Goal: Task Accomplishment & Management: Manage account settings

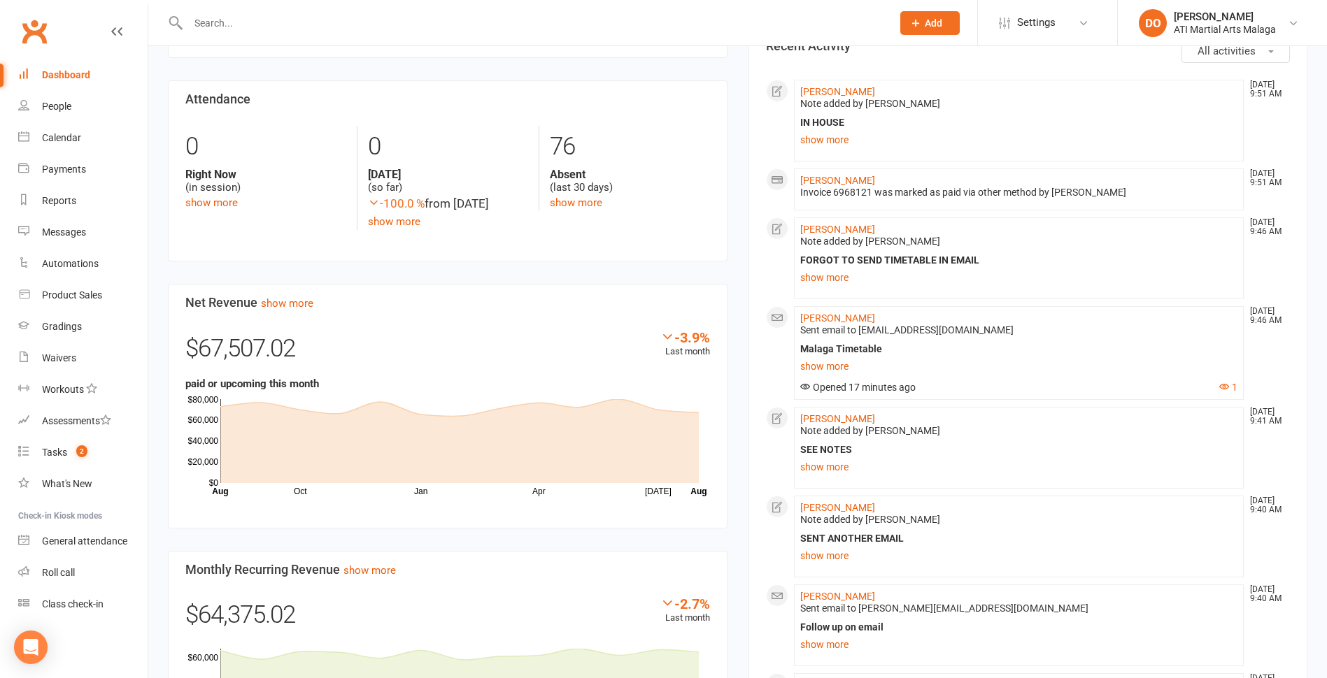
scroll to position [629, 0]
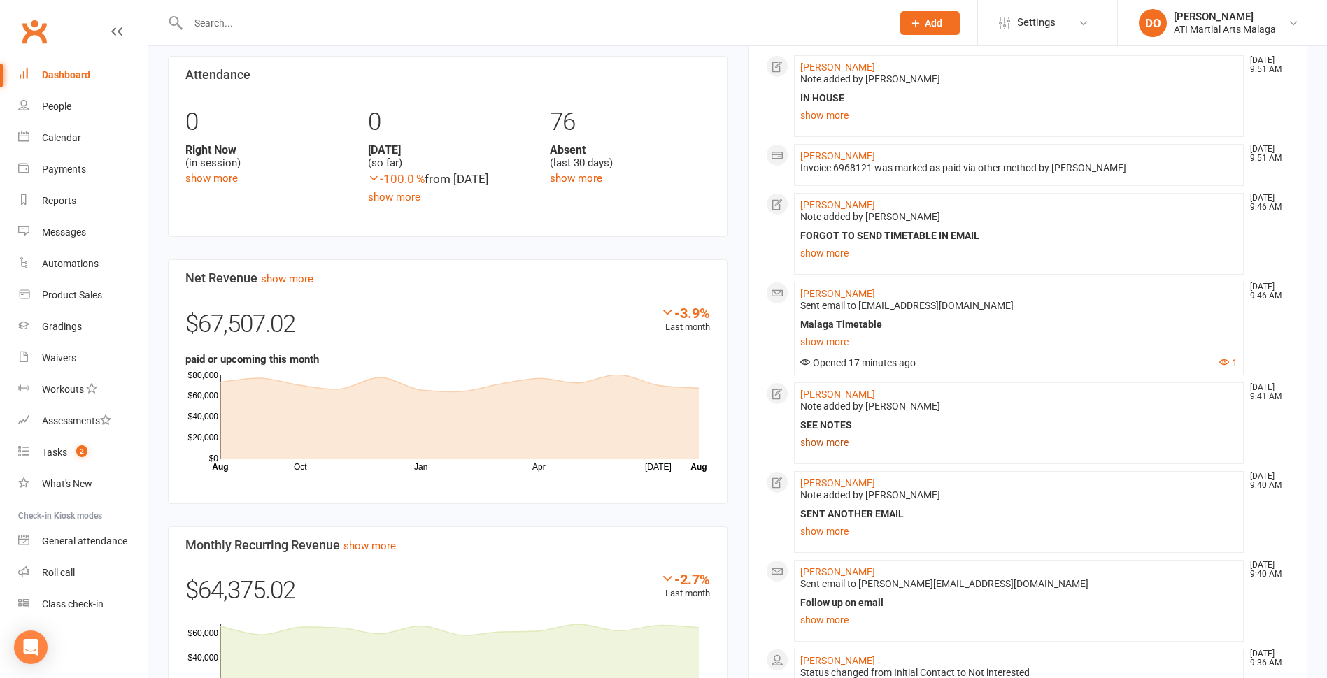
click at [825, 442] on link "show more" at bounding box center [1019, 443] width 438 height 20
click at [825, 442] on div "Under [PERSON_NAME]" at bounding box center [1019, 445] width 431 height 12
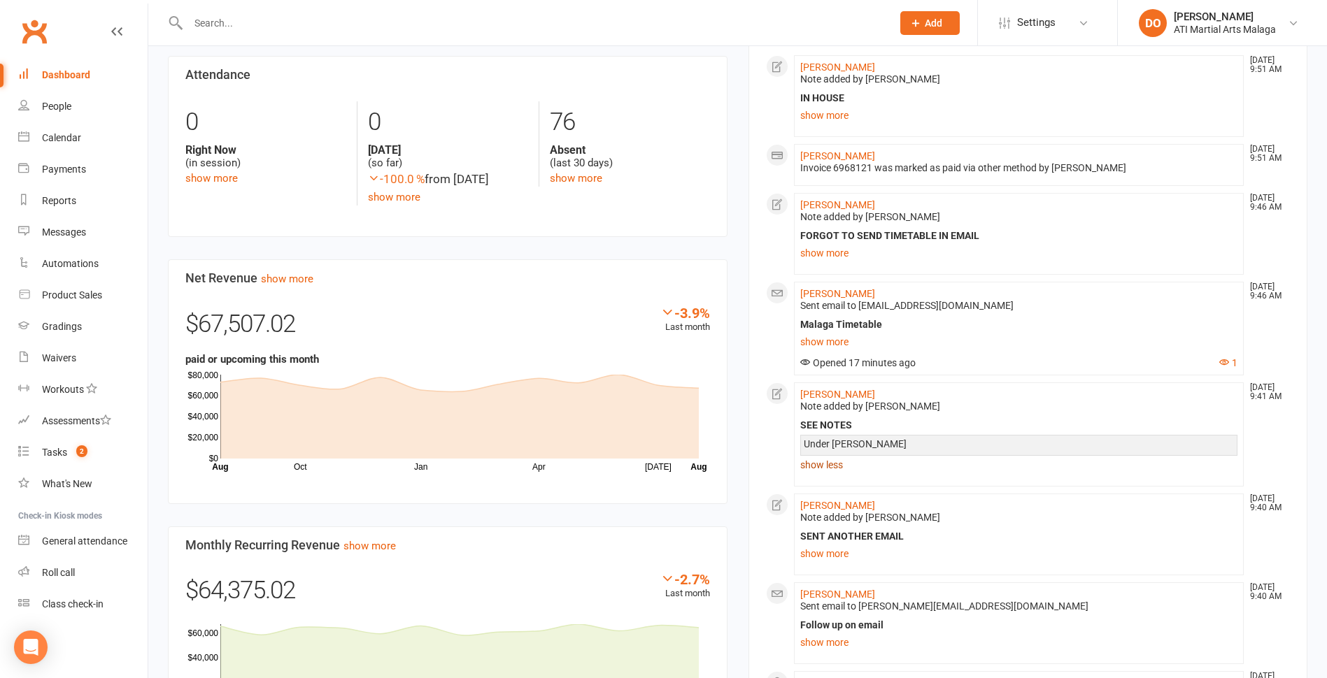
drag, startPoint x: 825, startPoint y: 442, endPoint x: 815, endPoint y: 467, distance: 27.3
click at [815, 467] on link "show less" at bounding box center [1019, 465] width 438 height 20
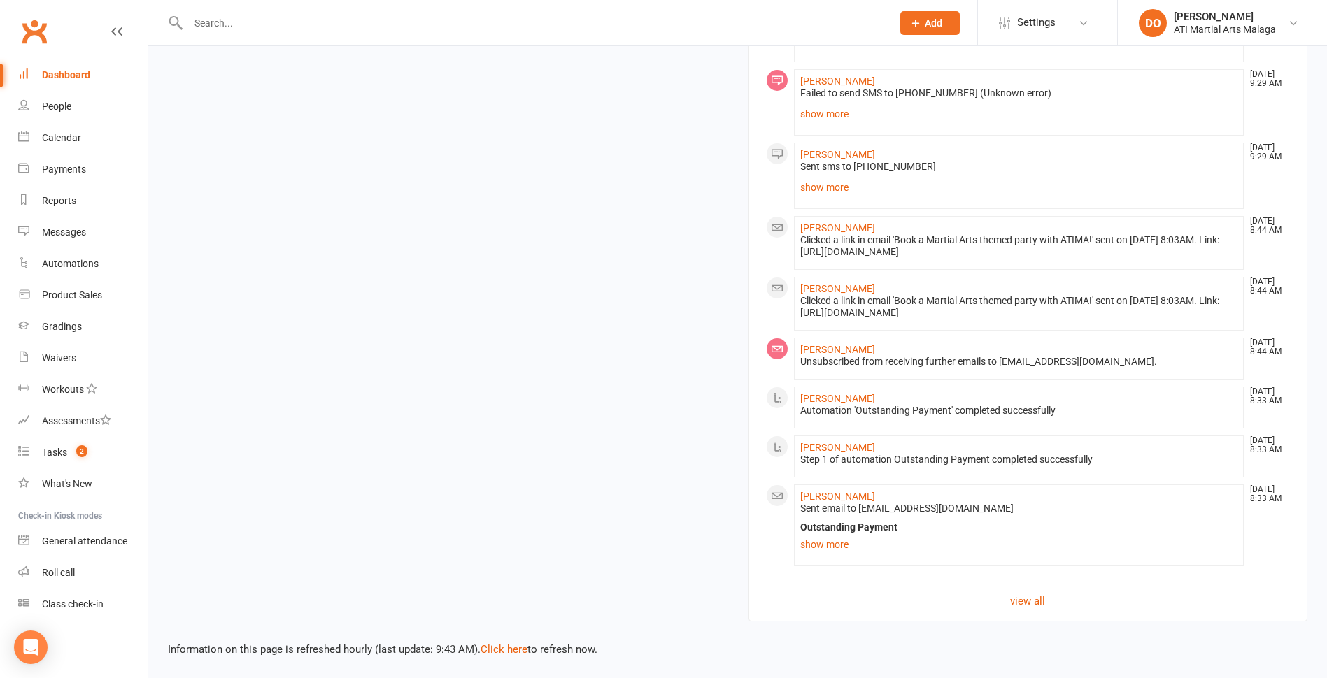
scroll to position [1621, 0]
click at [1025, 599] on link "view all" at bounding box center [1028, 601] width 525 height 17
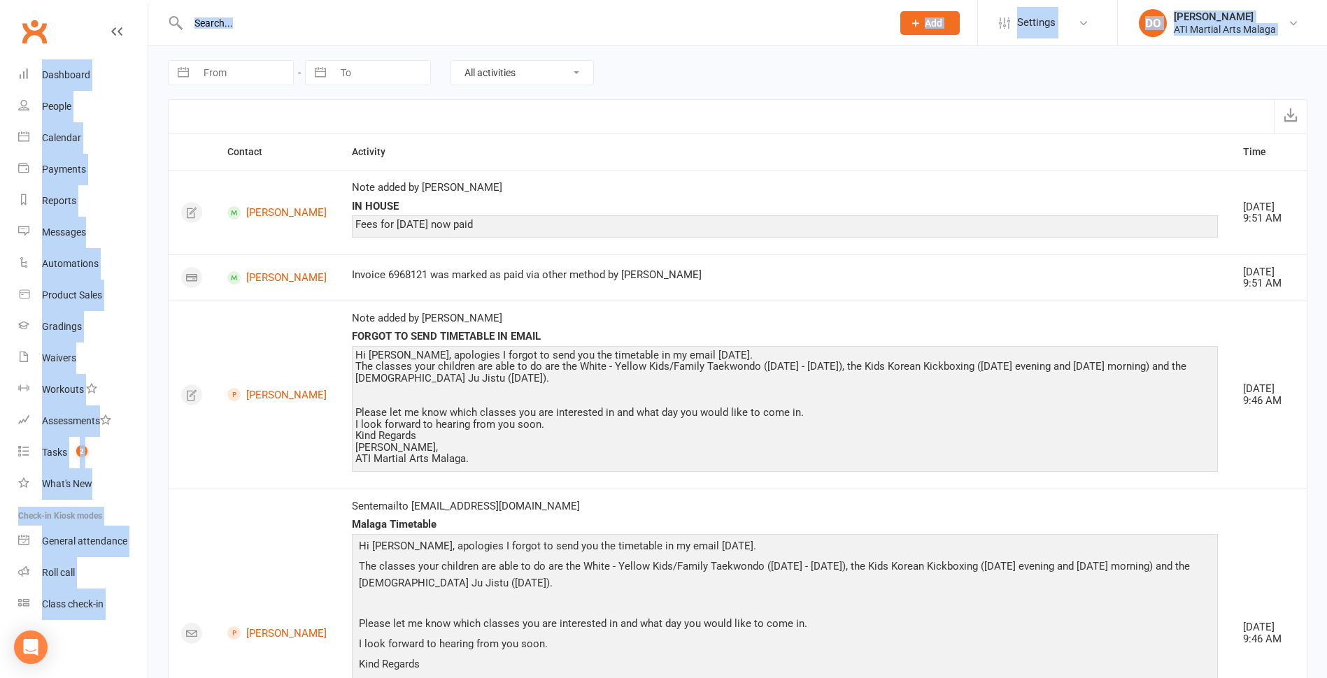
click at [863, 450] on div "Hi [PERSON_NAME], apologies I forgot to send you the timetable in my email [DAT…" at bounding box center [784, 407] width 859 height 115
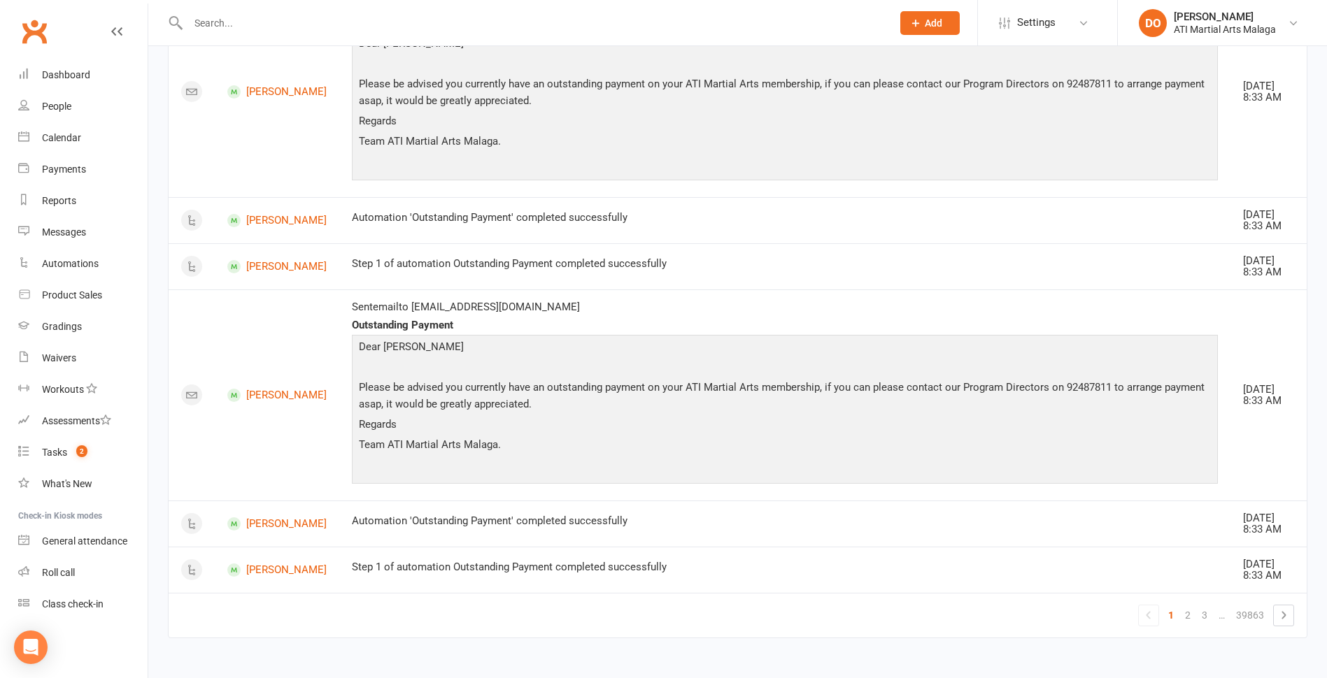
scroll to position [2146, 0]
click at [1188, 619] on link "2" at bounding box center [1187, 616] width 17 height 20
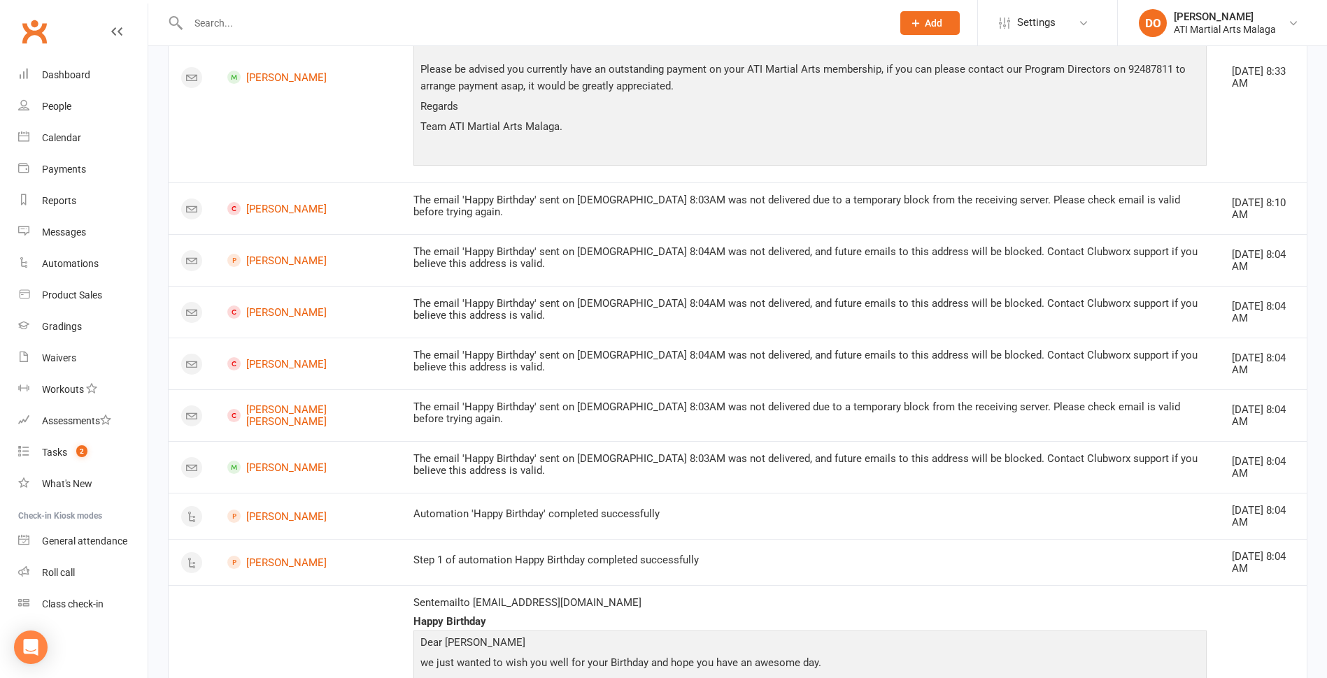
scroll to position [152, 0]
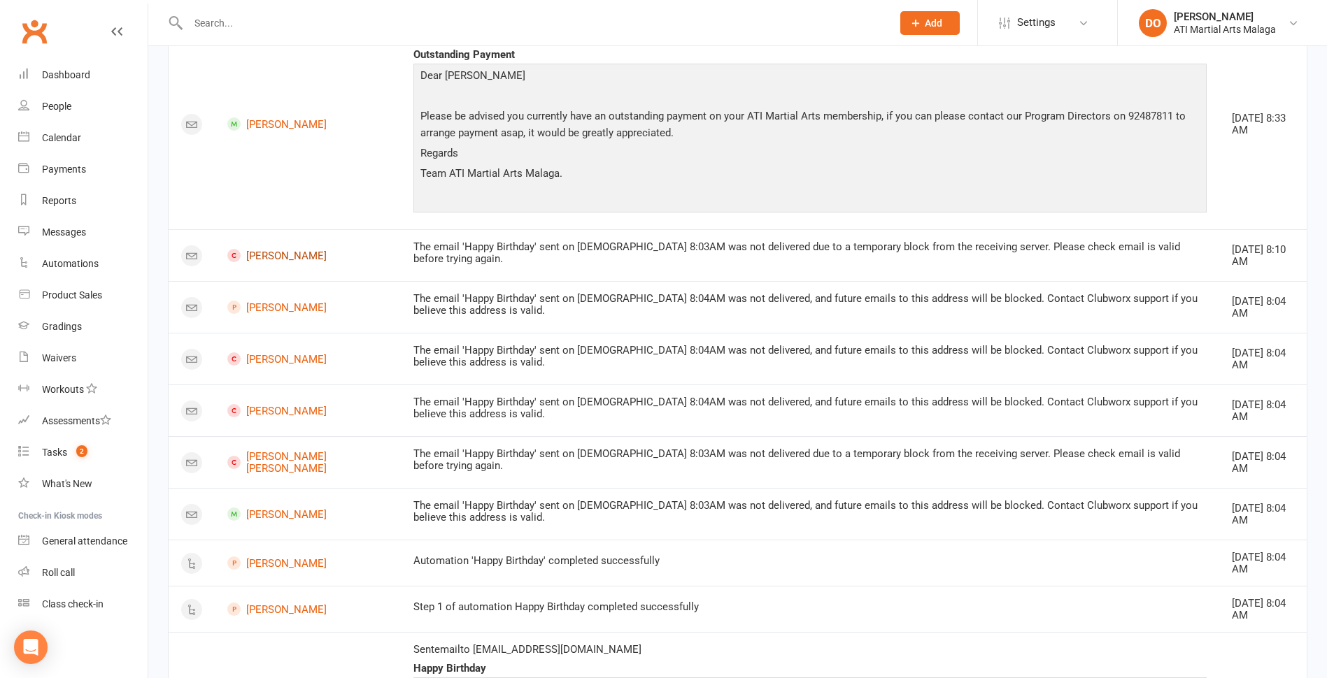
click at [271, 251] on link "[PERSON_NAME]" at bounding box center [307, 255] width 161 height 13
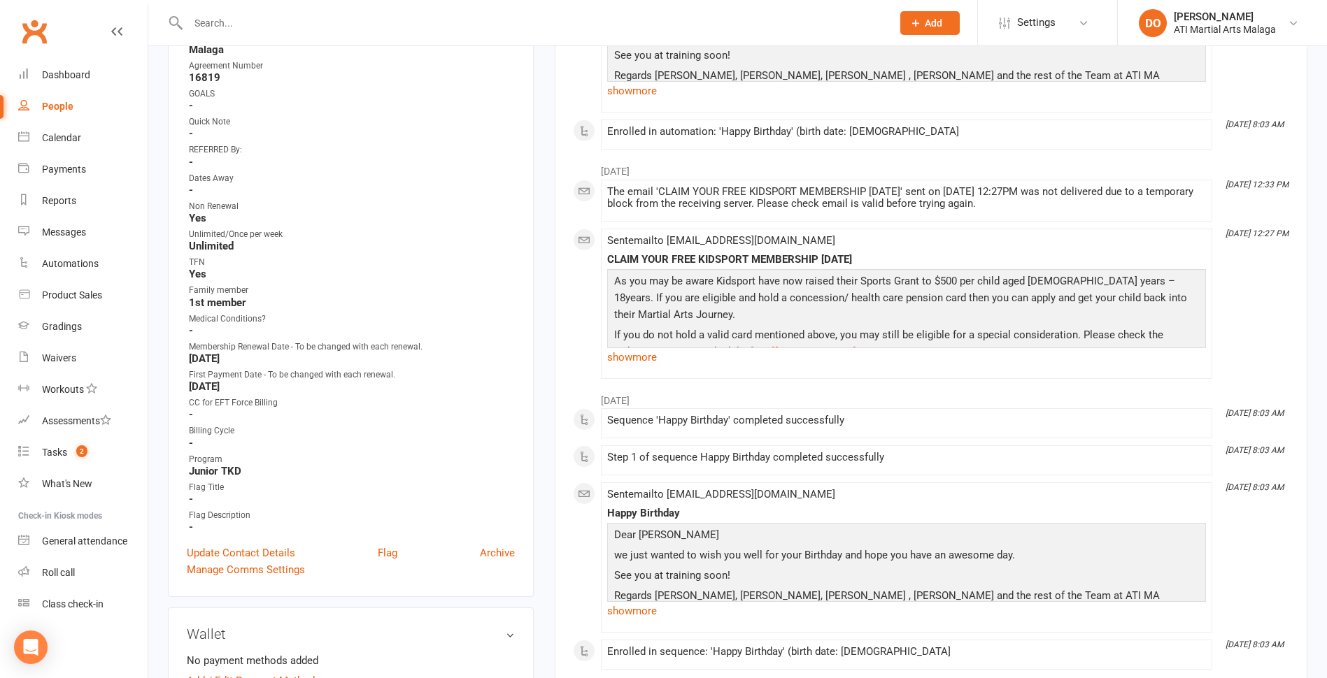
scroll to position [490, 0]
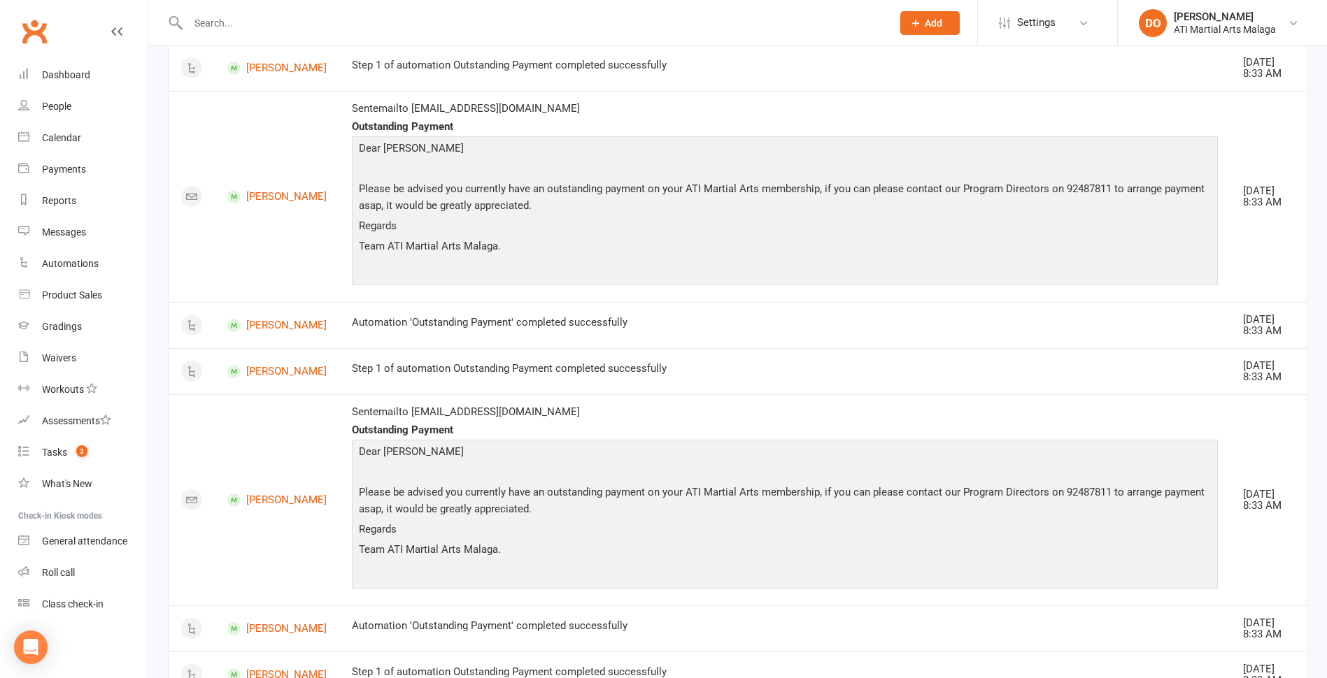
scroll to position [2146, 0]
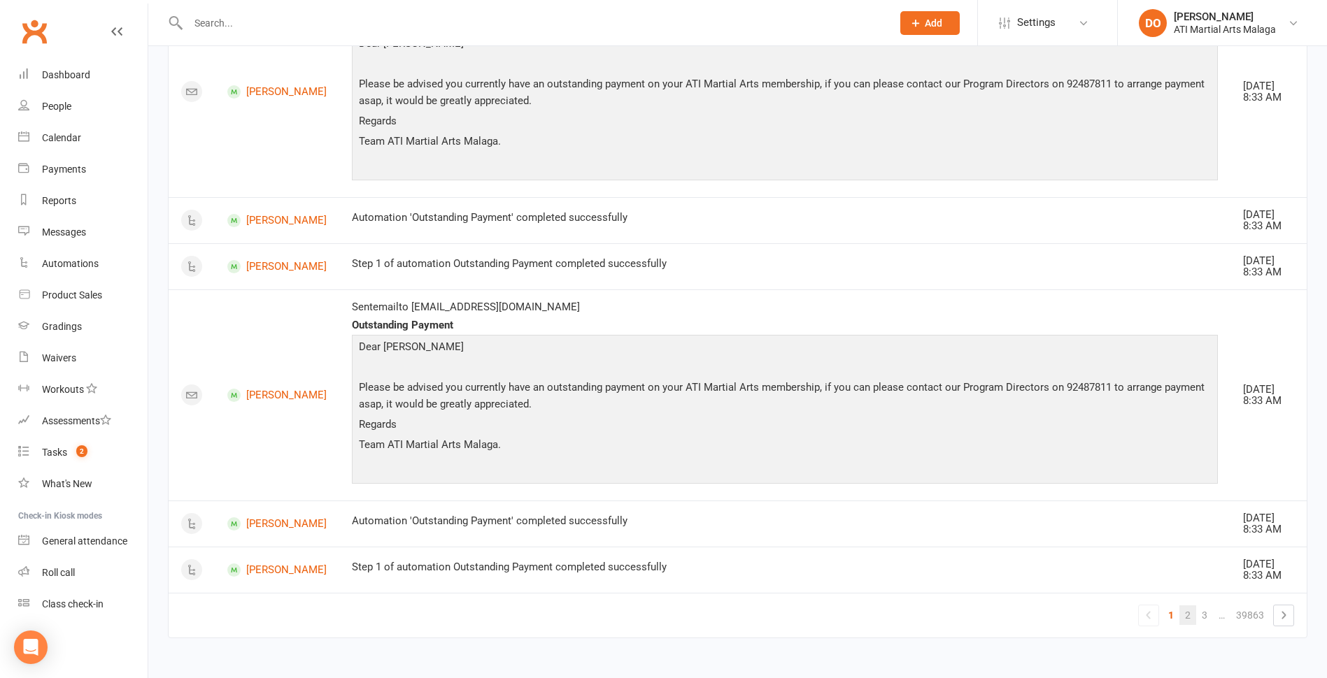
click at [1187, 615] on link "2" at bounding box center [1187, 616] width 17 height 20
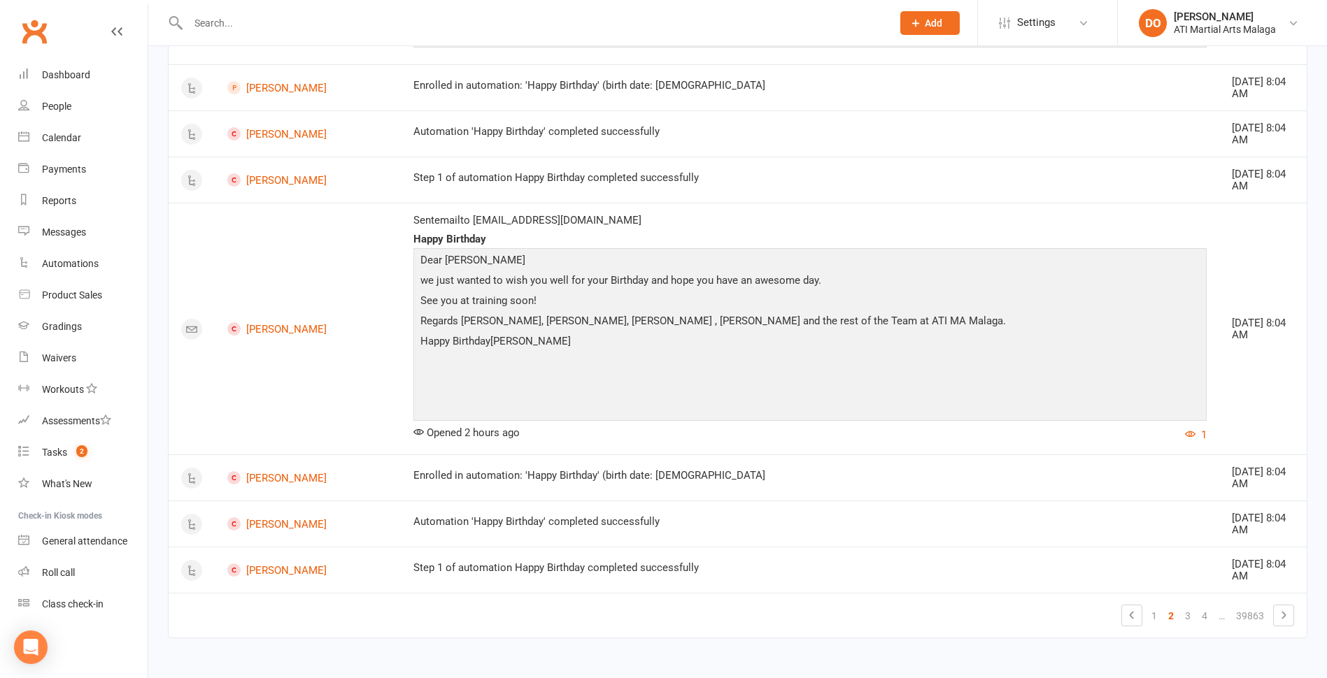
scroll to position [1690, 0]
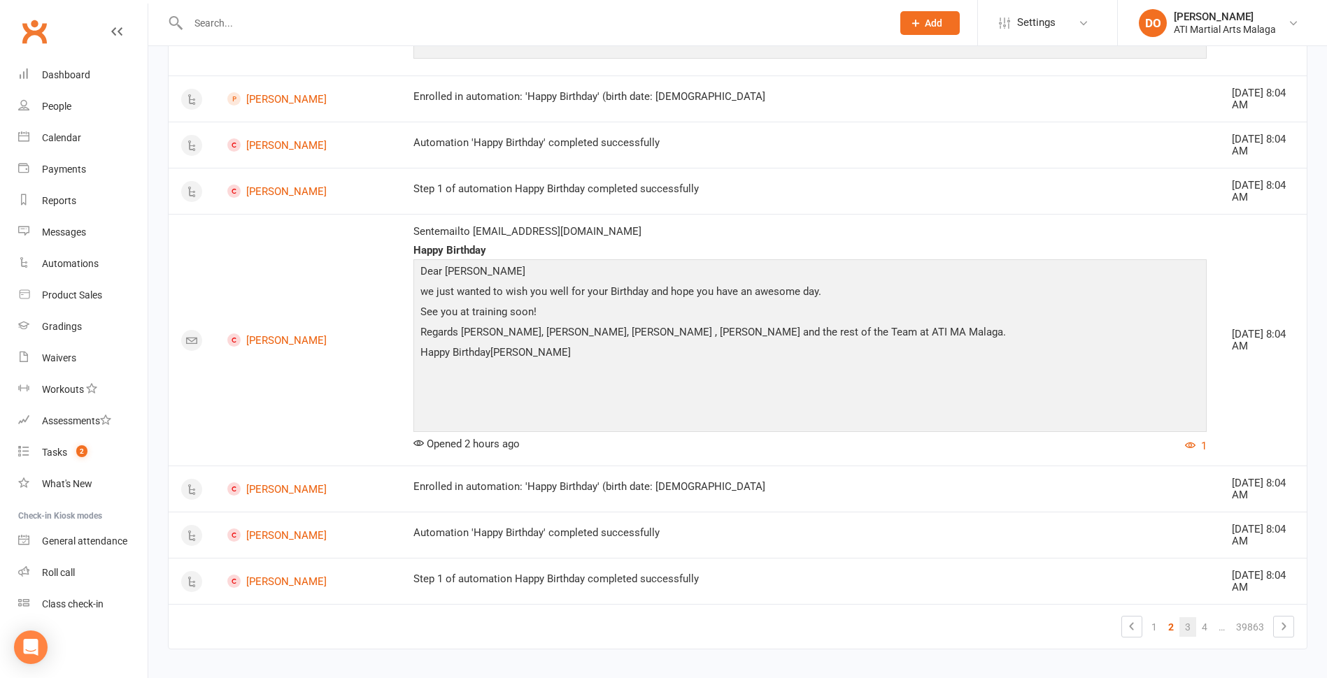
click at [1191, 618] on link "3" at bounding box center [1187, 628] width 17 height 20
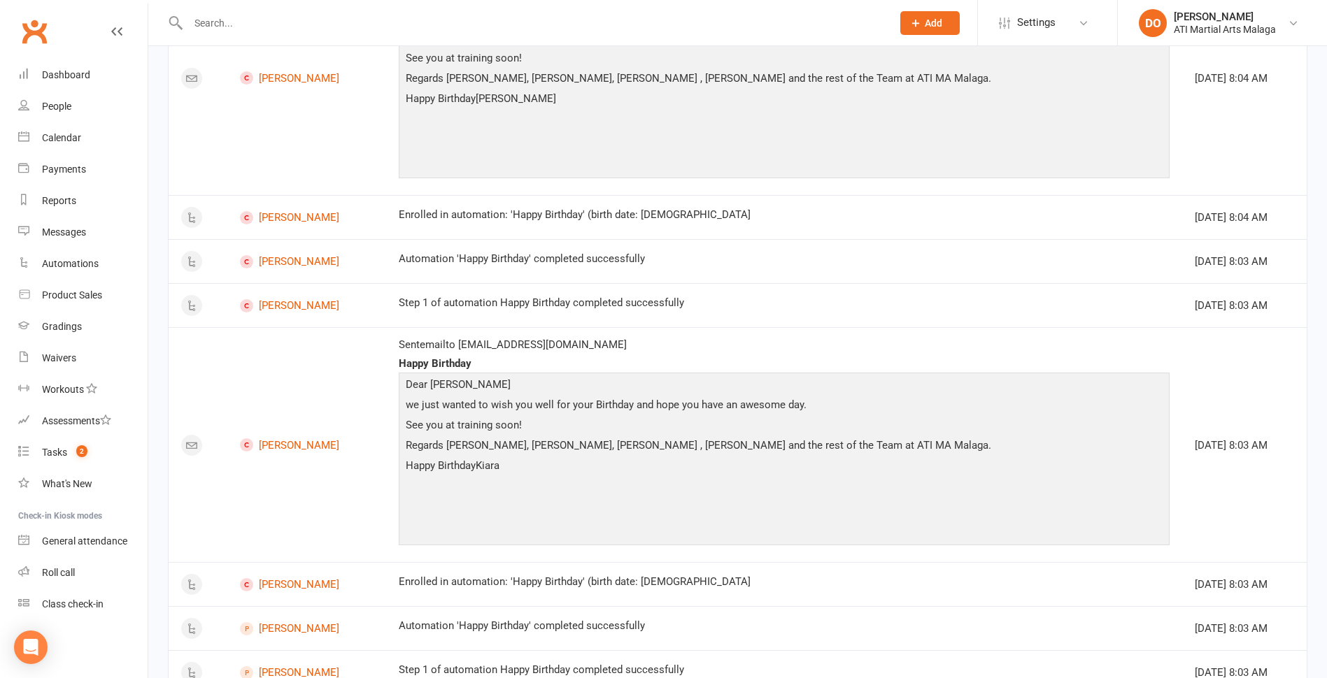
scroll to position [2015, 0]
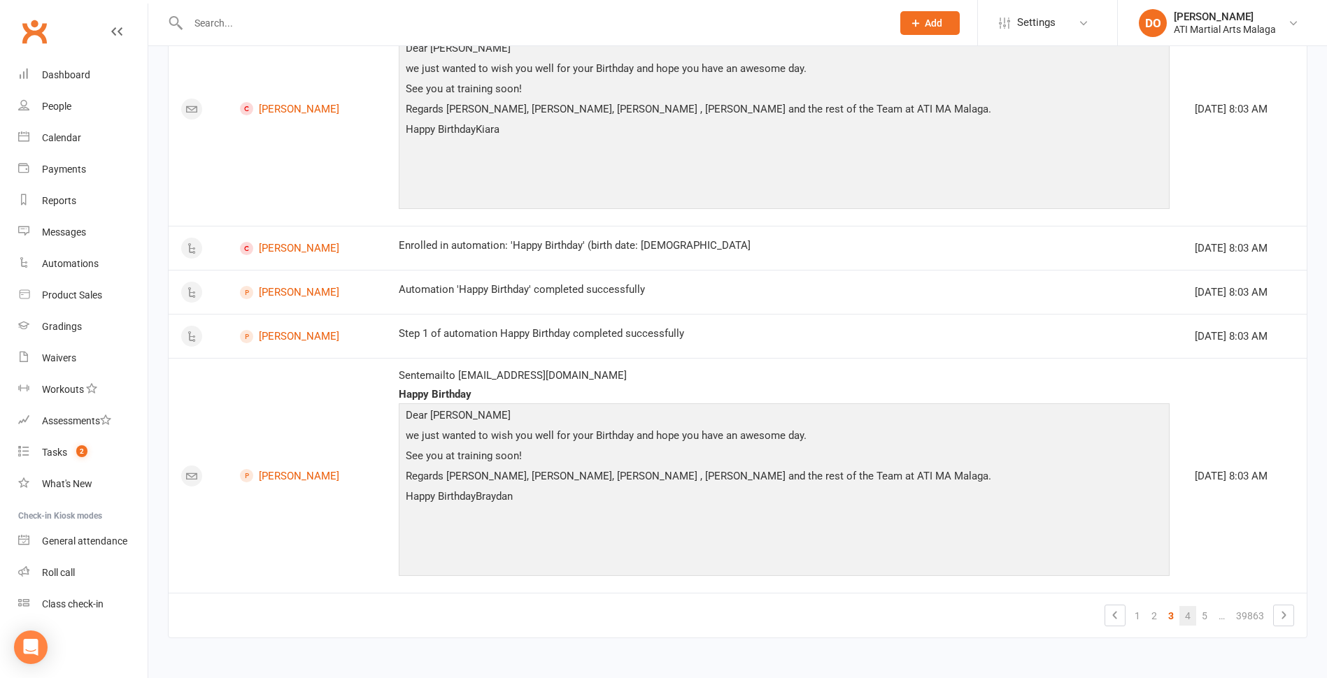
click at [1190, 613] on link "4" at bounding box center [1187, 616] width 17 height 20
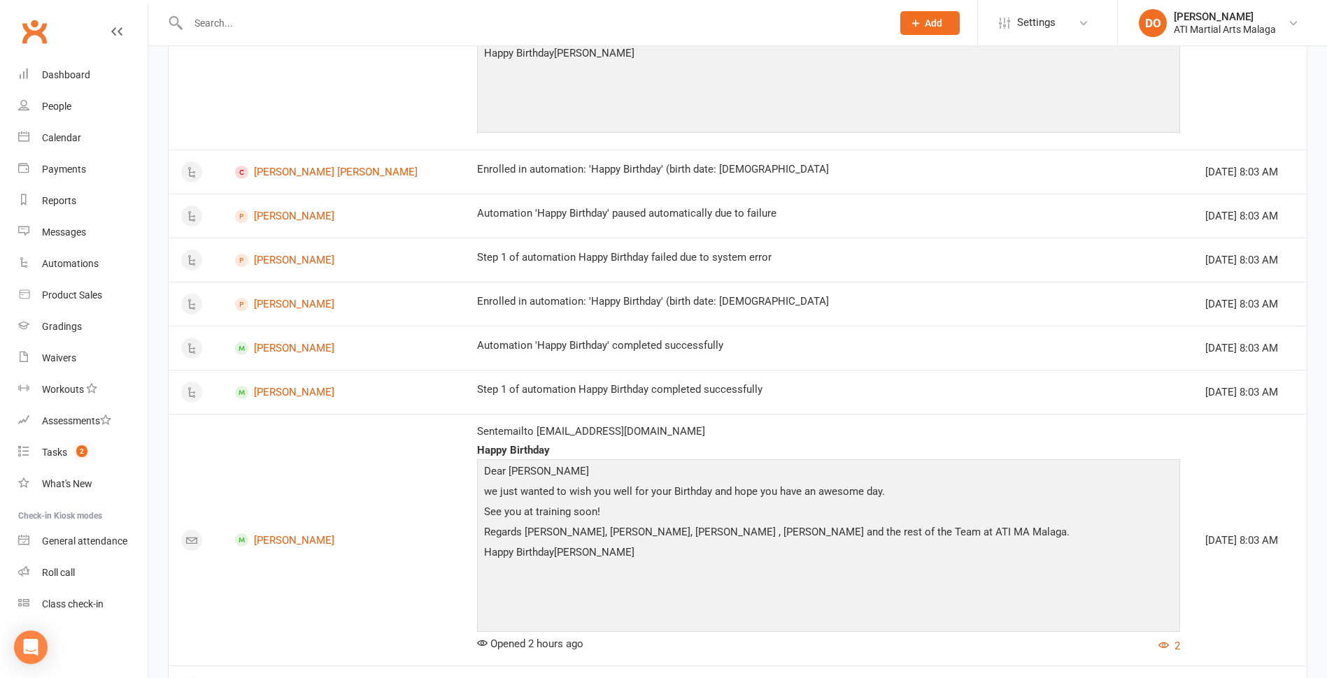
scroll to position [1650, 0]
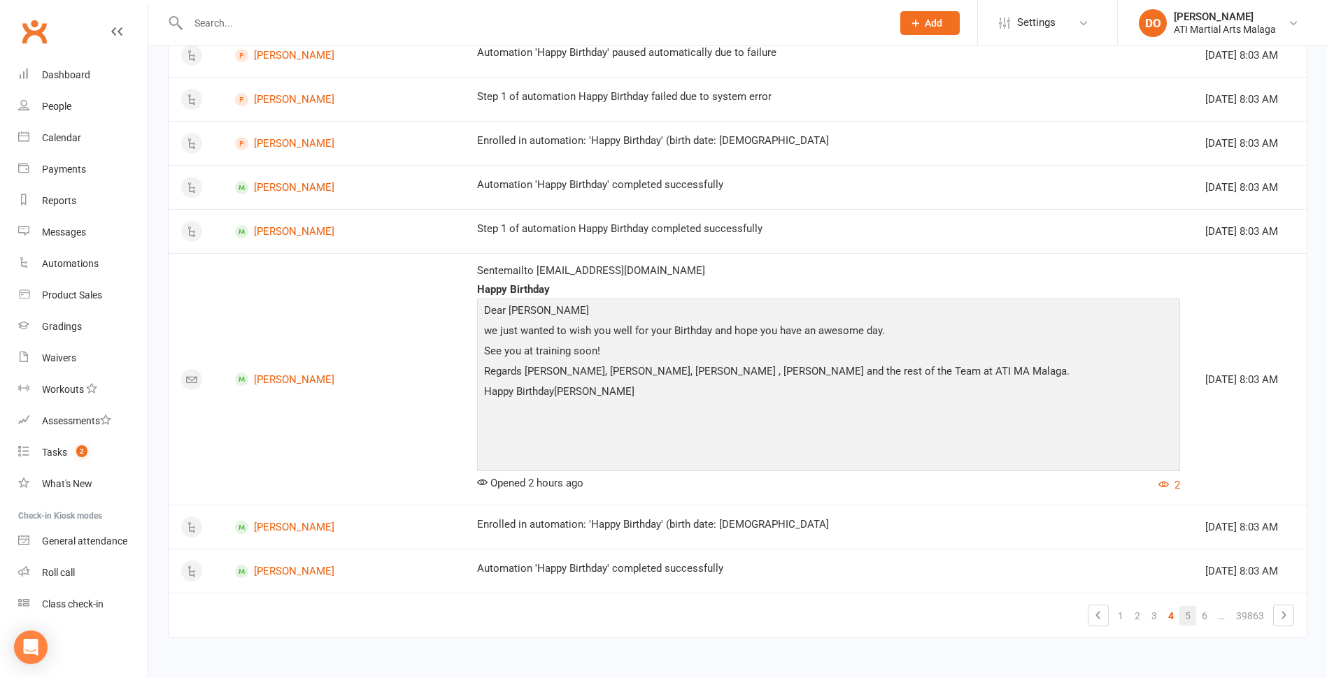
click at [1189, 616] on link "5" at bounding box center [1187, 616] width 17 height 20
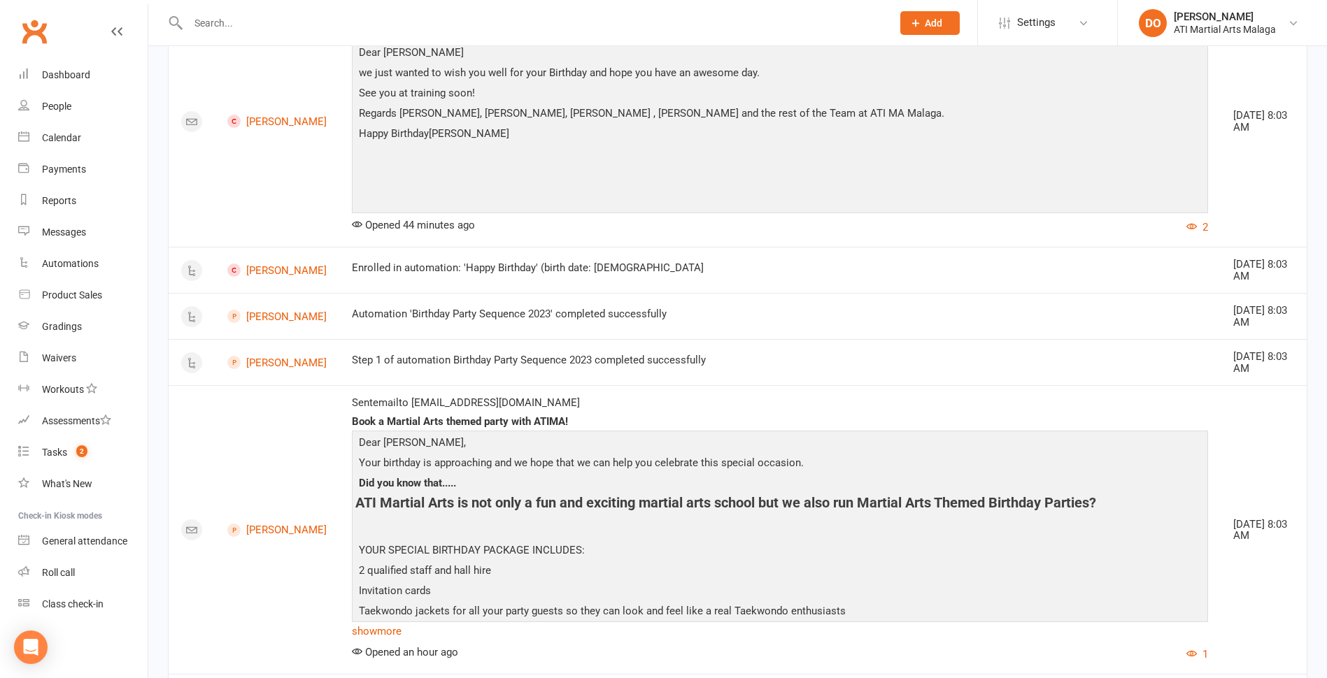
scroll to position [1968, 0]
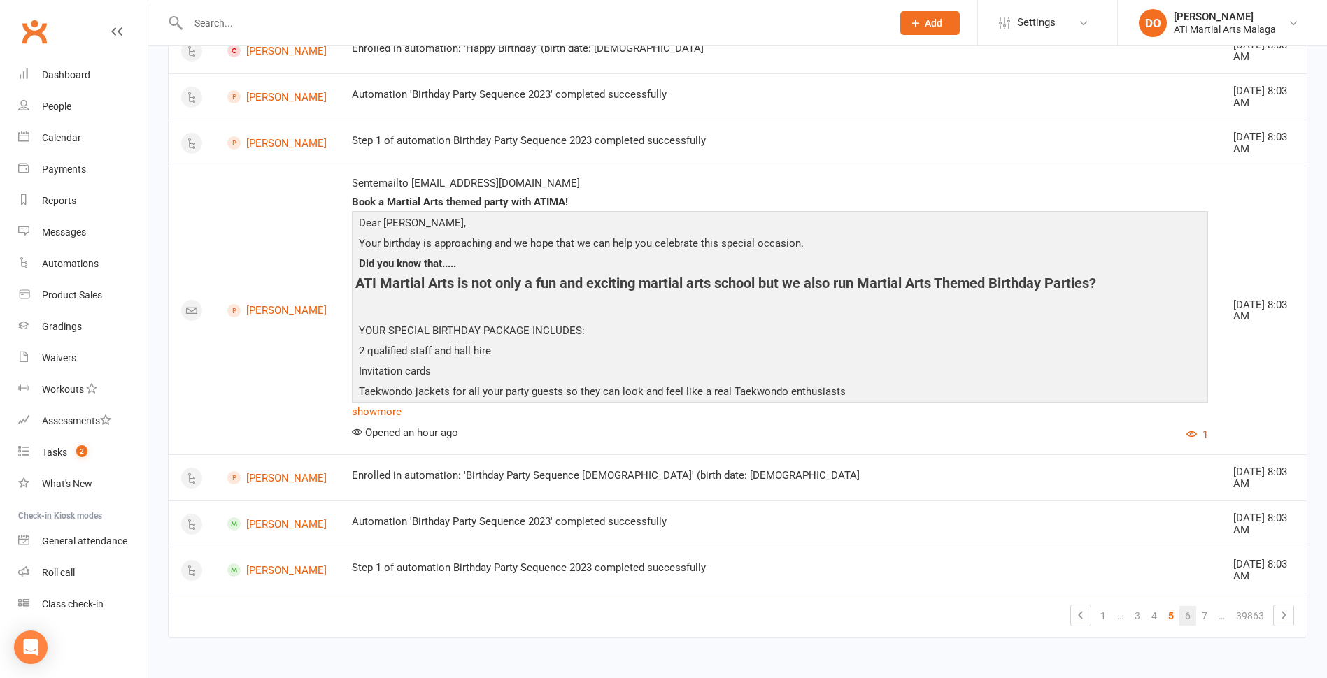
click at [1185, 618] on link "6" at bounding box center [1187, 616] width 17 height 20
click at [0, 0] on div "Loading" at bounding box center [0, 0] width 0 height 0
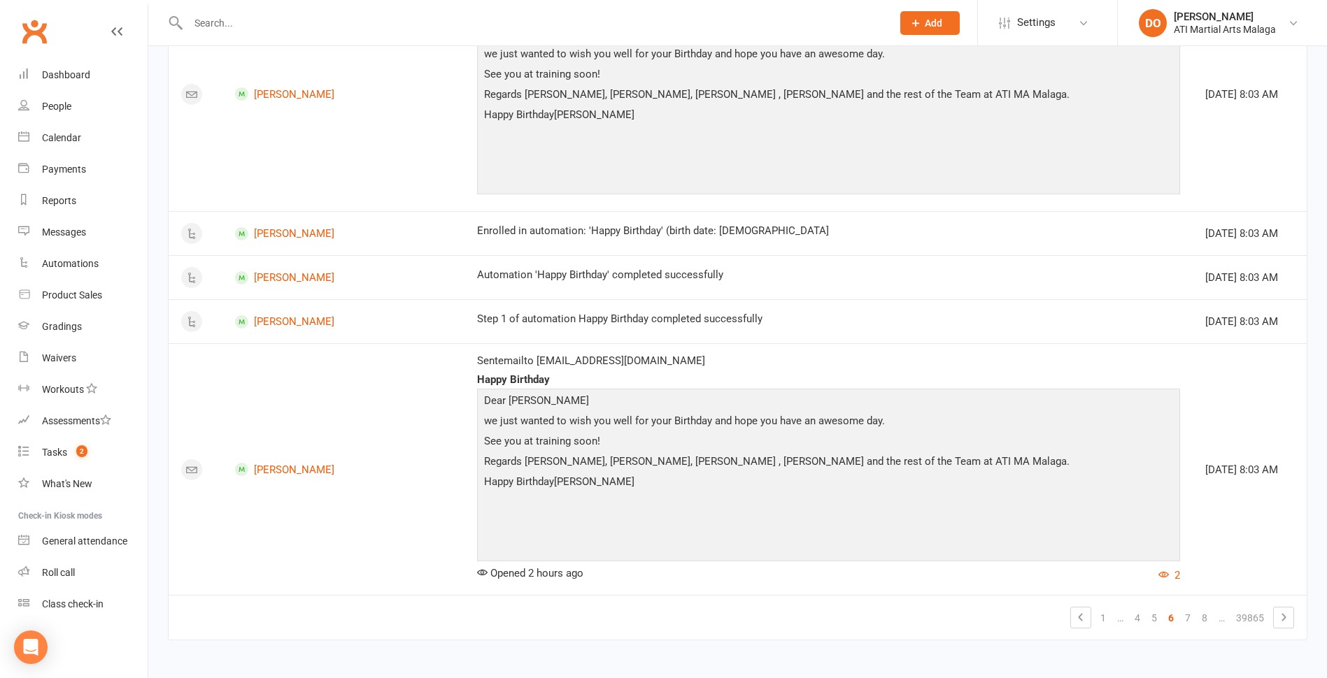
scroll to position [1858, 0]
click at [71, 455] on count-badge "2" at bounding box center [78, 452] width 18 height 11
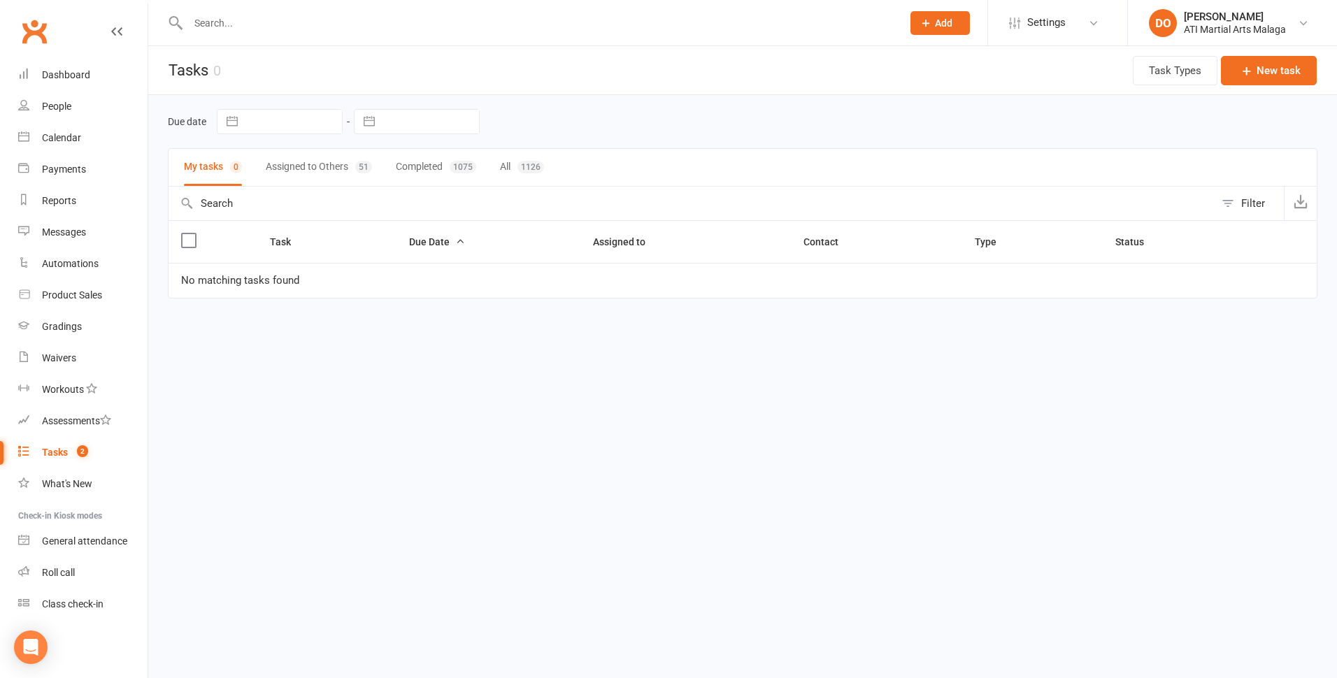
click at [343, 166] on button "Assigned to Others 51" at bounding box center [319, 167] width 106 height 37
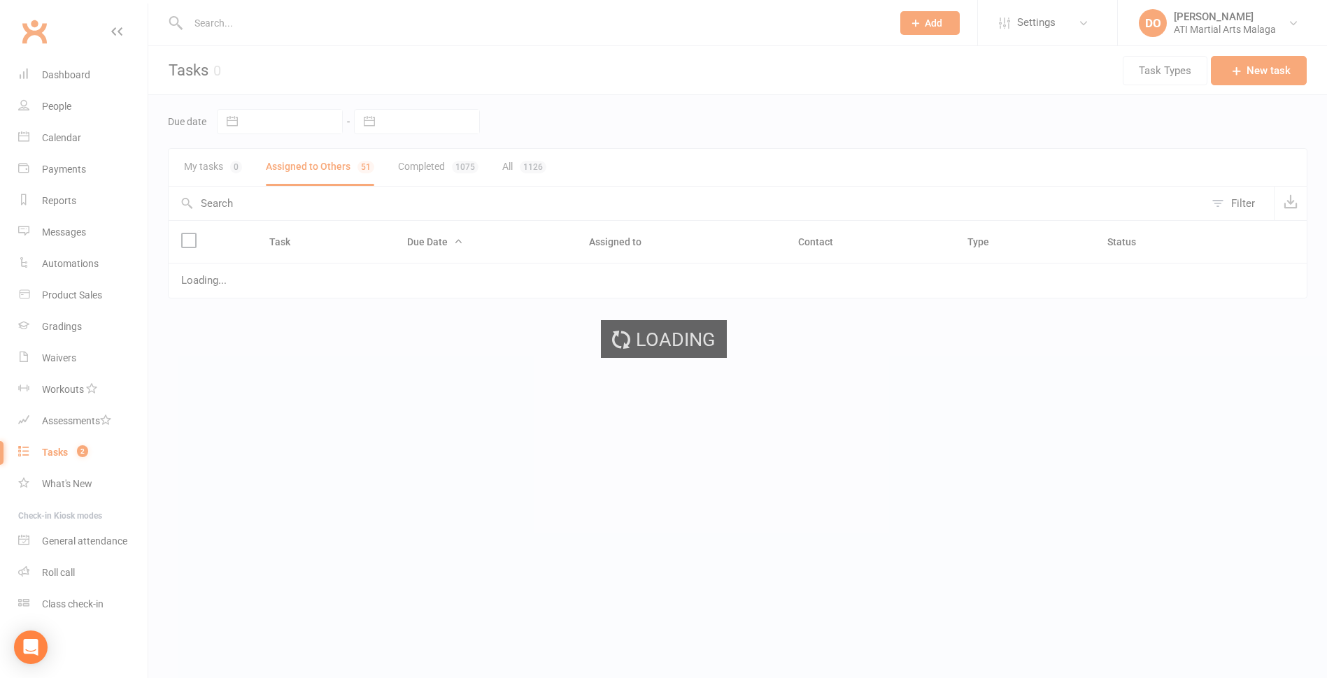
select select "started"
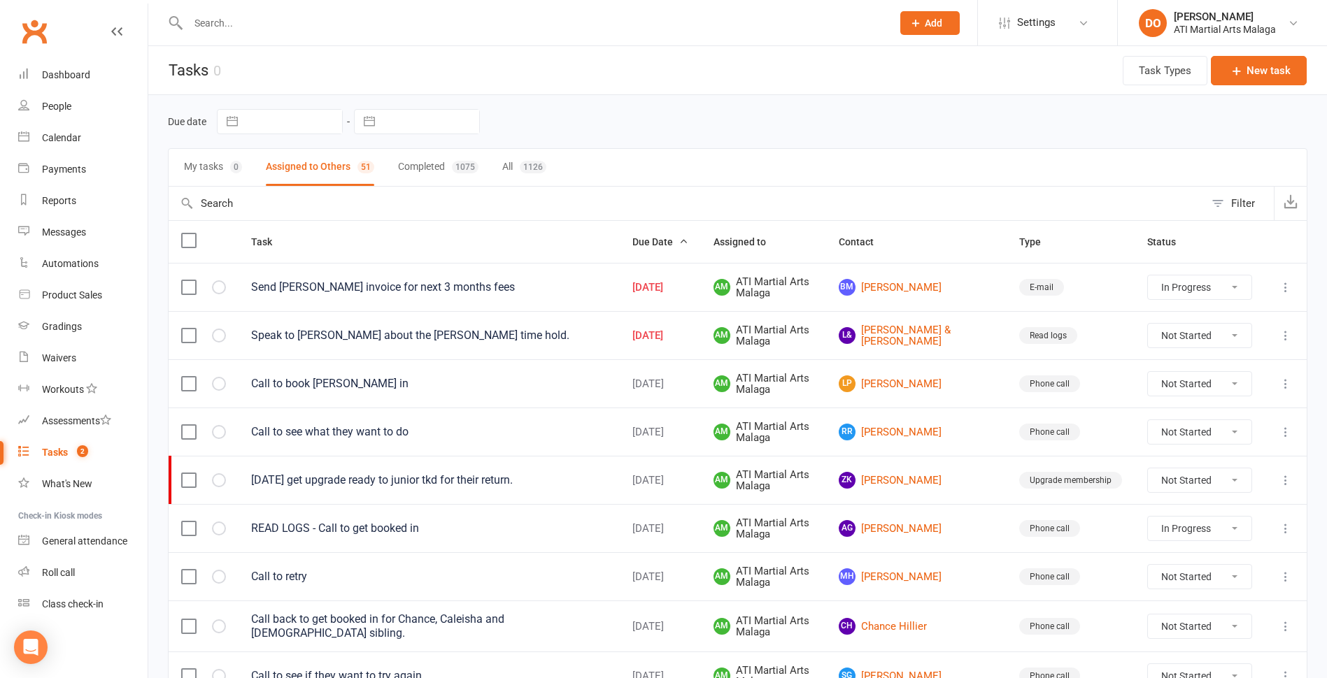
select select "started"
click at [922, 336] on link "L& [PERSON_NAME] & [PERSON_NAME]" at bounding box center [916, 336] width 155 height 23
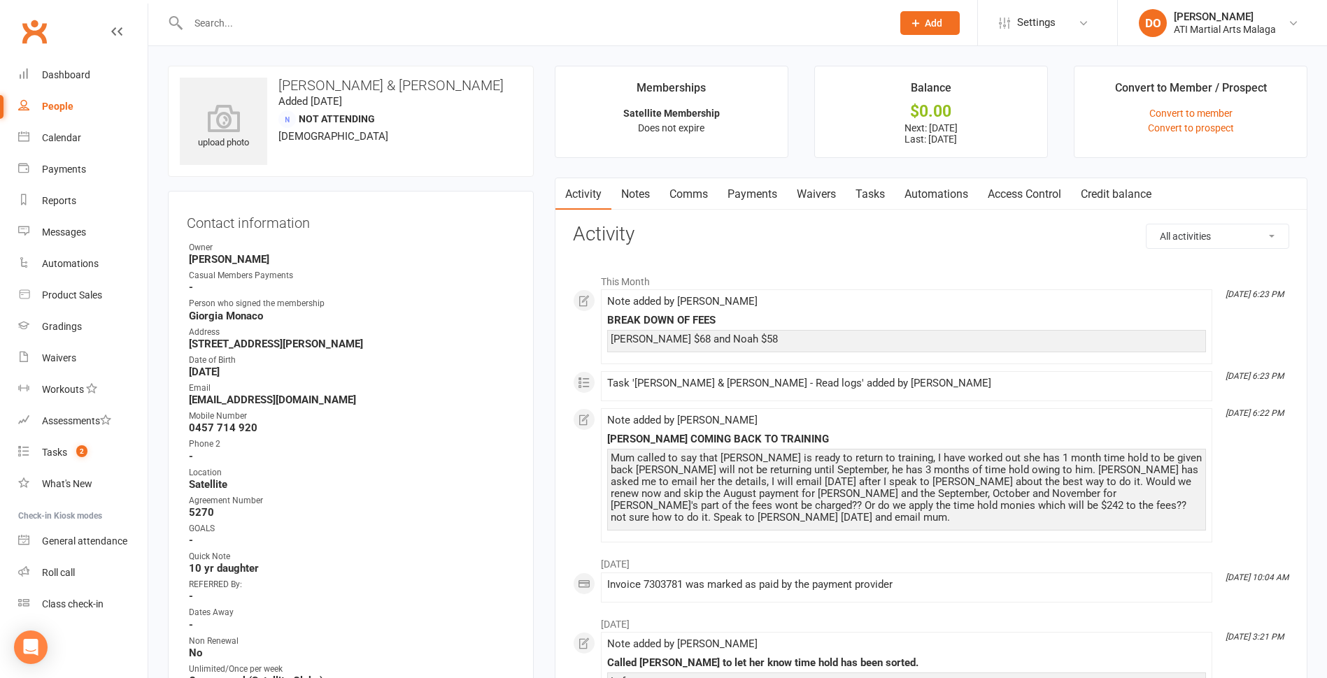
click at [641, 194] on link "Notes" at bounding box center [635, 194] width 48 height 32
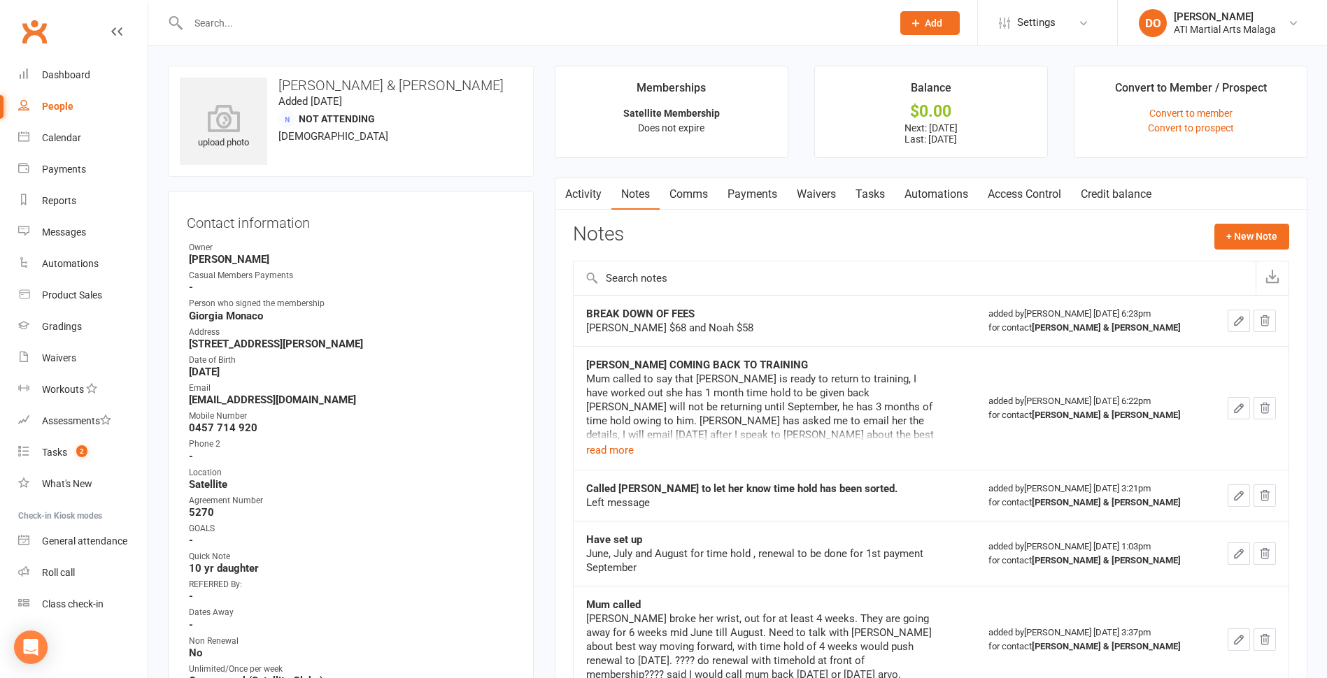
click at [763, 196] on link "Payments" at bounding box center [752, 194] width 69 height 32
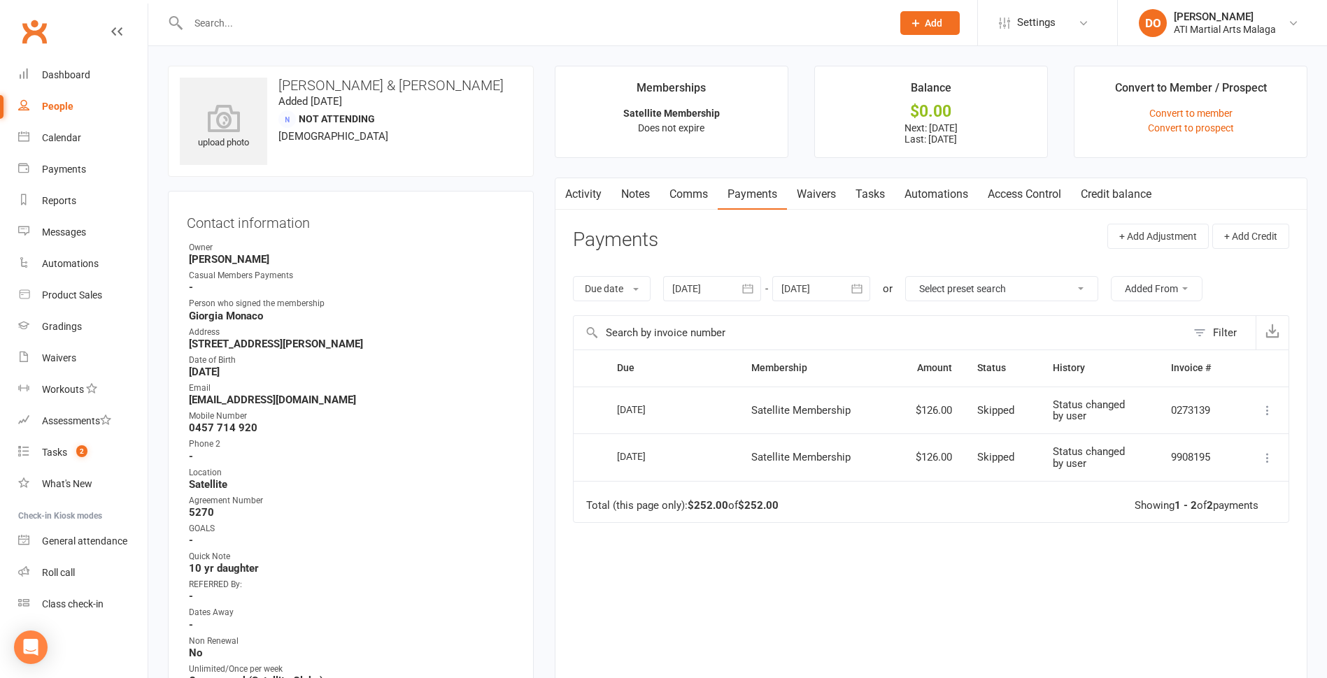
click at [864, 289] on icon "button" at bounding box center [857, 289] width 14 height 14
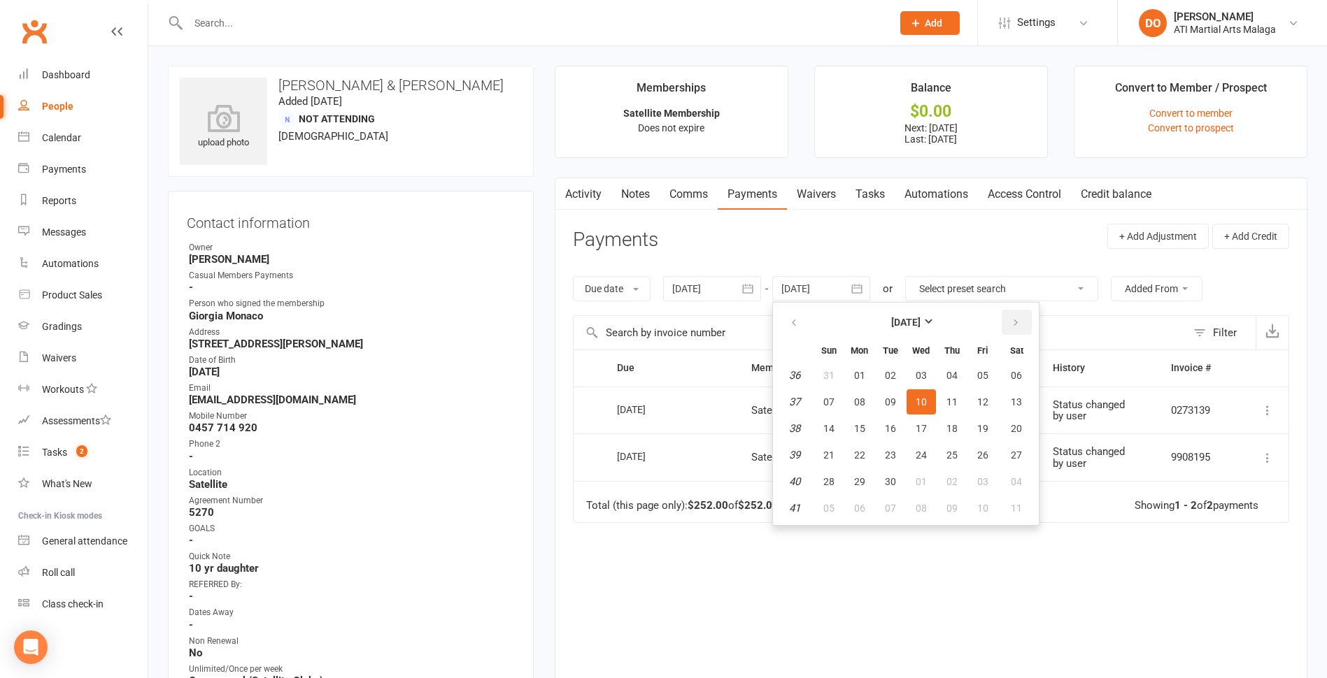
click at [1019, 319] on icon "button" at bounding box center [1016, 323] width 10 height 11
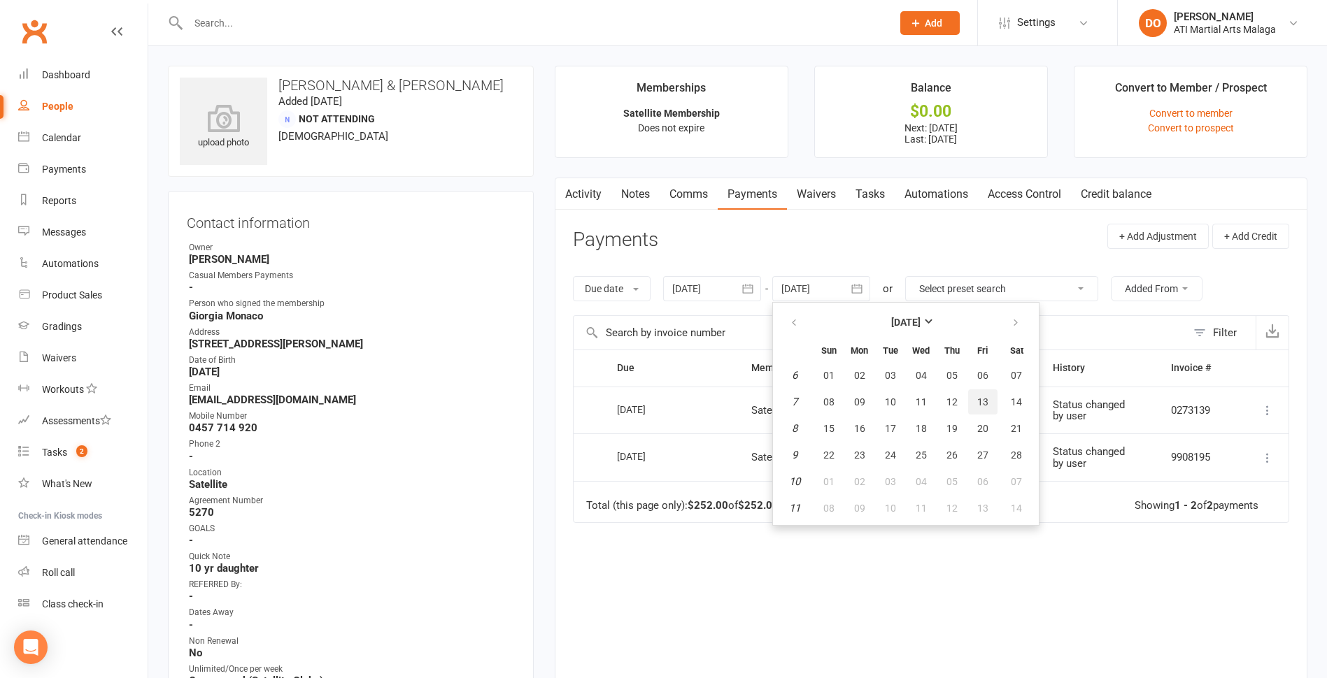
click at [990, 390] on button "13" at bounding box center [982, 402] width 29 height 25
click at [990, 390] on td "Skipped" at bounding box center [1002, 411] width 76 height 48
type input "[DATE]"
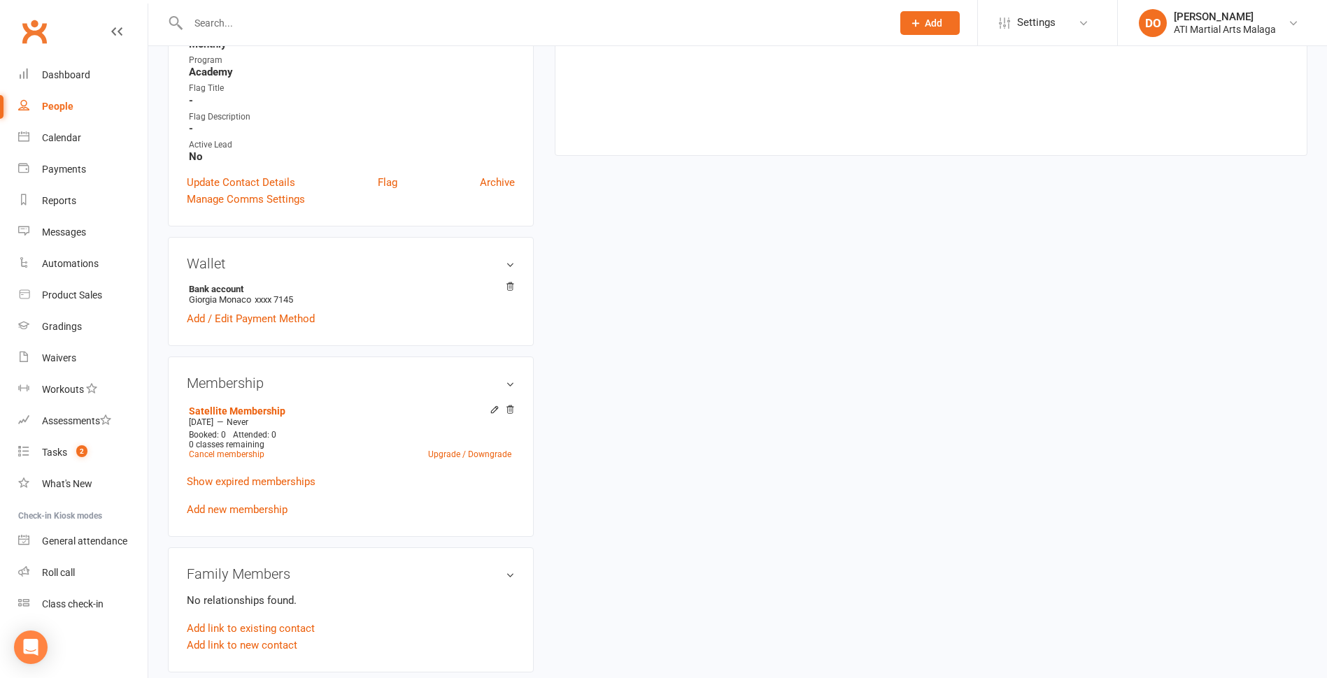
scroll to position [839, 0]
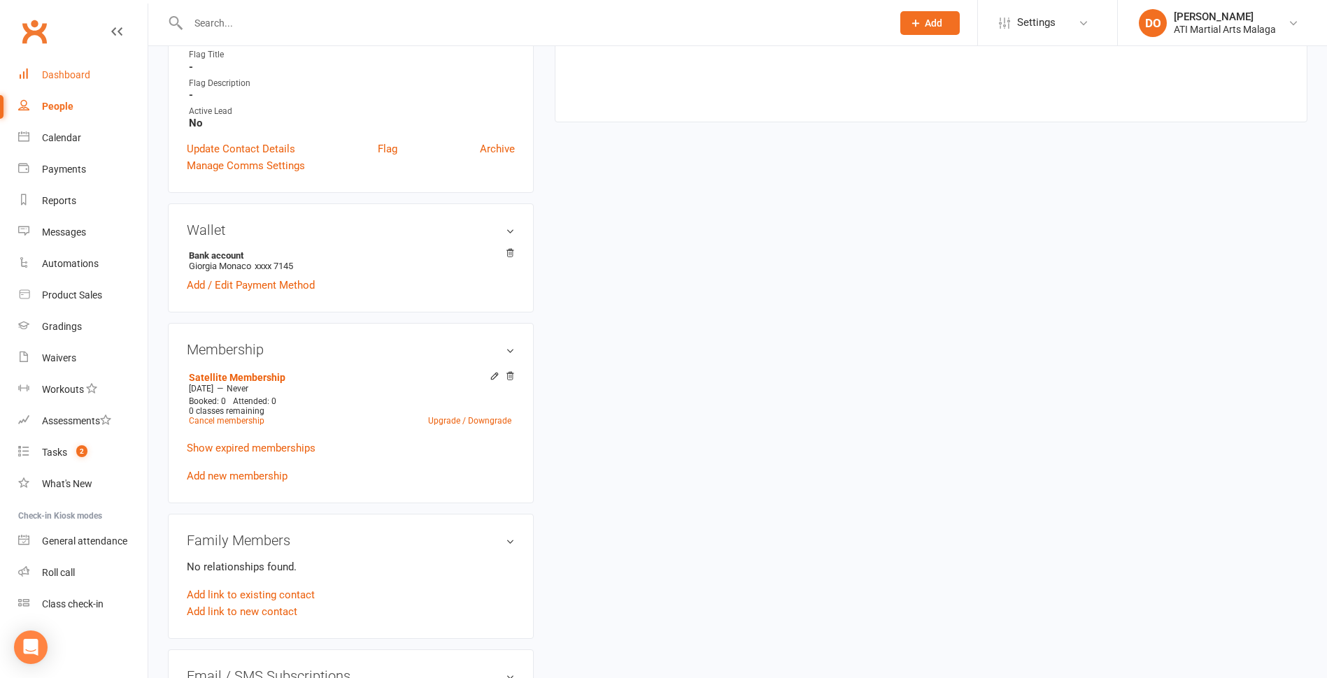
click at [71, 74] on div "Dashboard" at bounding box center [66, 74] width 48 height 11
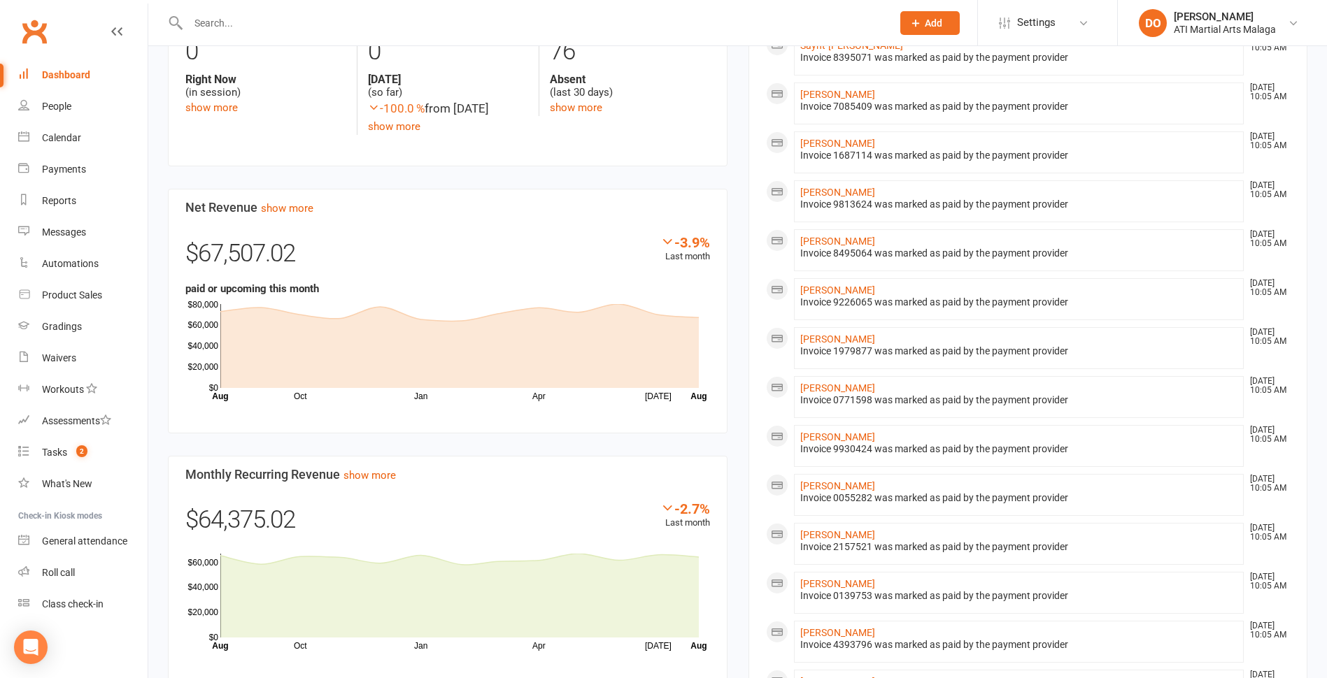
scroll to position [671, 0]
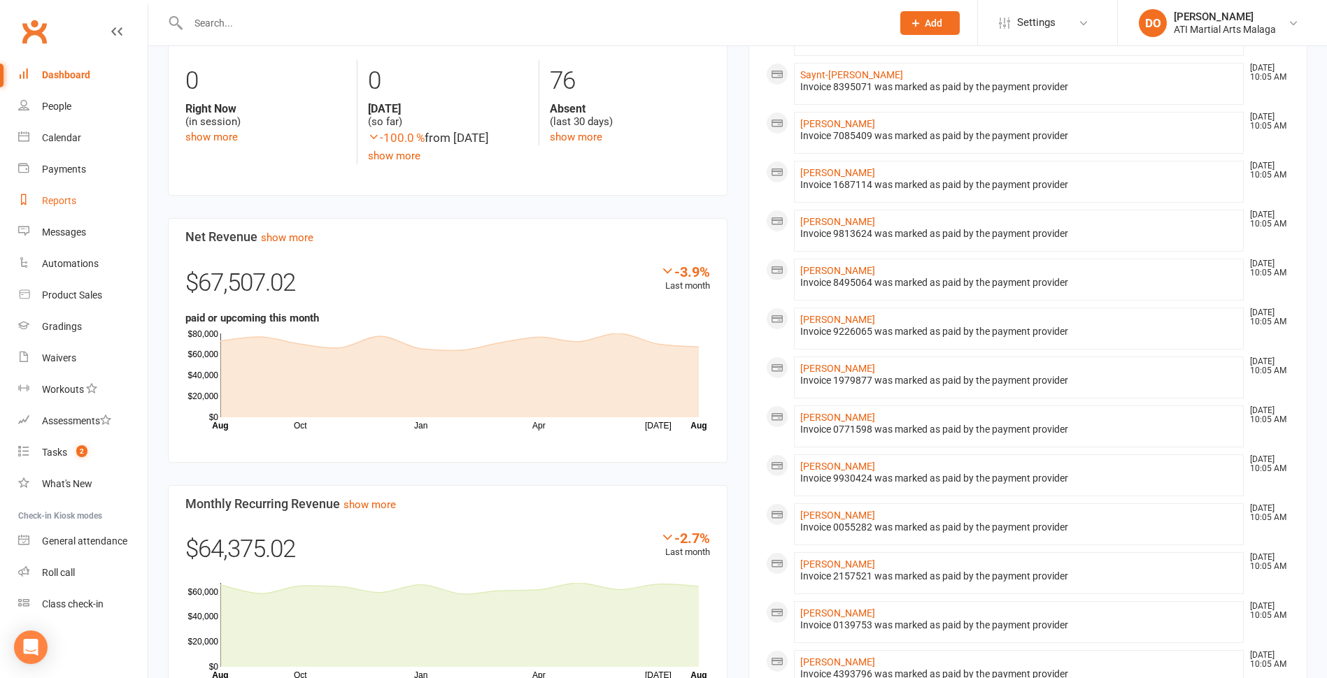
click at [78, 203] on link "Reports" at bounding box center [82, 200] width 129 height 31
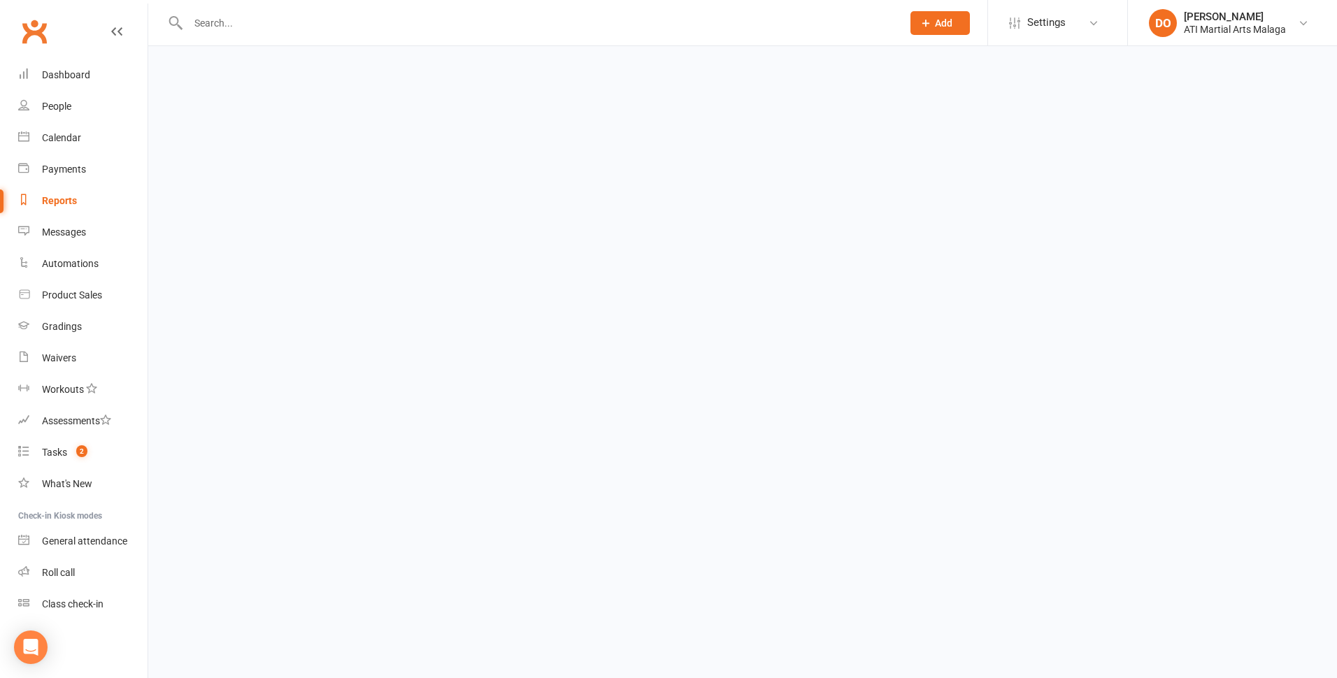
select select "100"
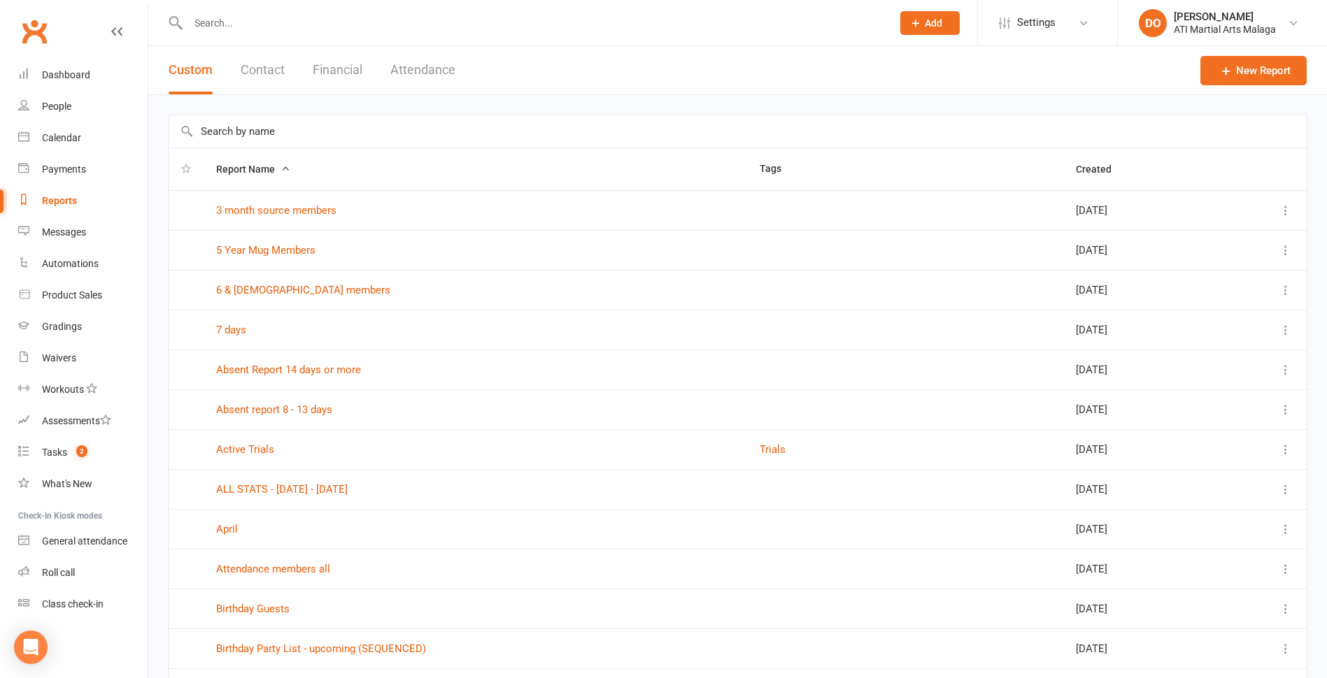
click at [336, 73] on button "Financial" at bounding box center [338, 70] width 50 height 48
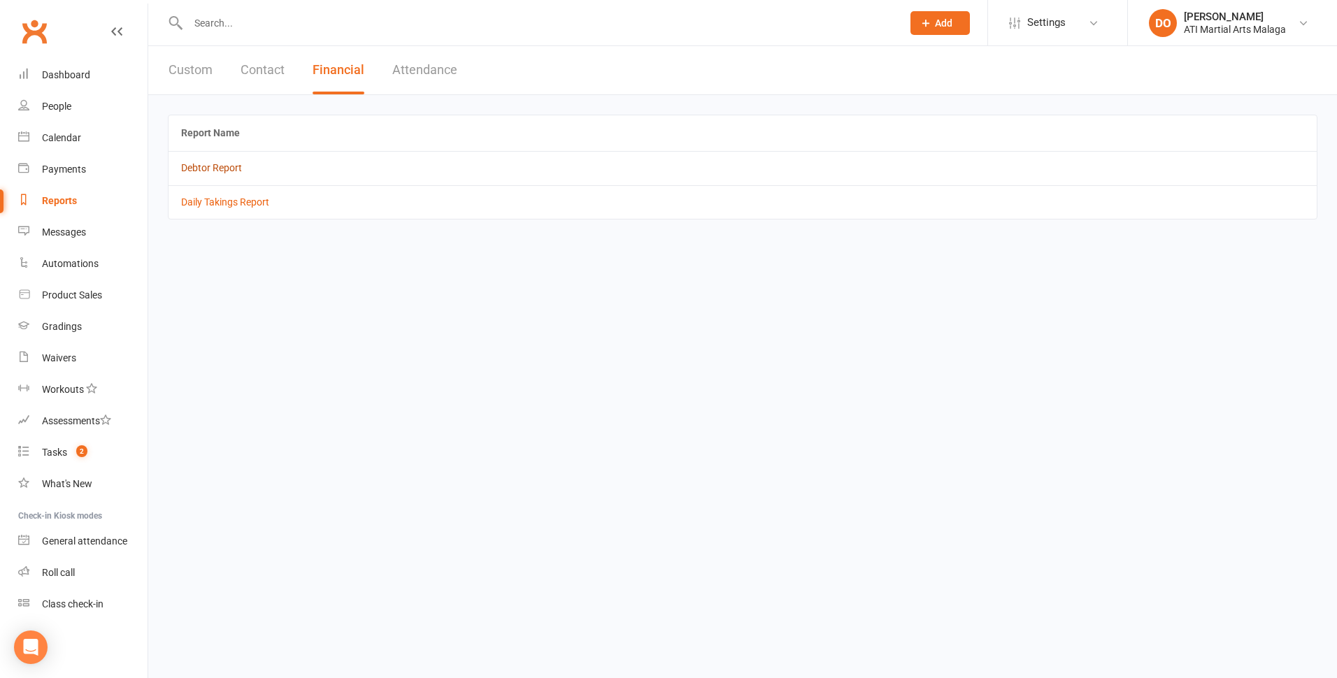
click at [218, 166] on link "Debtor Report" at bounding box center [211, 167] width 61 height 11
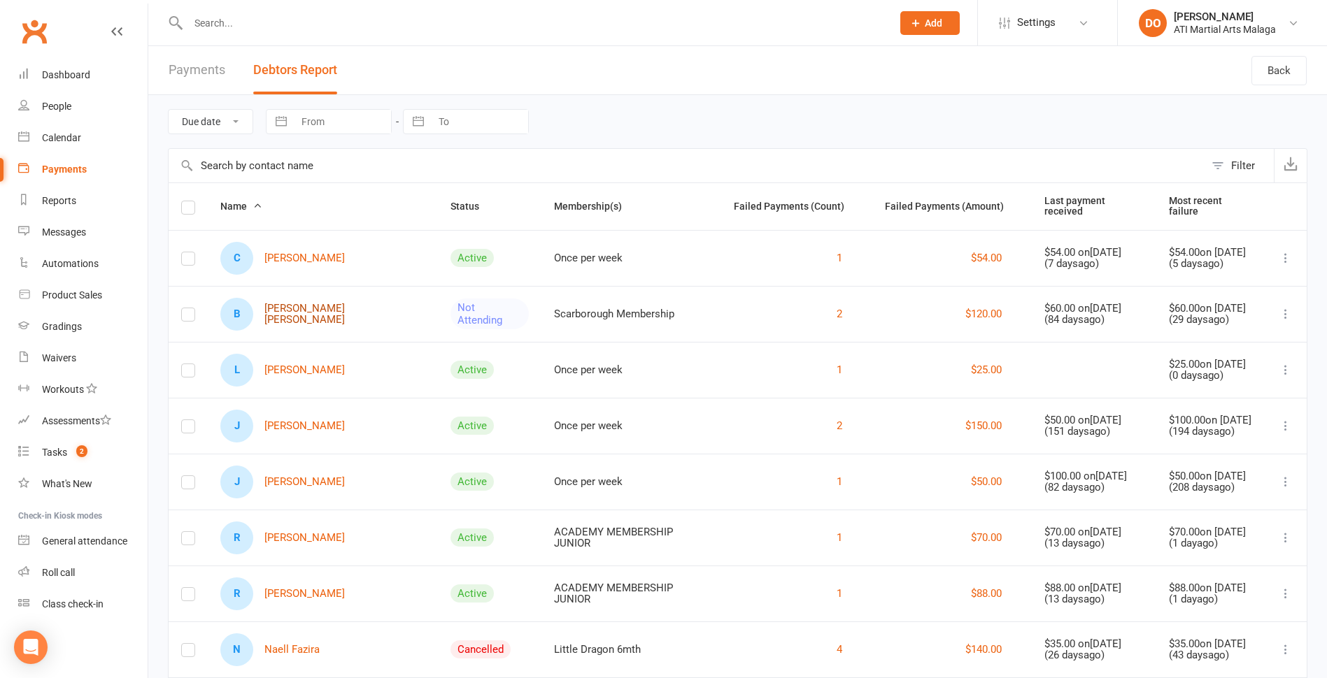
click at [321, 312] on link "B [PERSON_NAME] [PERSON_NAME]" at bounding box center [322, 314] width 205 height 33
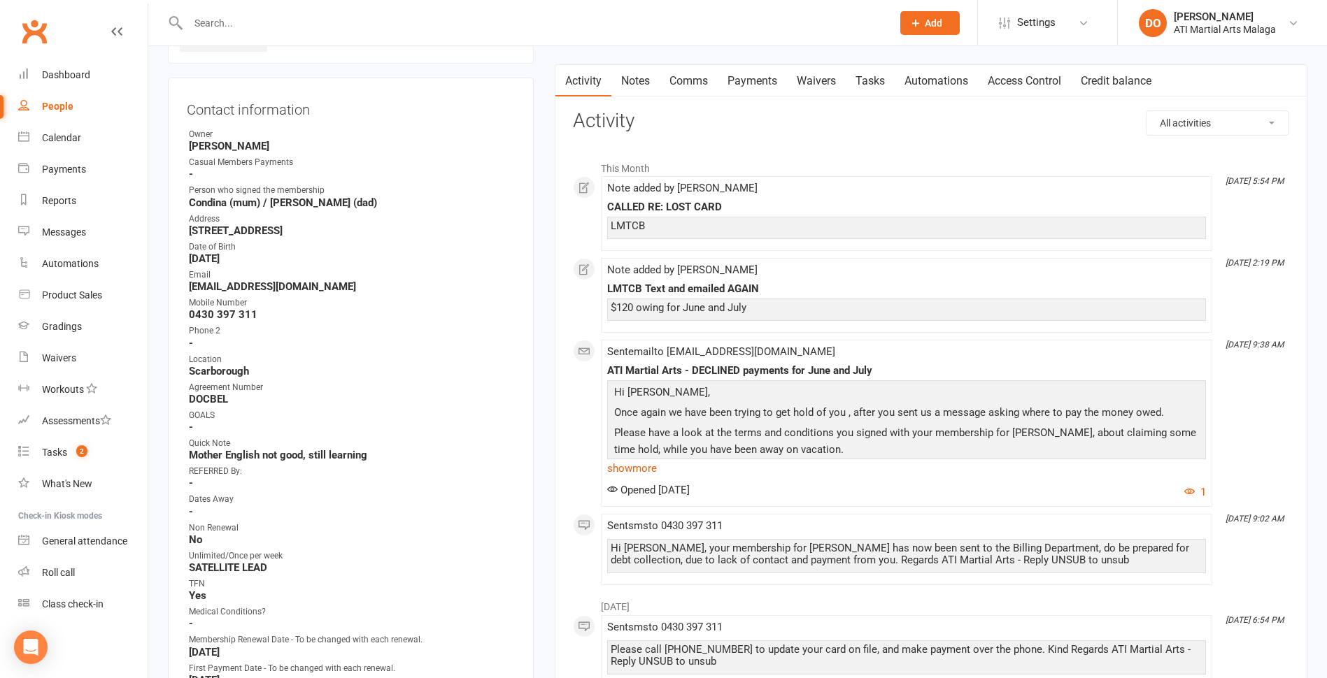
scroll to position [140, 0]
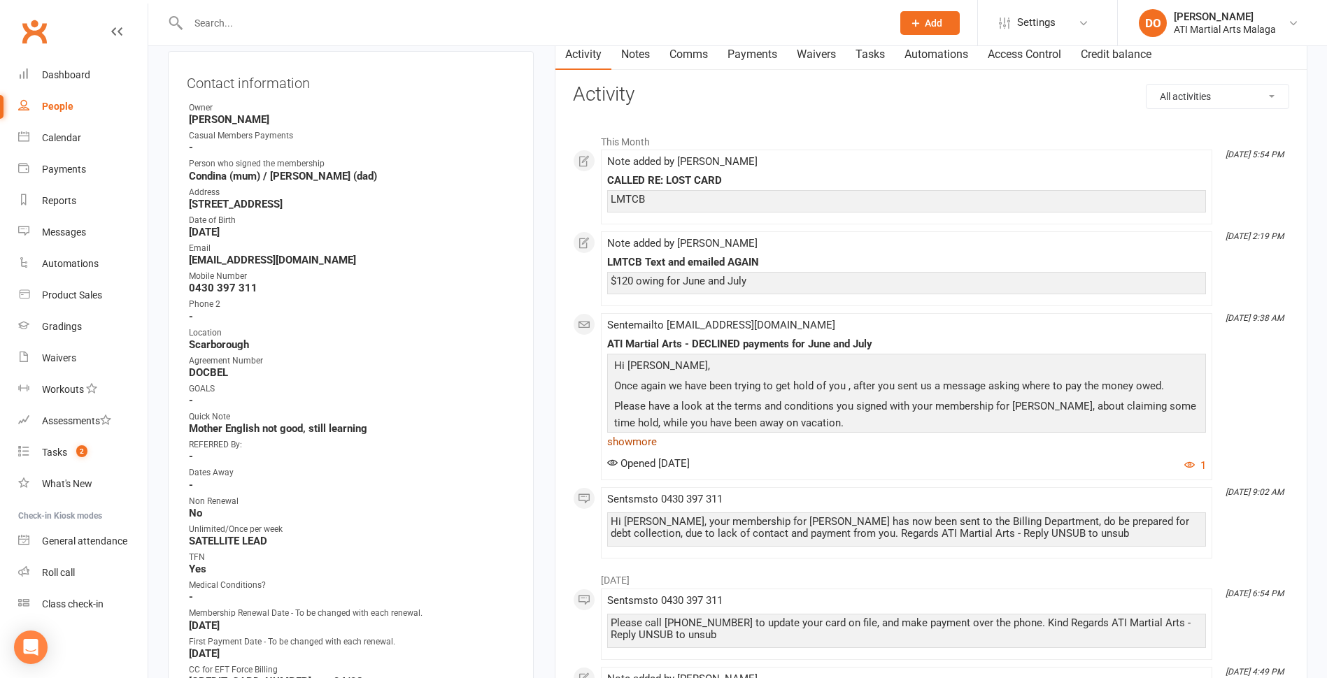
click at [644, 446] on link "show more" at bounding box center [906, 442] width 599 height 20
click at [644, 446] on p "Can you please call [PHONE_NUMBER] as soon as possible, to update your details …" at bounding box center [907, 445] width 592 height 20
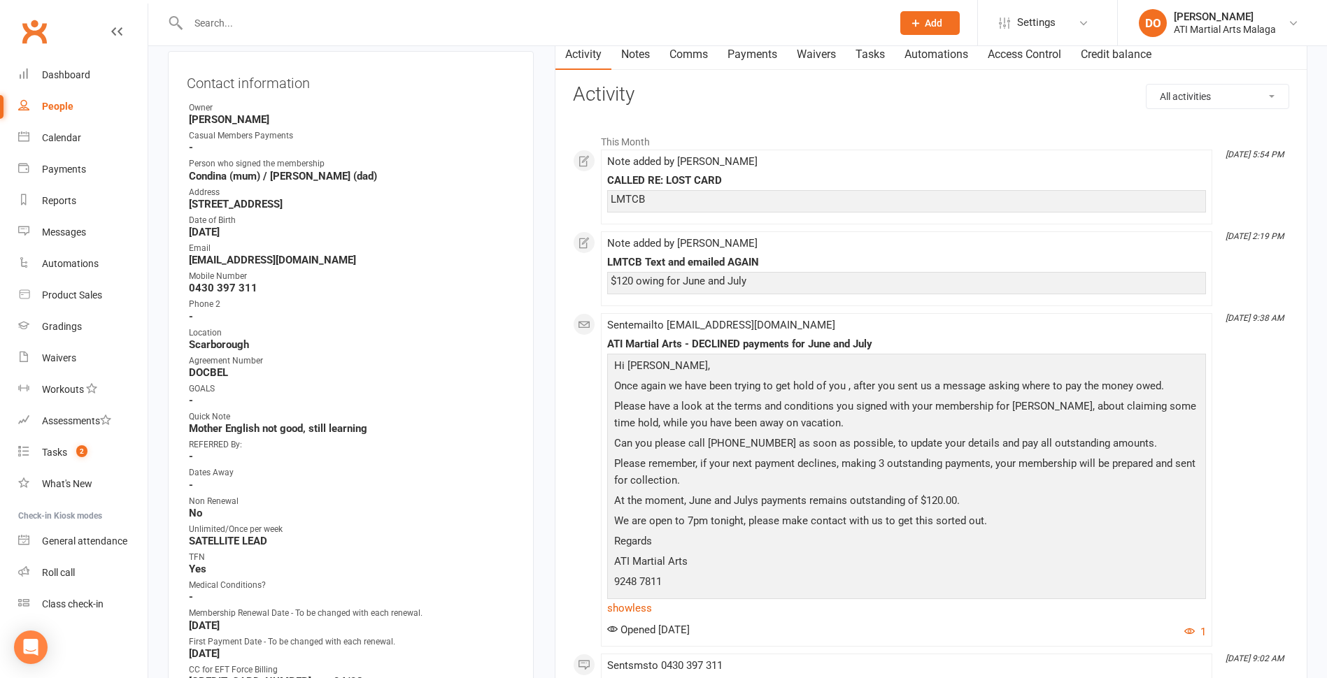
click at [1004, 520] on p "We are open to 7pm tonight, please make contact with us to get this sorted out." at bounding box center [907, 523] width 592 height 20
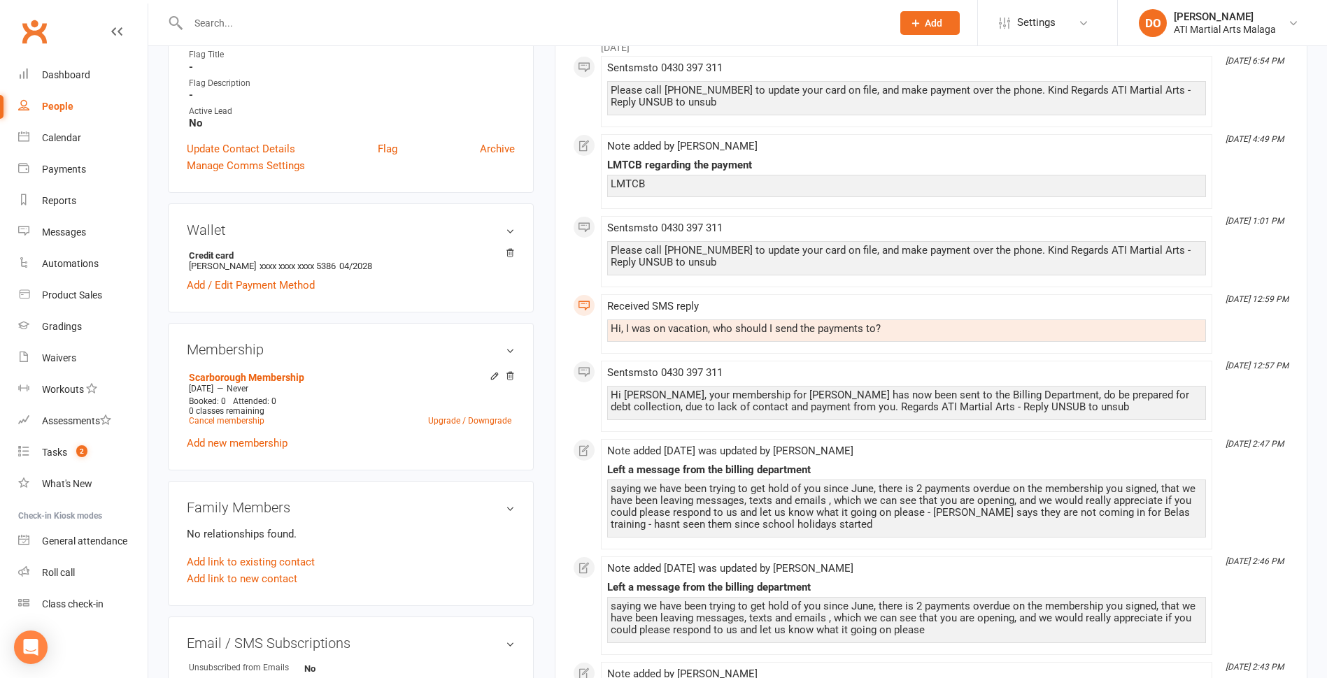
scroll to position [909, 0]
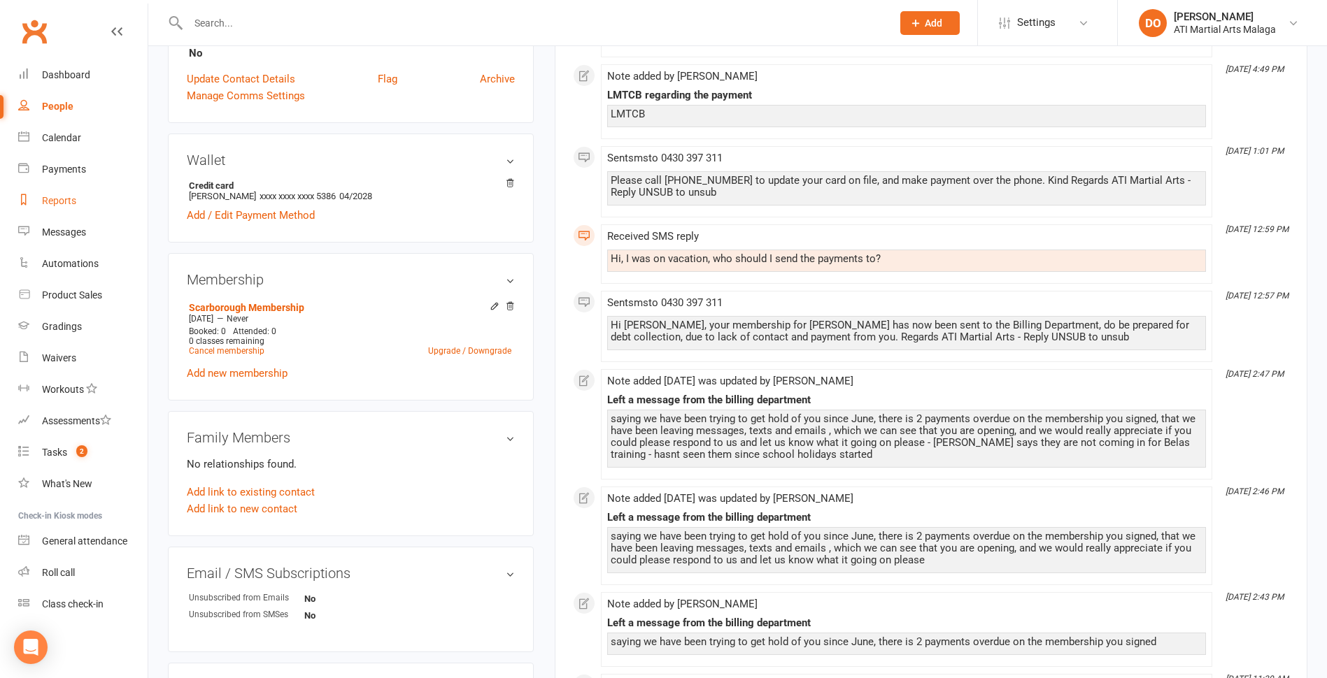
click at [68, 198] on div "Reports" at bounding box center [59, 200] width 34 height 11
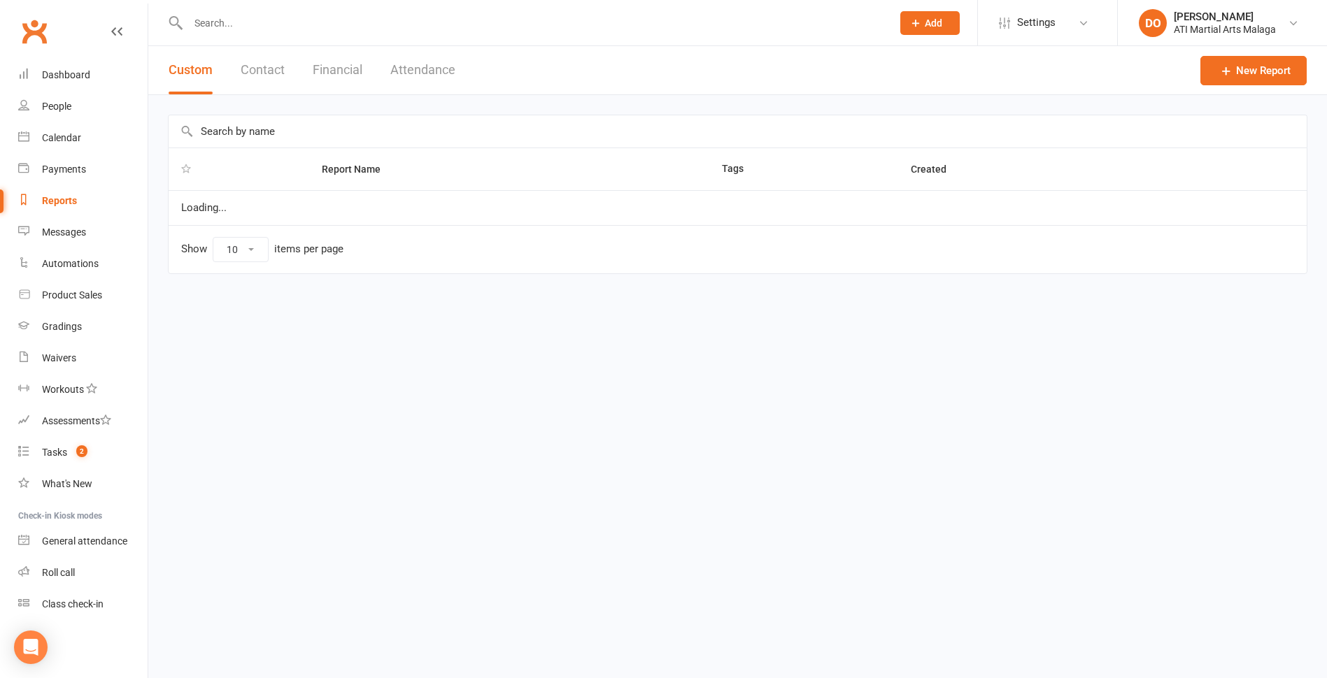
select select "100"
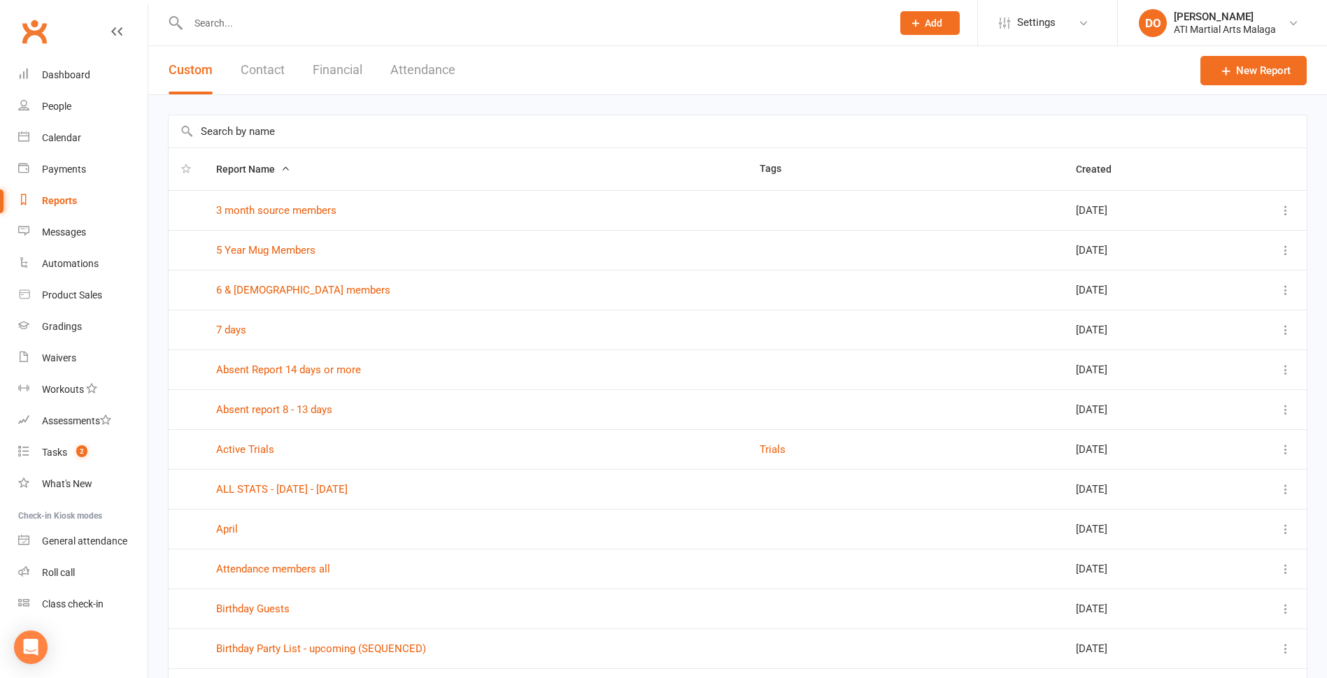
click at [348, 73] on button "Financial" at bounding box center [338, 70] width 50 height 48
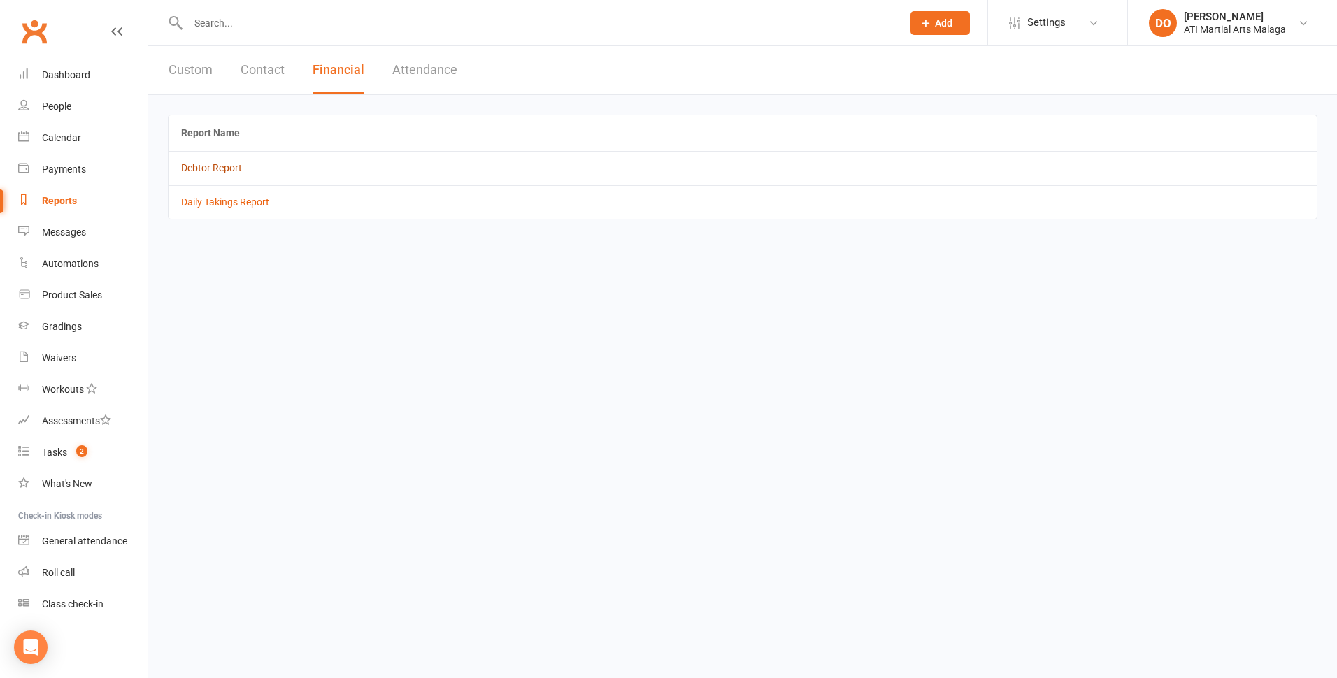
click at [220, 169] on link "Debtor Report" at bounding box center [211, 167] width 61 height 11
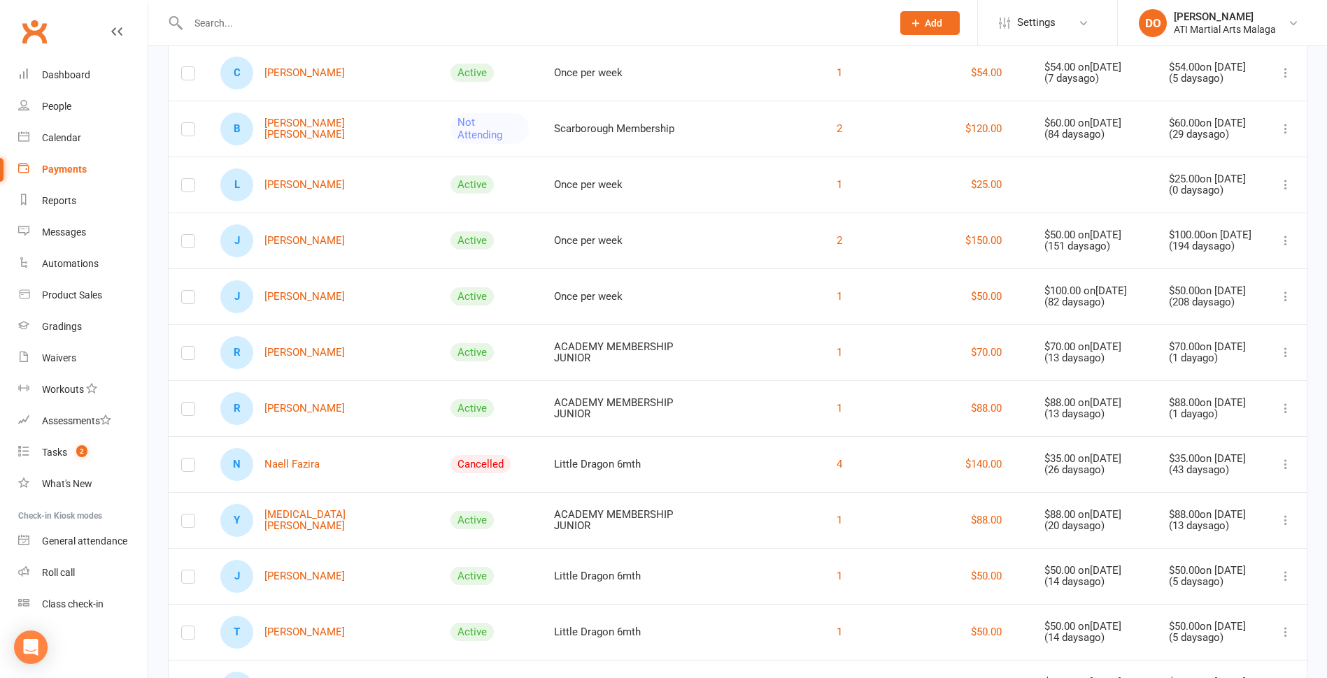
scroll to position [210, 0]
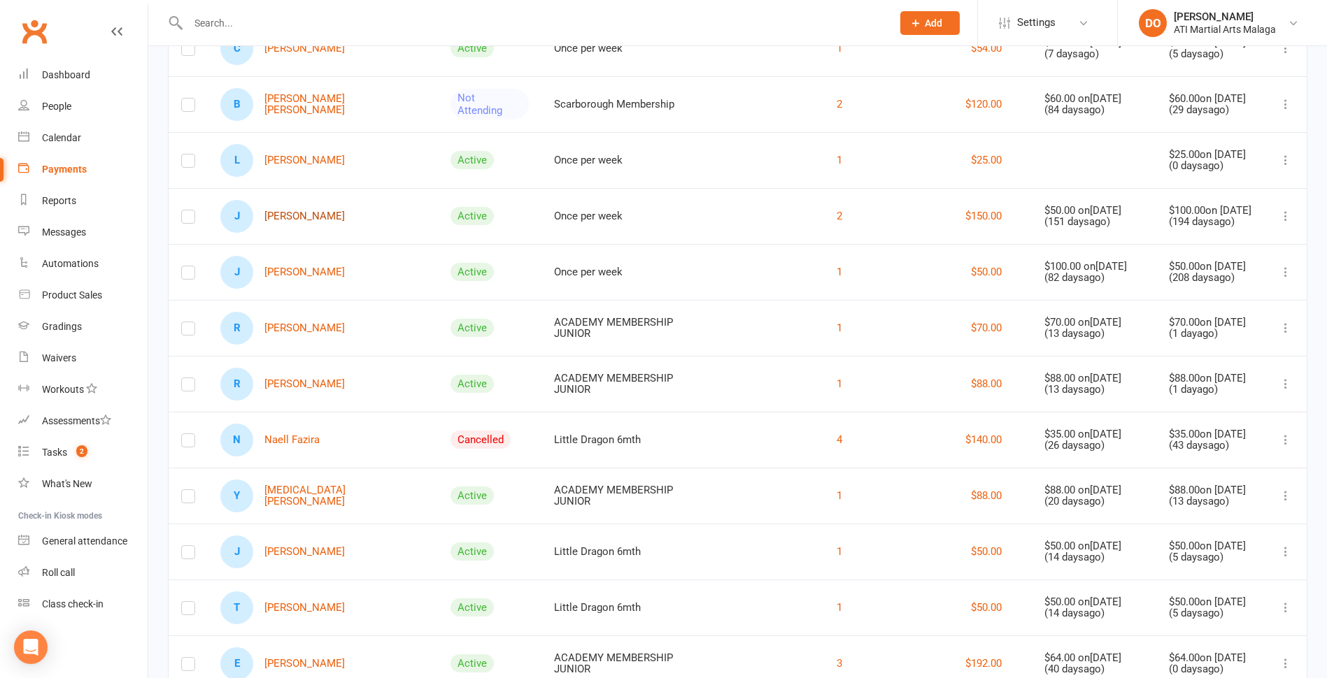
click at [319, 208] on link "[PERSON_NAME]" at bounding box center [282, 216] width 124 height 33
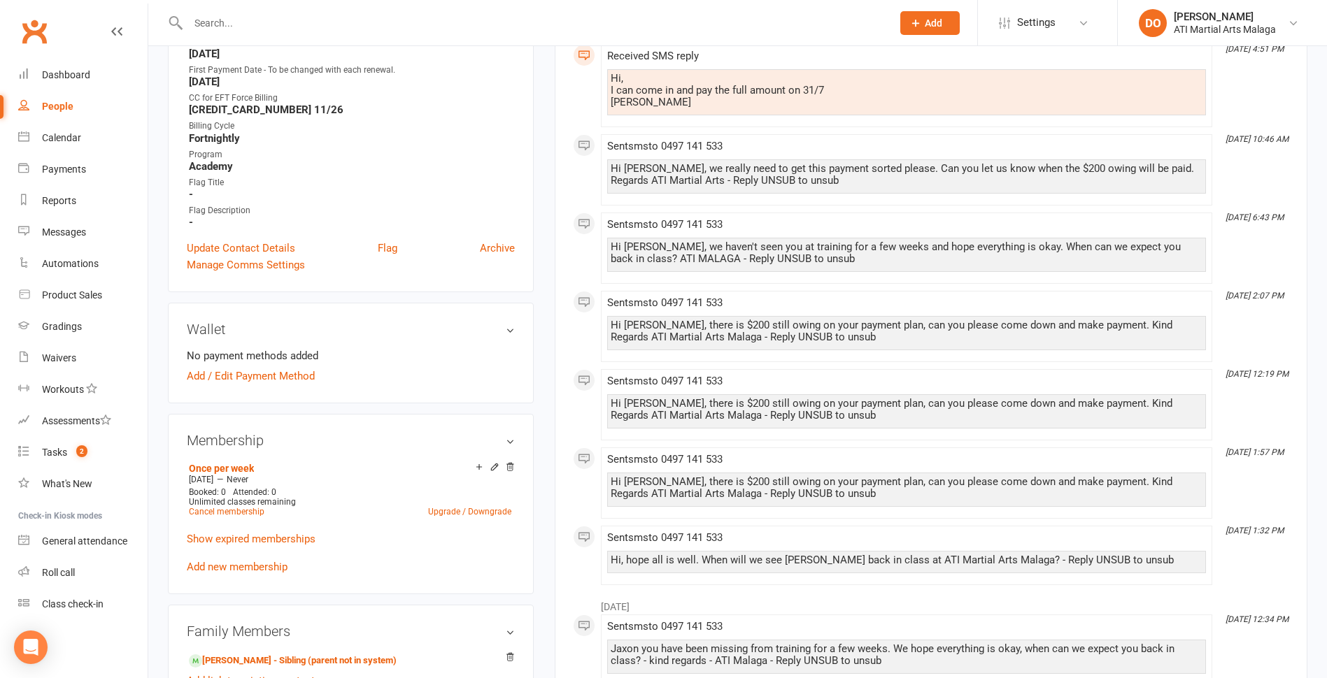
scroll to position [839, 0]
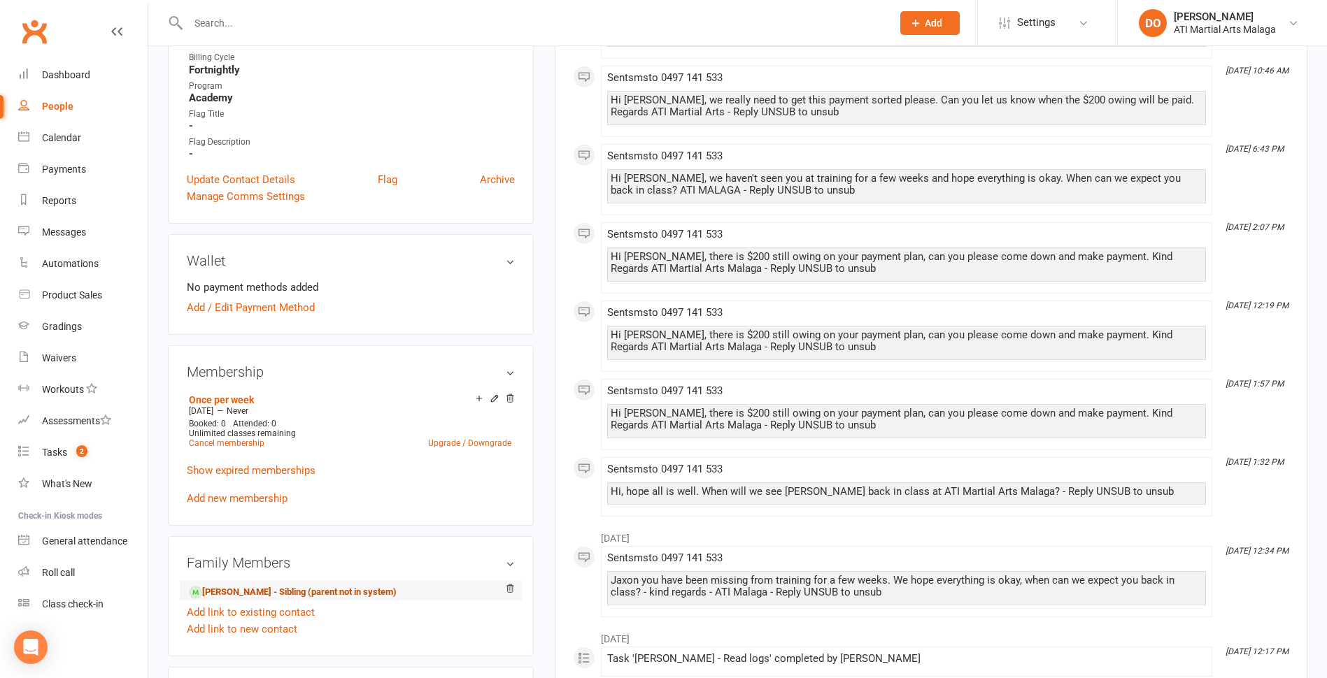
click at [287, 590] on link "[PERSON_NAME] - Sibling (parent not in system)" at bounding box center [293, 592] width 208 height 15
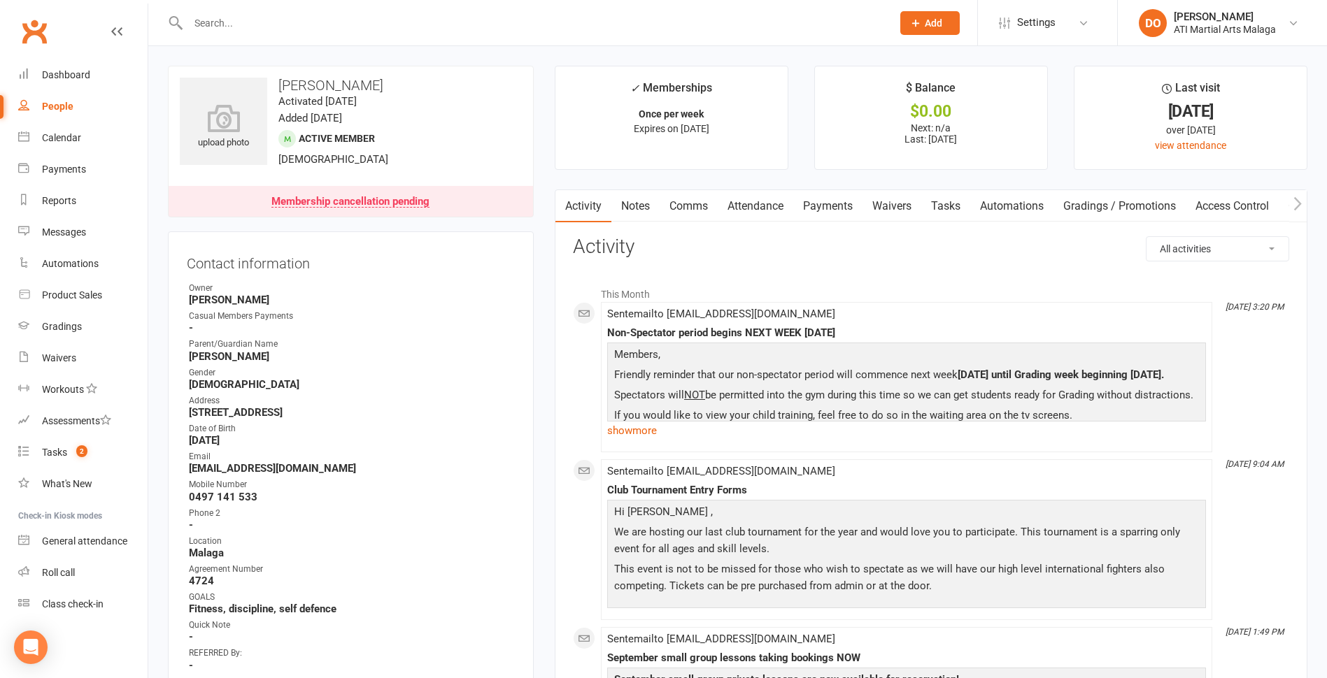
click at [642, 209] on link "Notes" at bounding box center [635, 206] width 48 height 32
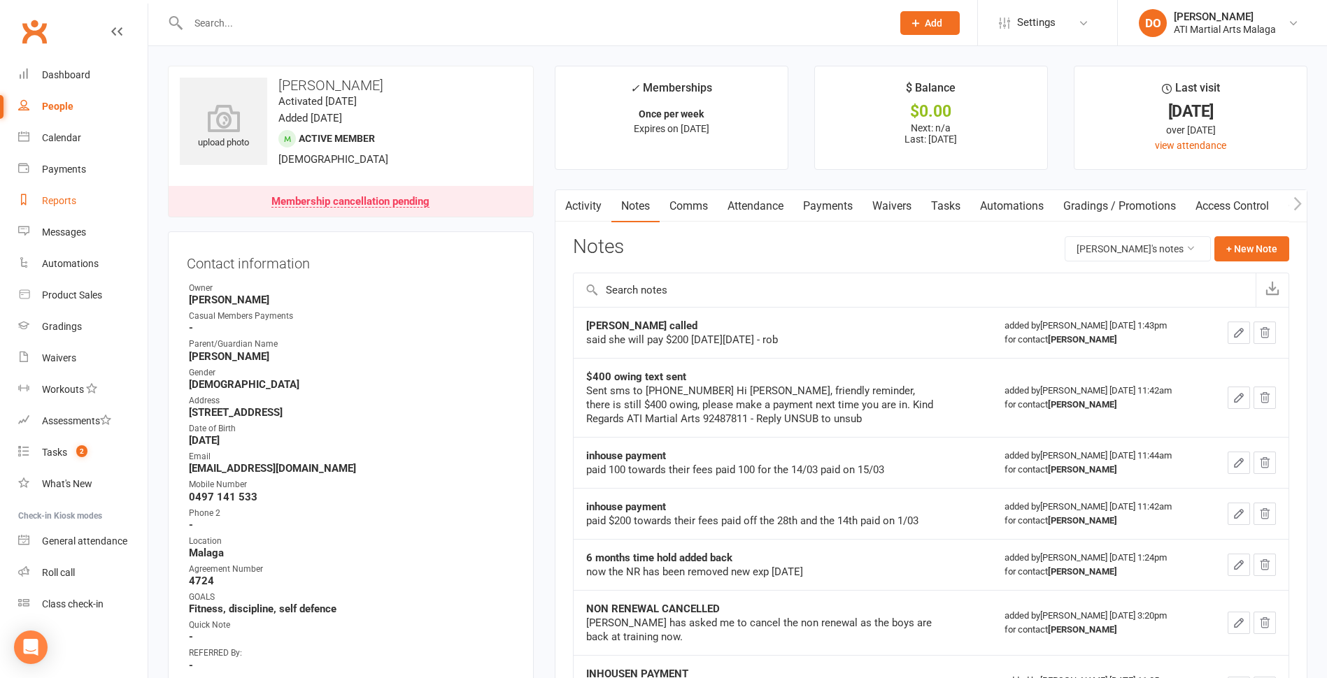
click at [62, 199] on div "Reports" at bounding box center [59, 200] width 34 height 11
select select "100"
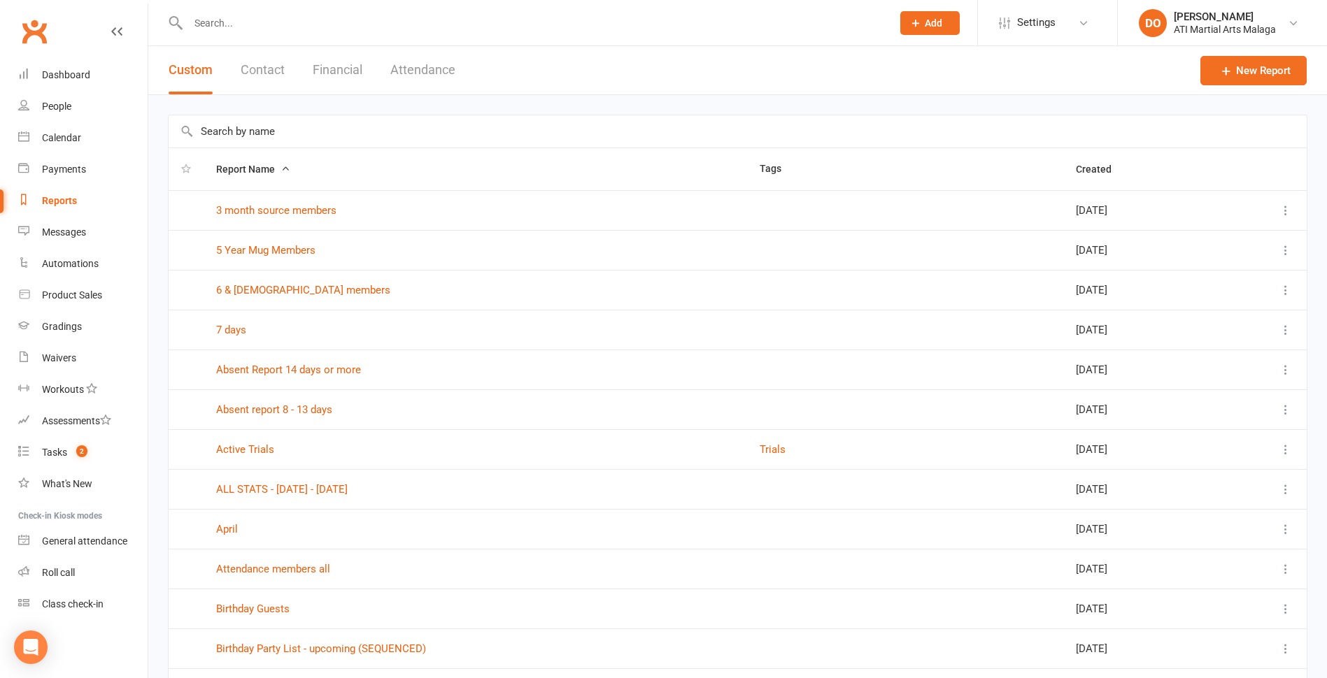
click at [334, 78] on button "Financial" at bounding box center [338, 70] width 50 height 48
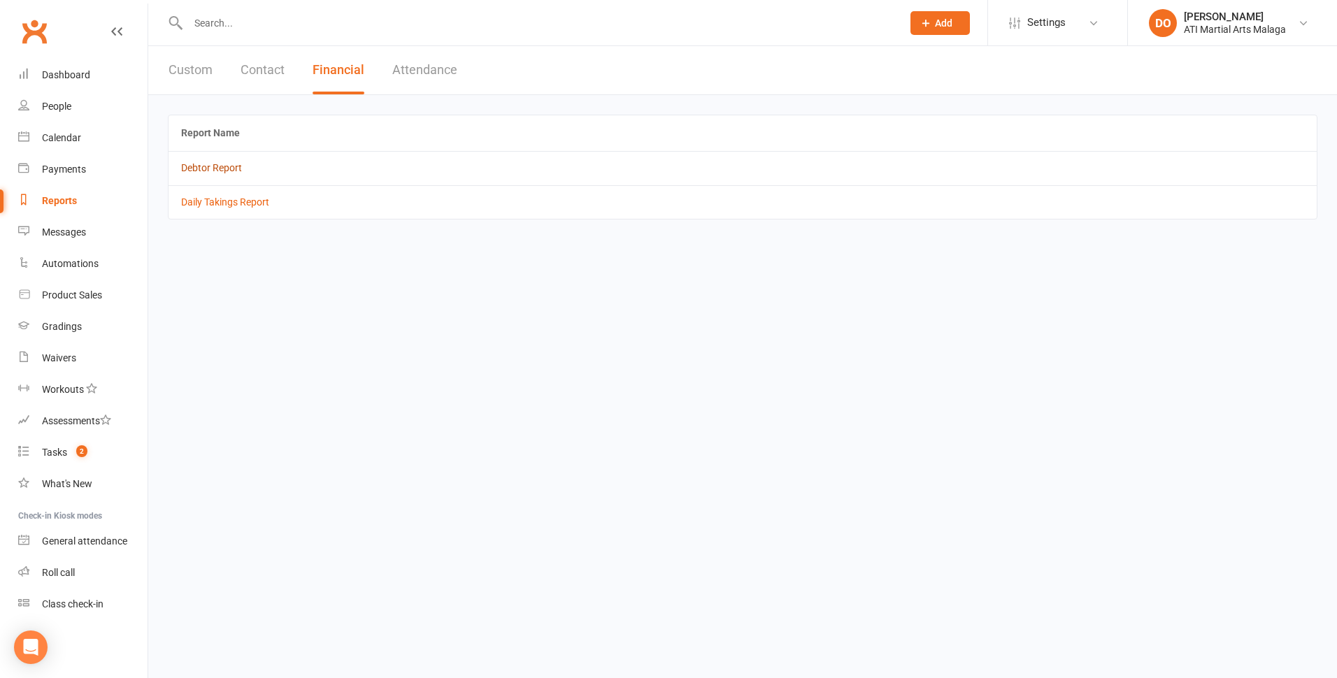
click at [213, 168] on link "Debtor Report" at bounding box center [211, 167] width 61 height 11
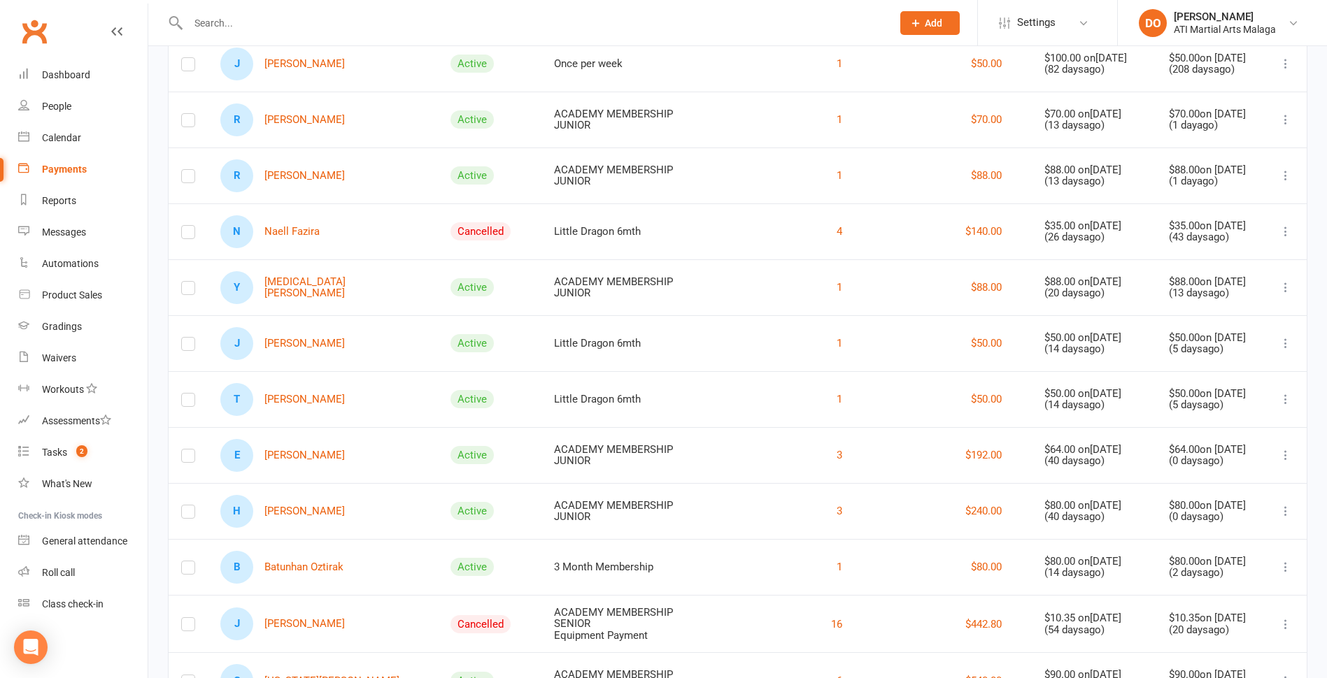
scroll to position [483, 0]
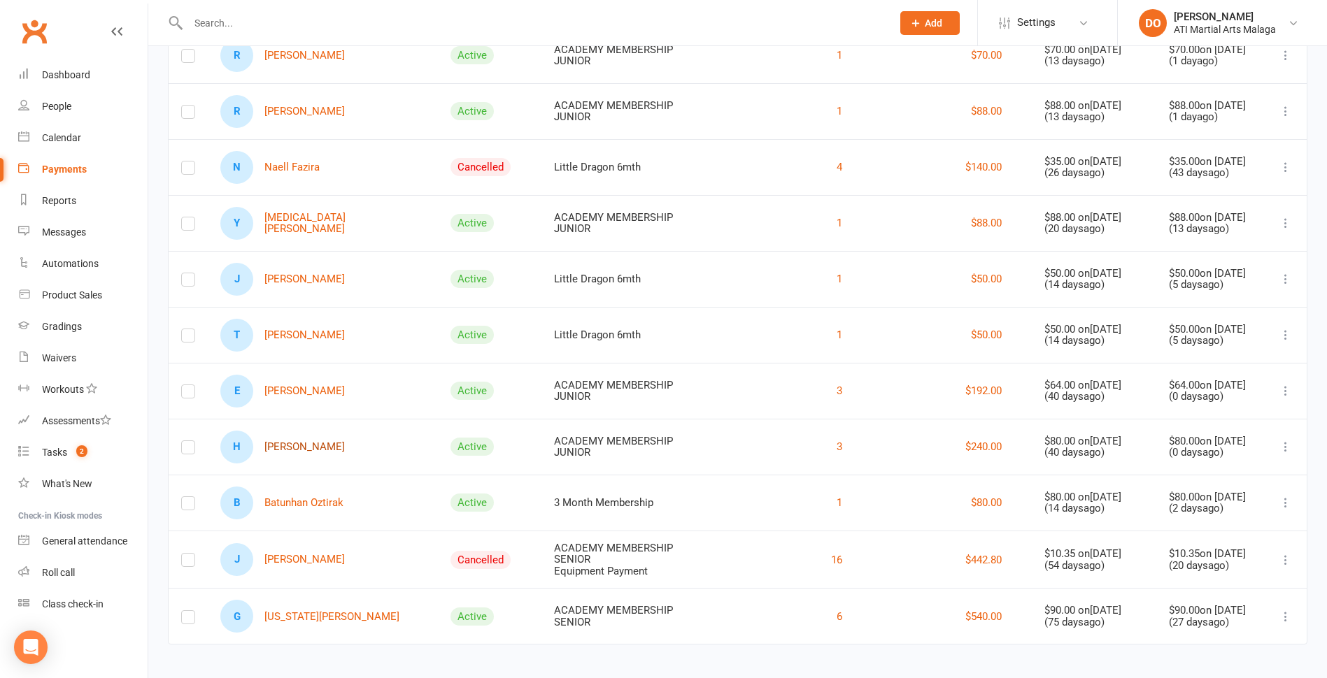
click at [304, 442] on link "[PERSON_NAME]" at bounding box center [282, 447] width 124 height 33
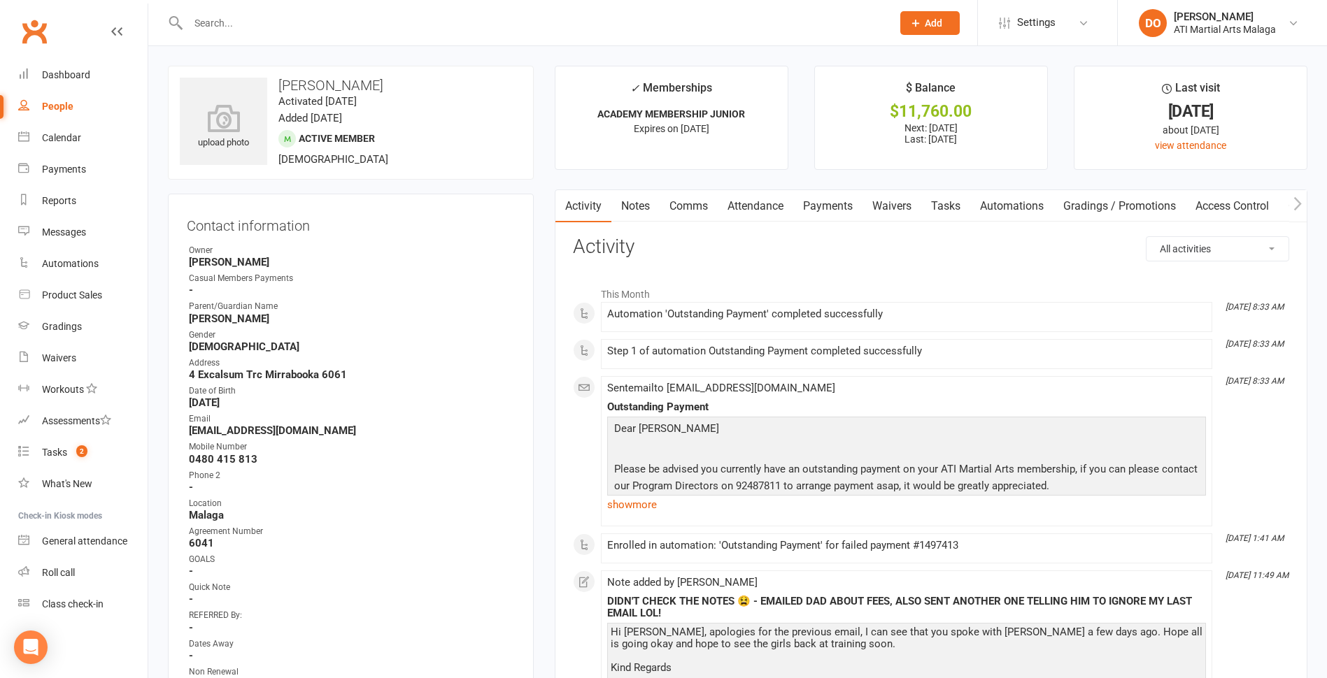
click at [639, 212] on link "Notes" at bounding box center [635, 206] width 48 height 32
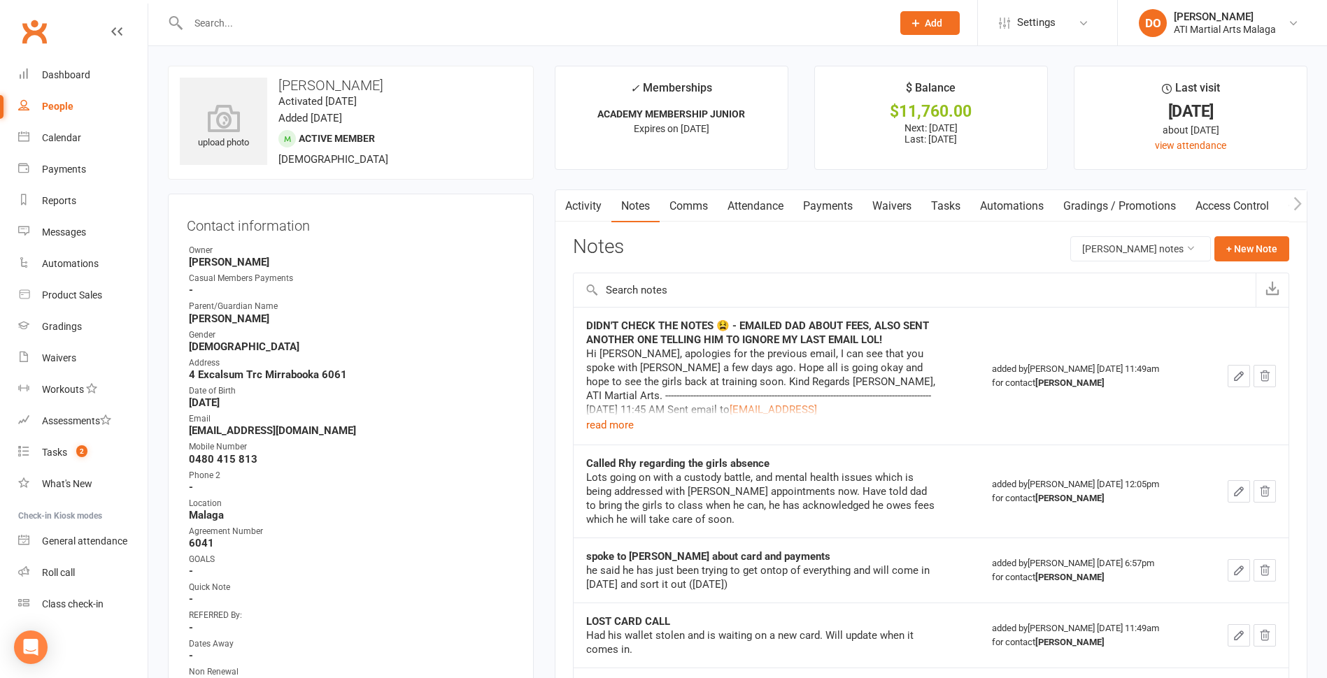
click at [699, 209] on link "Comms" at bounding box center [689, 206] width 58 height 32
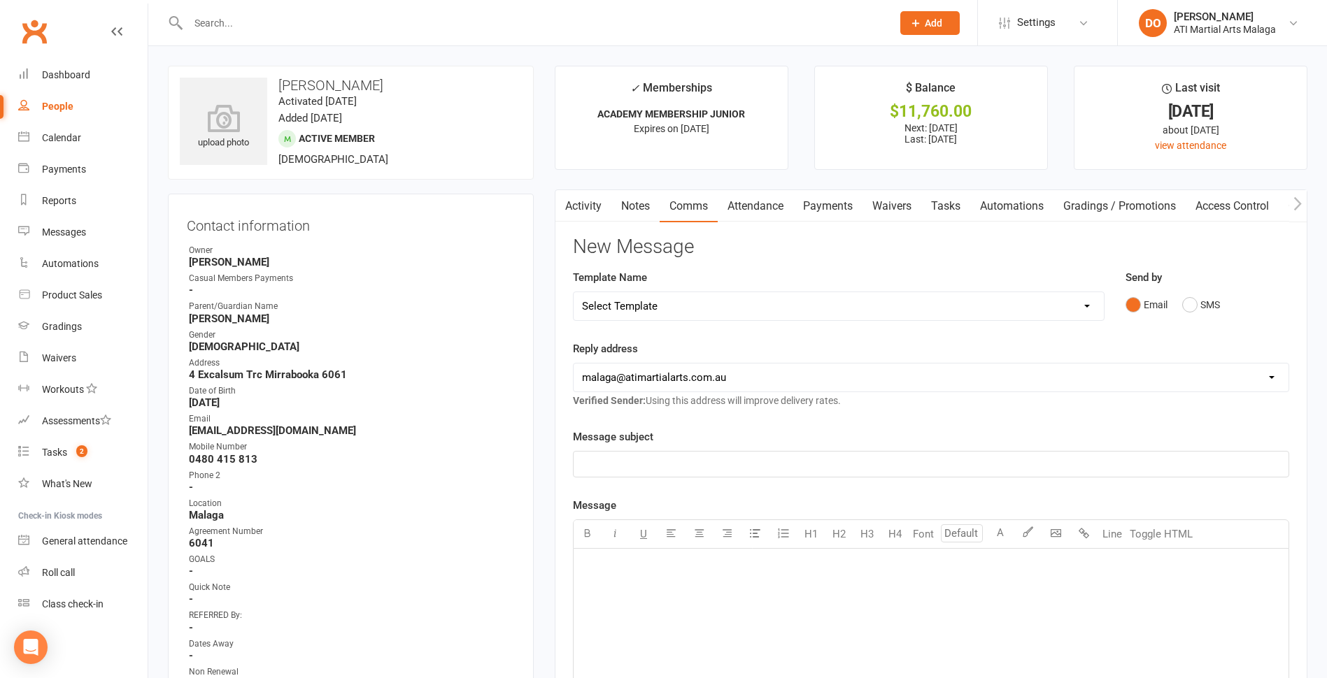
click at [627, 208] on link "Notes" at bounding box center [635, 206] width 48 height 32
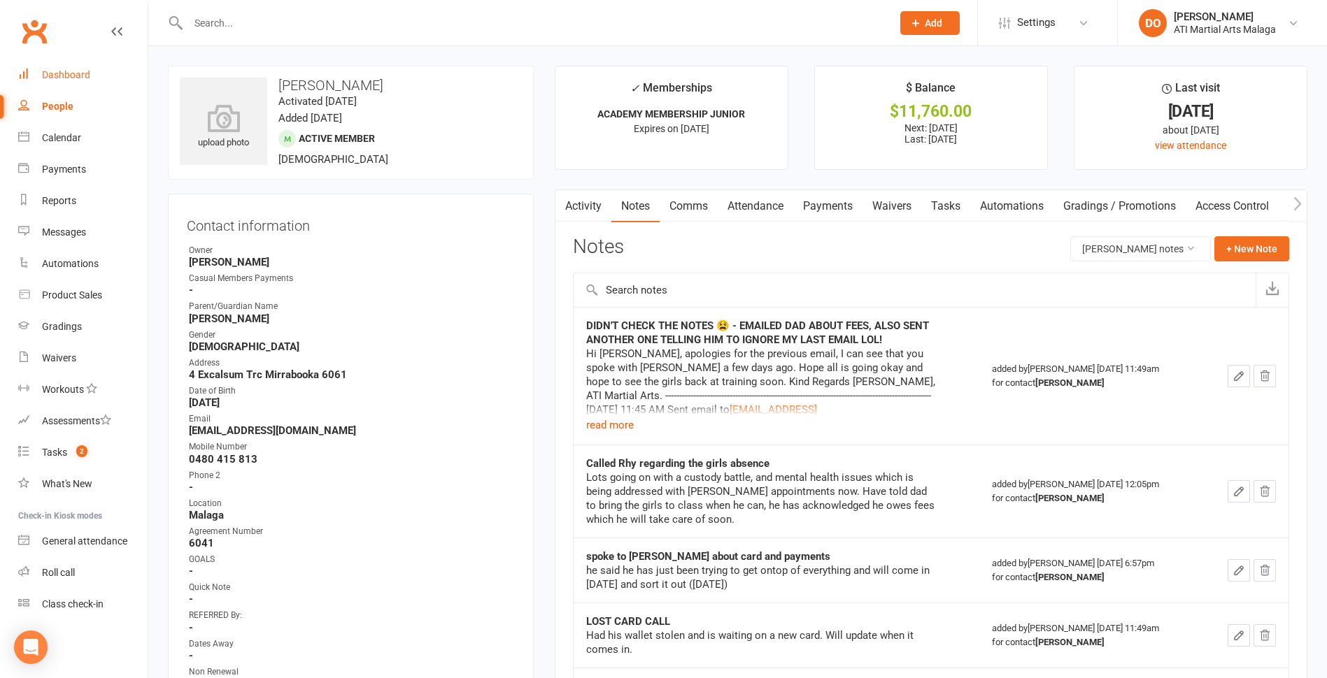
click at [80, 76] on div "Dashboard" at bounding box center [66, 74] width 48 height 11
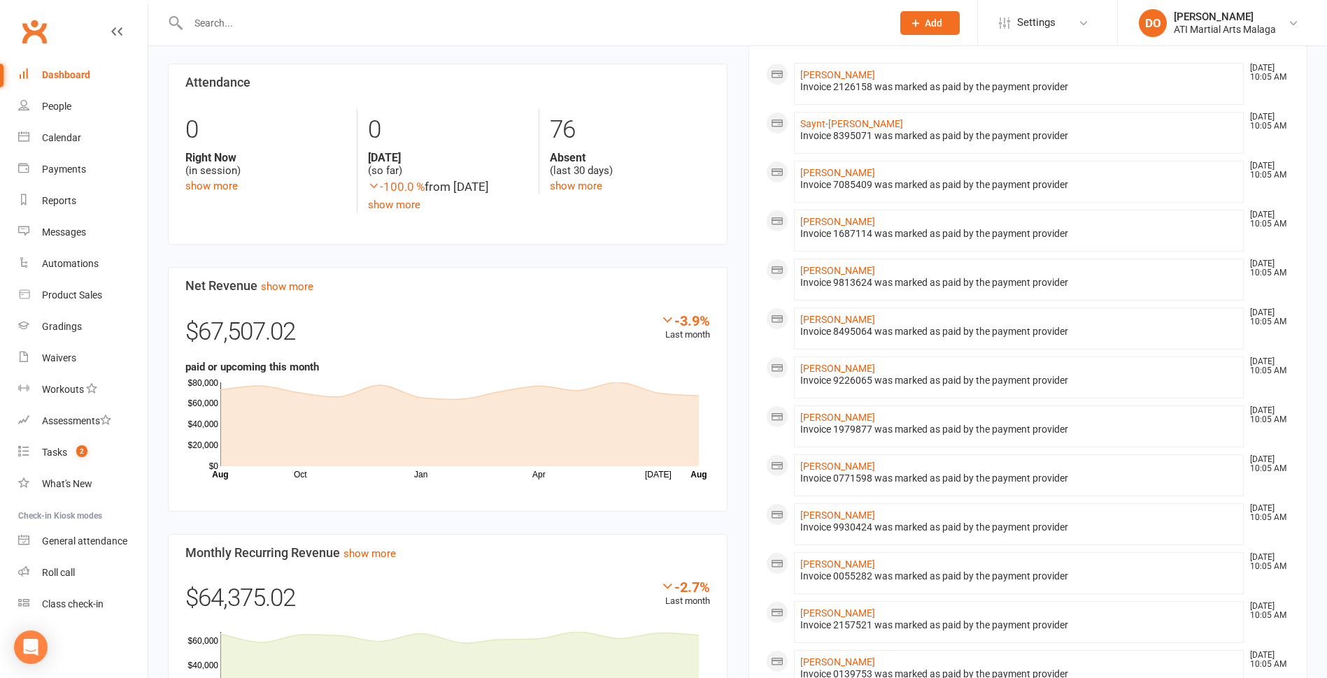
scroll to position [629, 0]
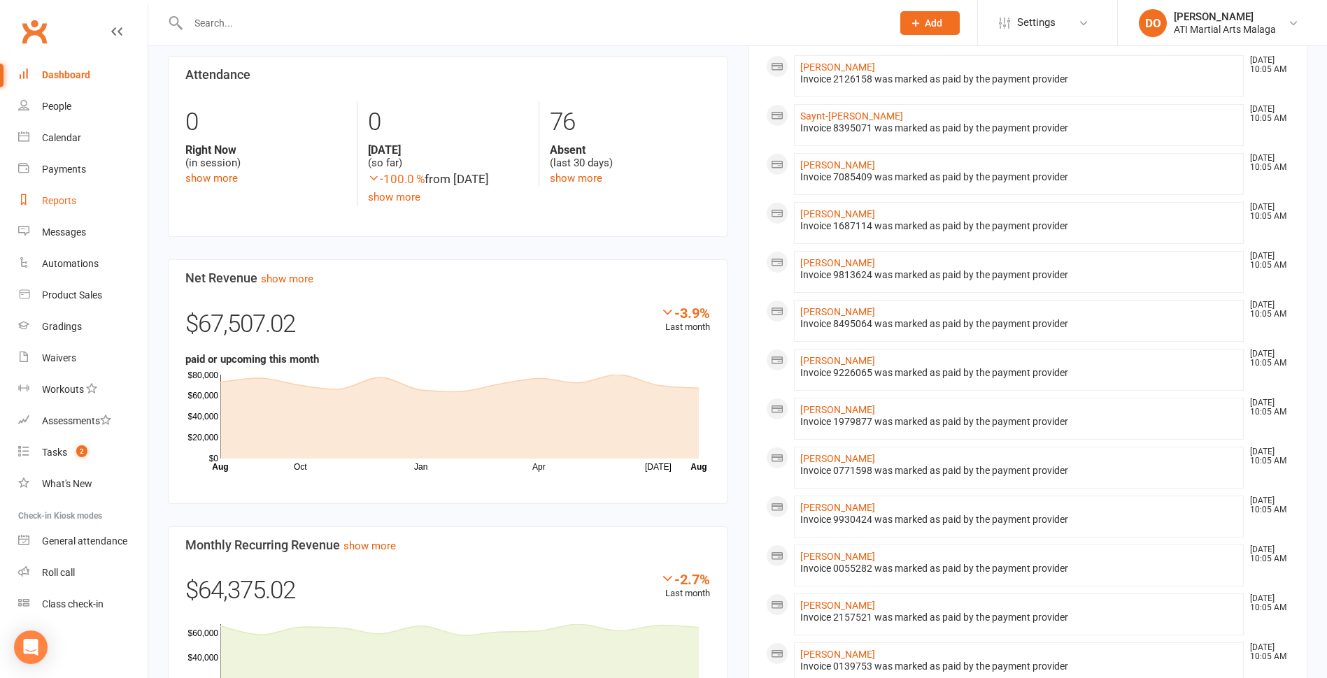
click at [58, 199] on div "Reports" at bounding box center [59, 200] width 34 height 11
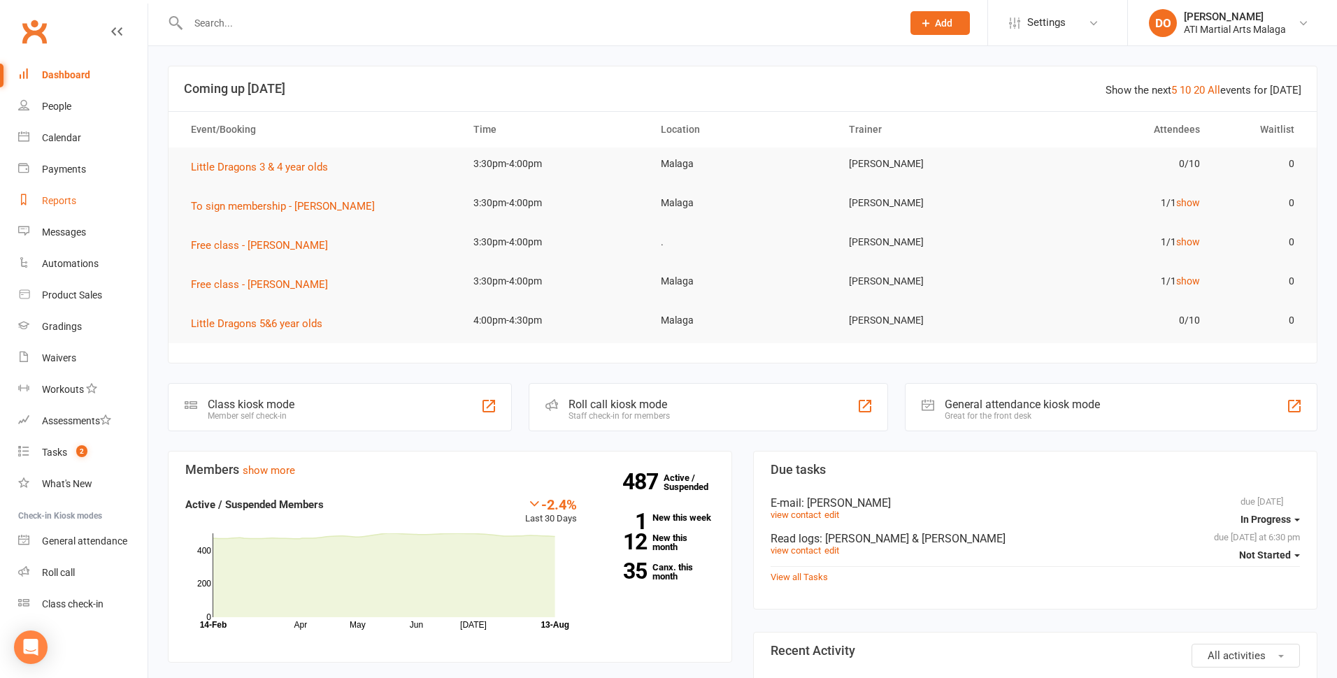
select select "100"
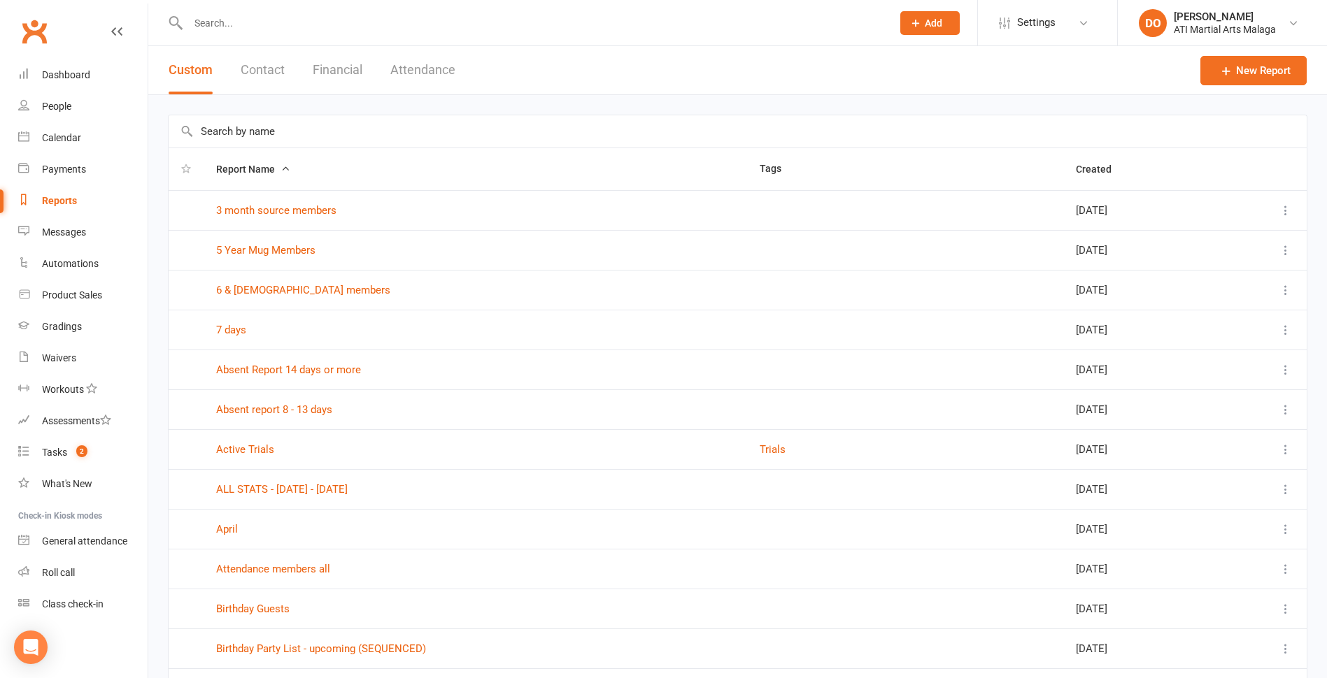
click at [339, 76] on button "Financial" at bounding box center [338, 70] width 50 height 48
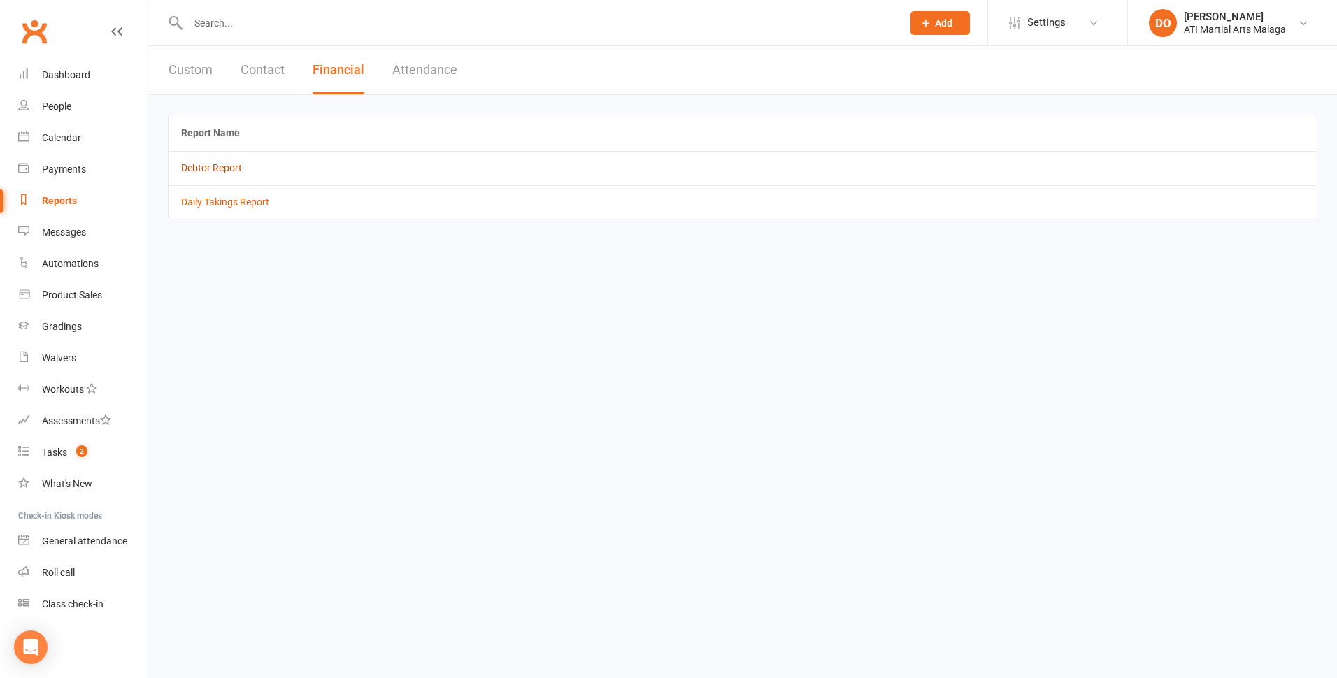
click at [235, 171] on link "Debtor Report" at bounding box center [211, 167] width 61 height 11
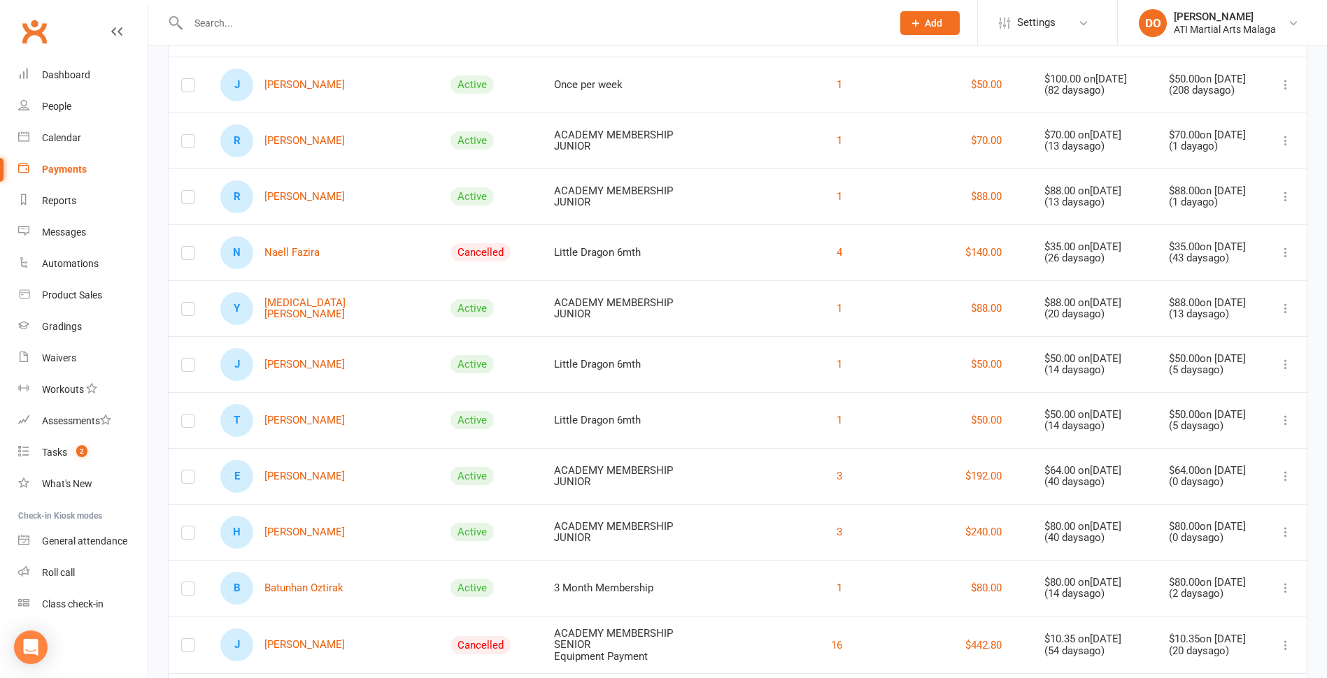
scroll to position [420, 0]
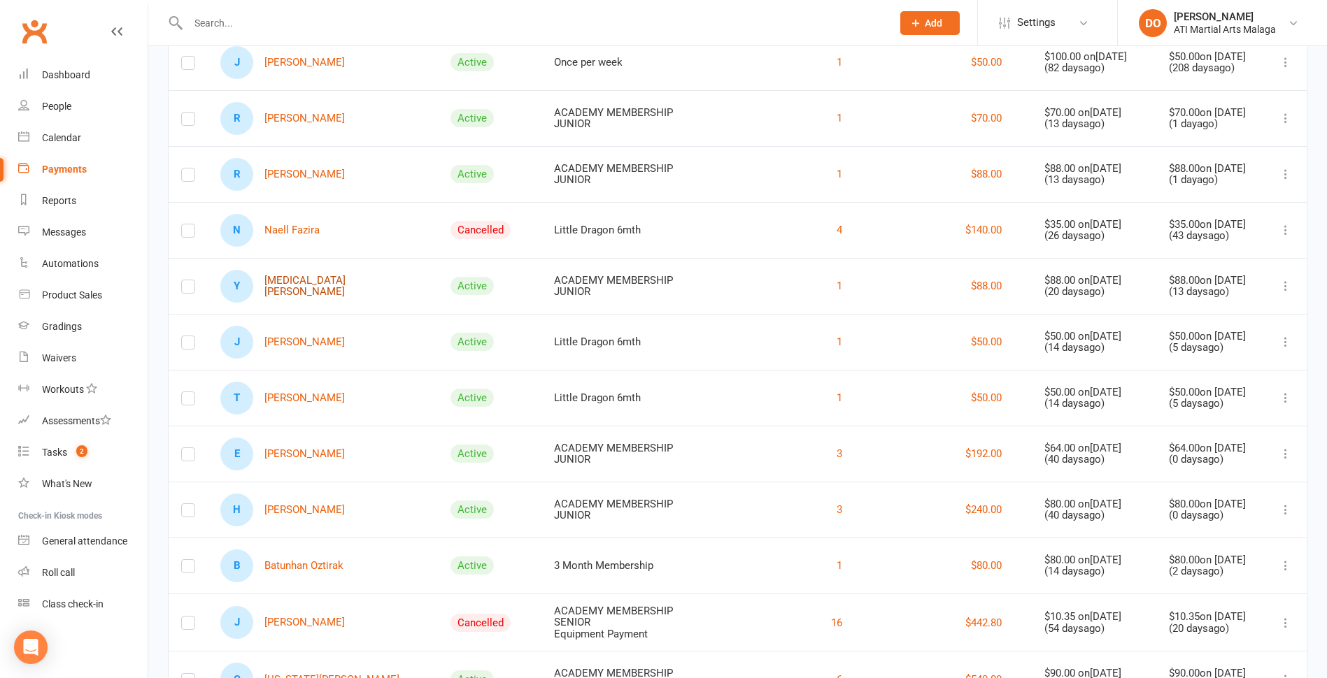
click at [286, 289] on link "Y [MEDICAL_DATA][PERSON_NAME]" at bounding box center [322, 286] width 205 height 33
click at [0, 0] on div "Loading" at bounding box center [0, 0] width 0 height 0
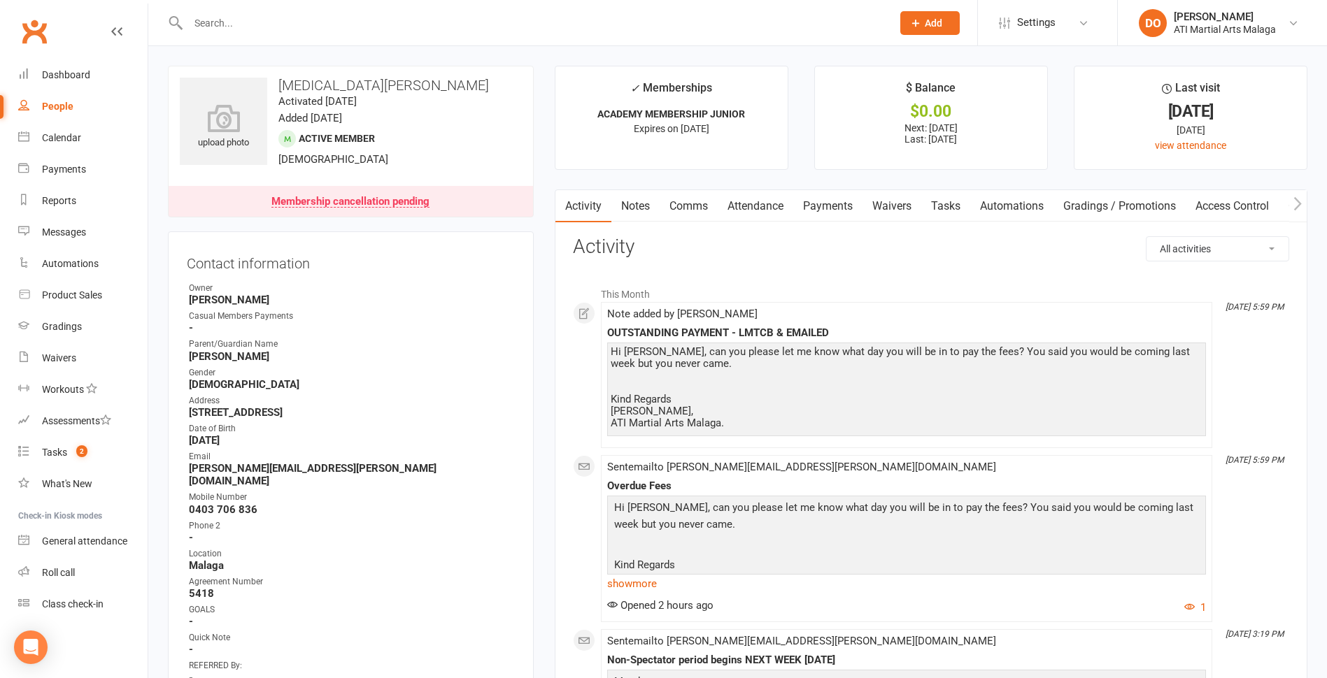
click at [636, 215] on link "Notes" at bounding box center [635, 206] width 48 height 32
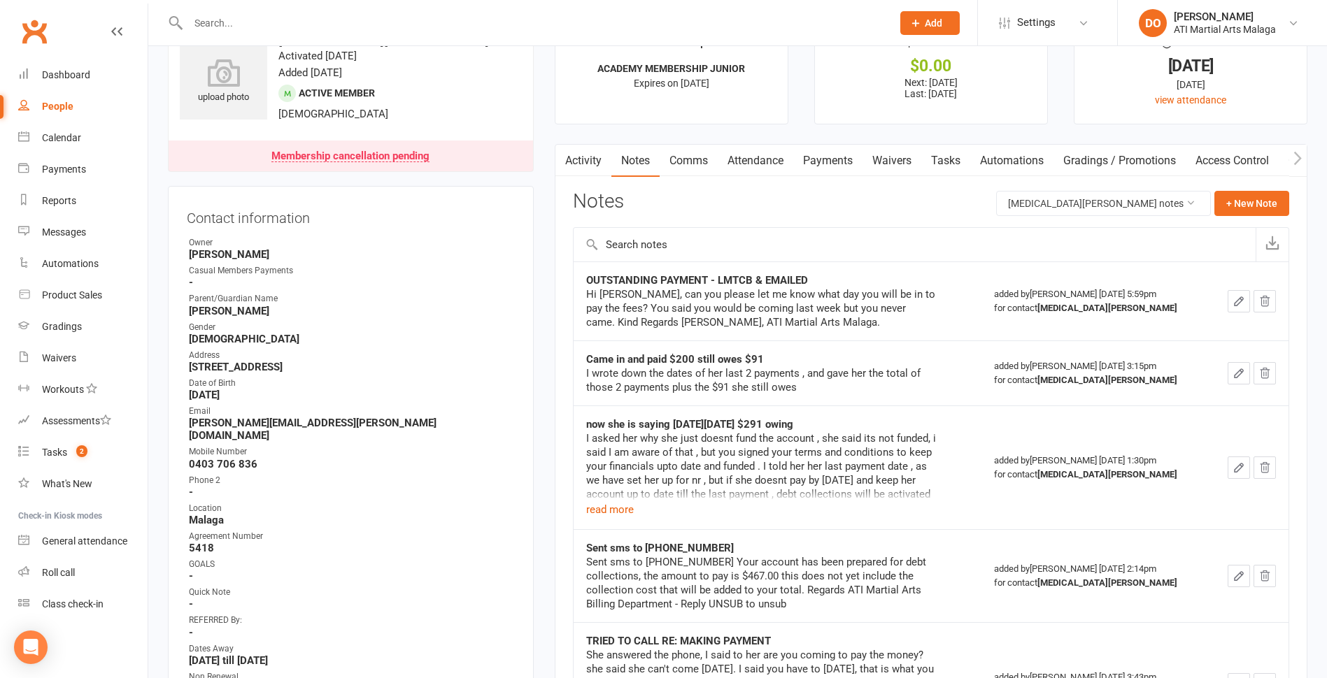
scroll to position [70, 0]
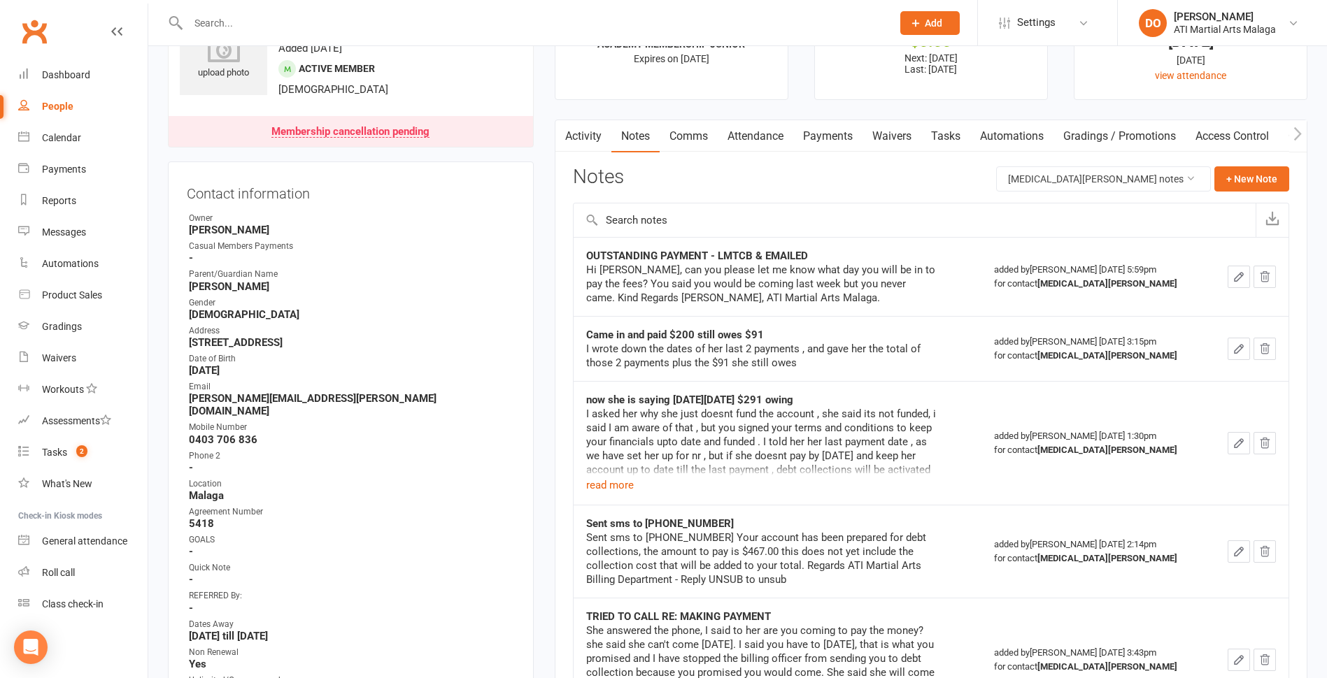
click at [595, 140] on link "Activity" at bounding box center [583, 136] width 56 height 32
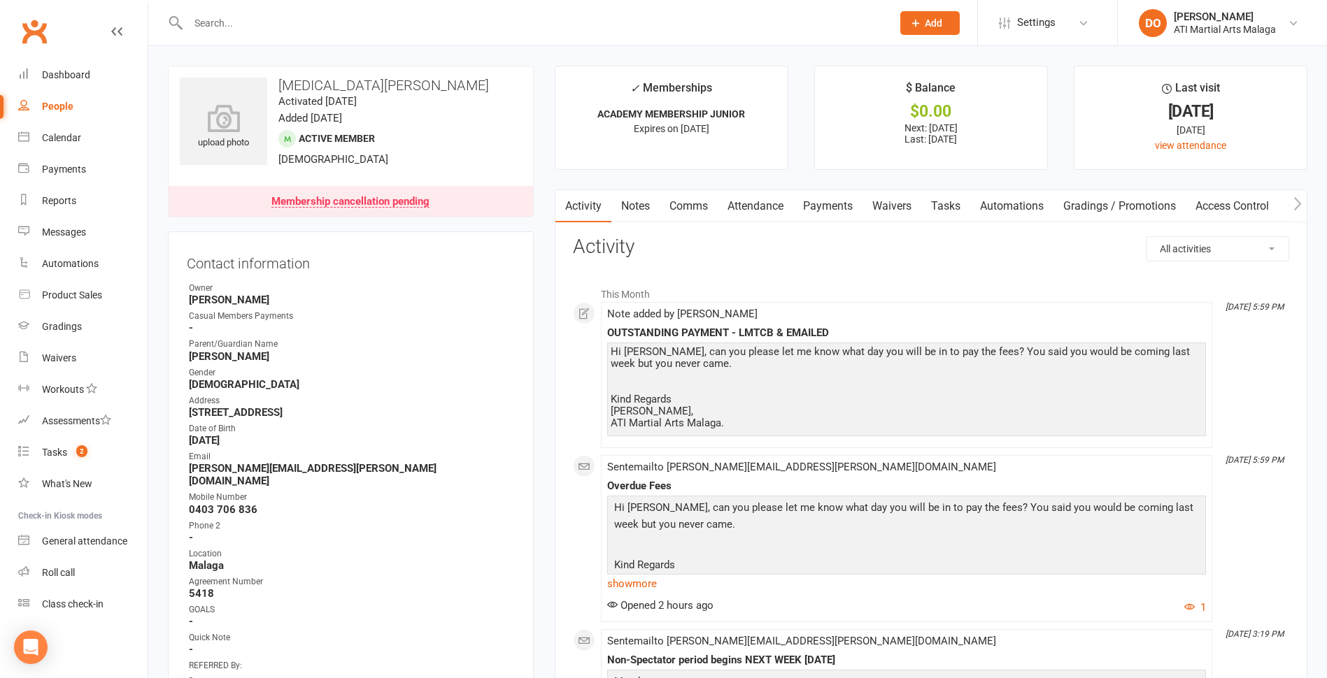
click at [634, 200] on link "Notes" at bounding box center [635, 206] width 48 height 32
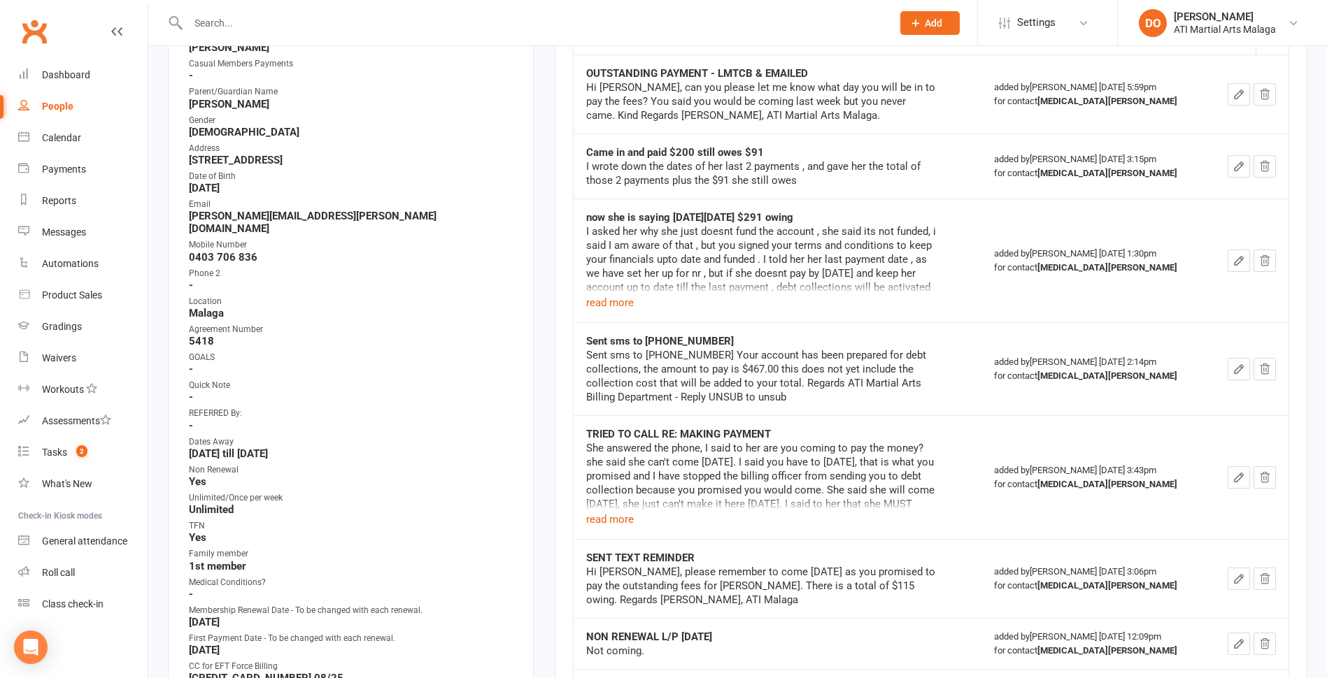
scroll to position [280, 0]
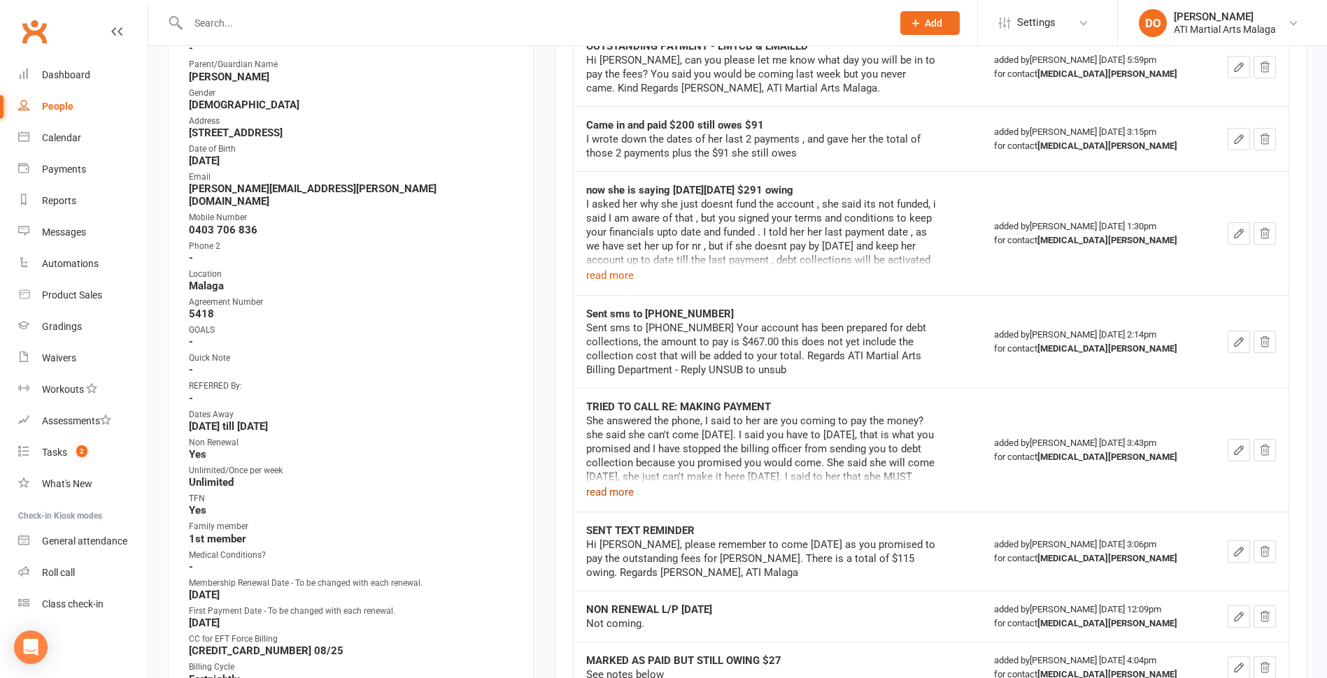
click at [619, 497] on button "read more" at bounding box center [610, 492] width 48 height 17
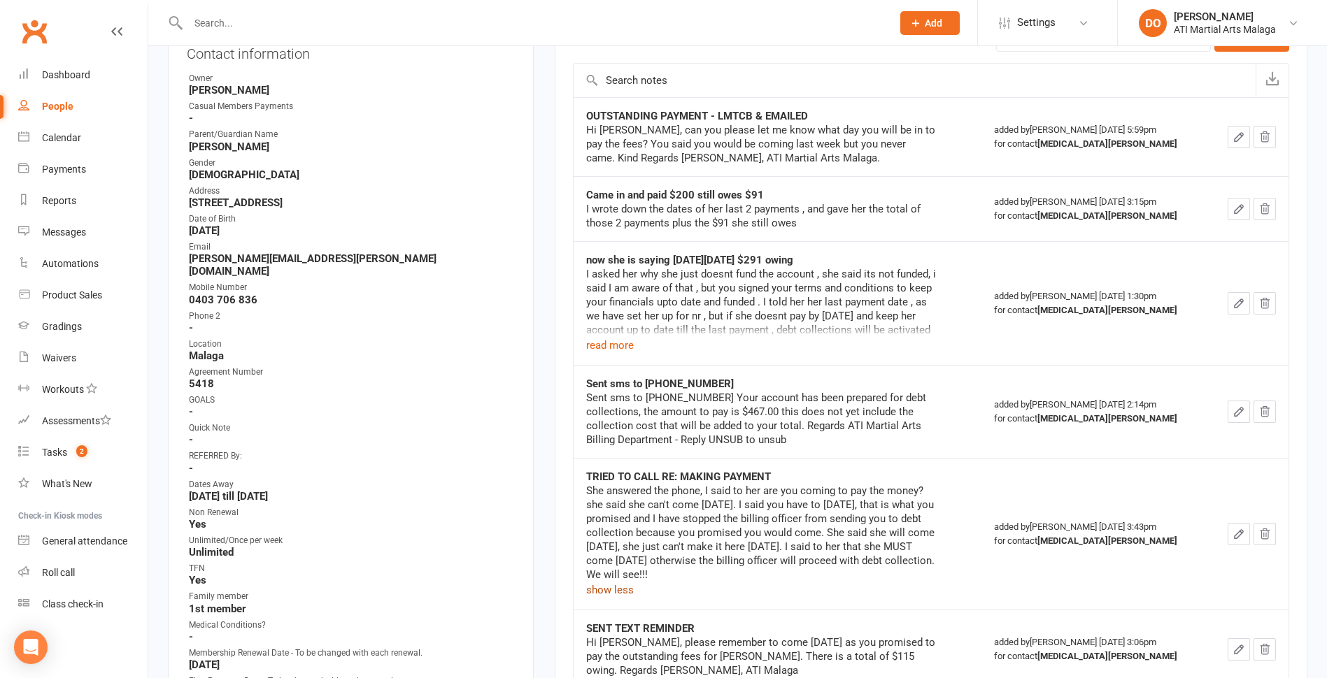
scroll to position [0, 0]
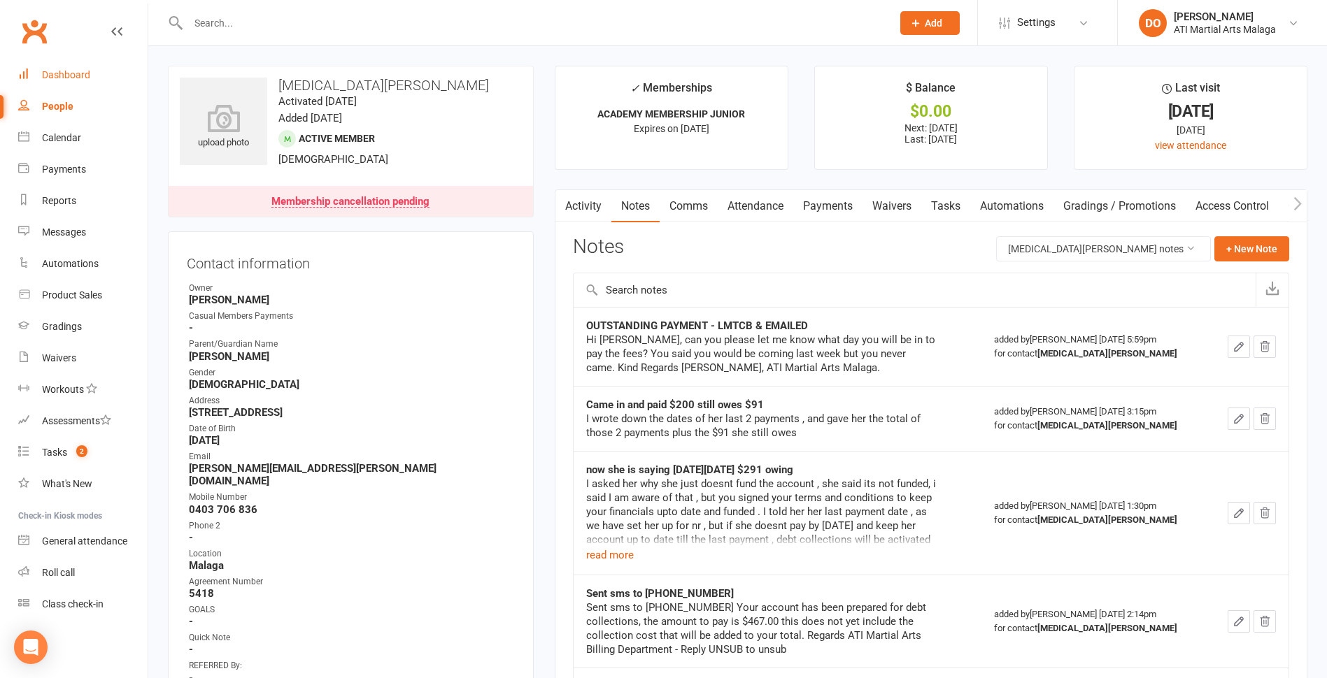
click at [63, 78] on div "Dashboard" at bounding box center [66, 74] width 48 height 11
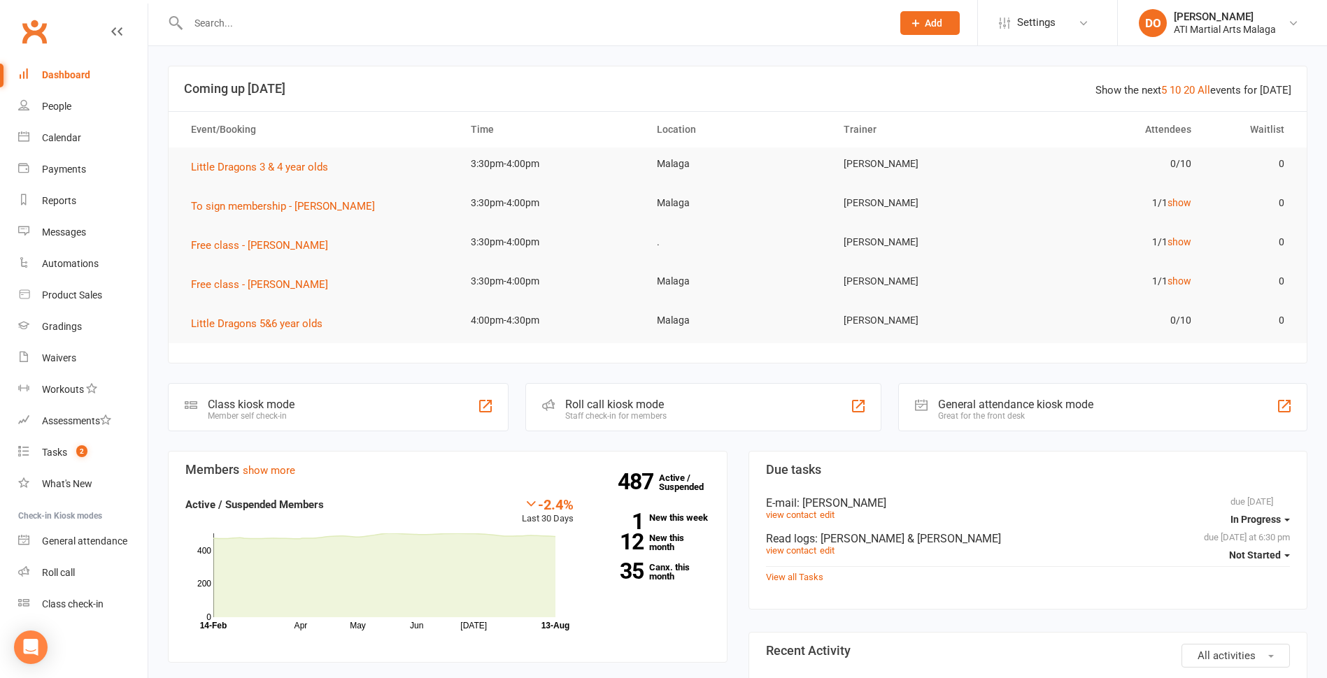
drag, startPoint x: 63, startPoint y: 78, endPoint x: 55, endPoint y: 74, distance: 8.8
click at [55, 74] on div "Dashboard" at bounding box center [66, 74] width 48 height 11
click at [280, 286] on span "Free class - [PERSON_NAME]" at bounding box center [259, 284] width 137 height 13
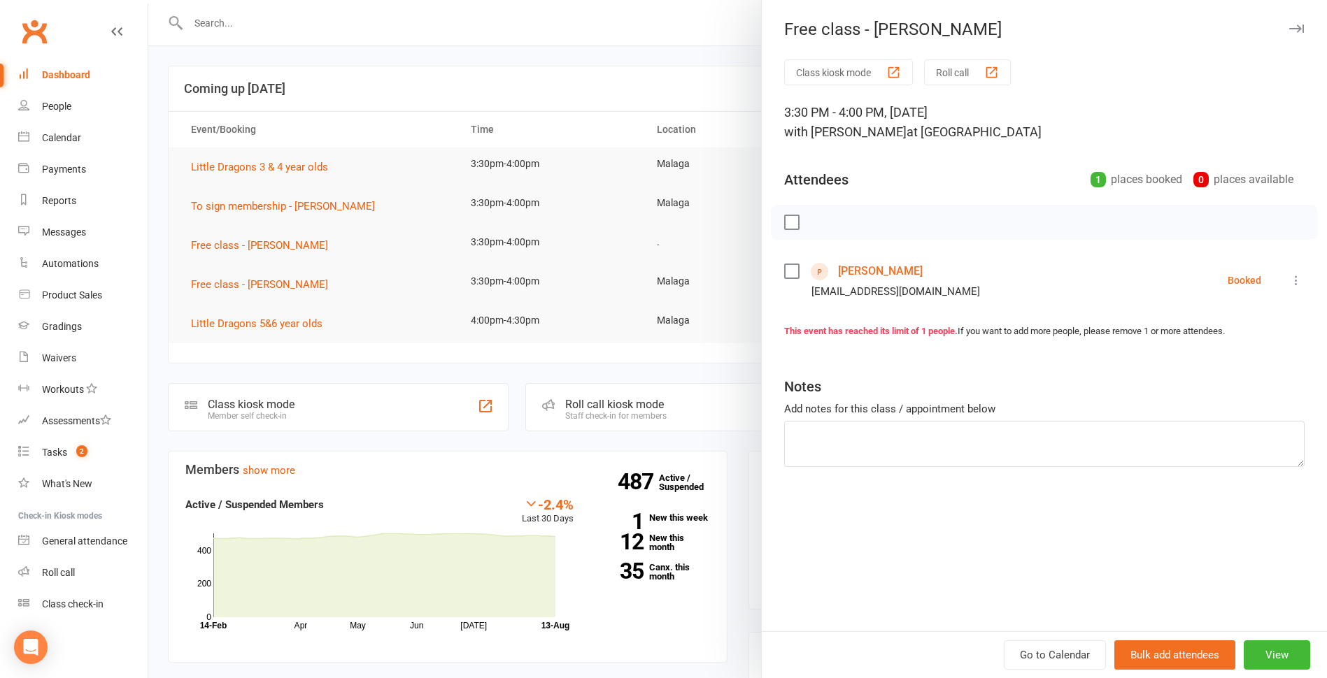
click at [879, 271] on link "[PERSON_NAME]" at bounding box center [880, 271] width 85 height 22
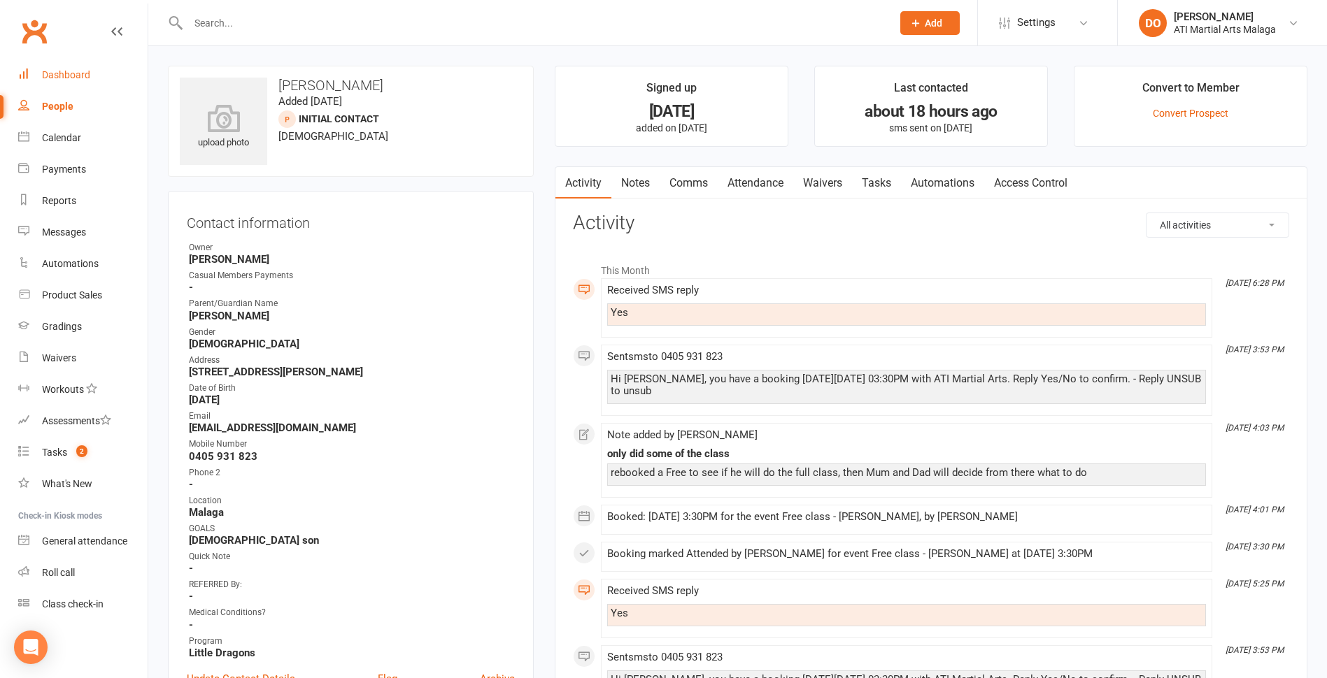
click at [60, 77] on div "Dashboard" at bounding box center [66, 74] width 48 height 11
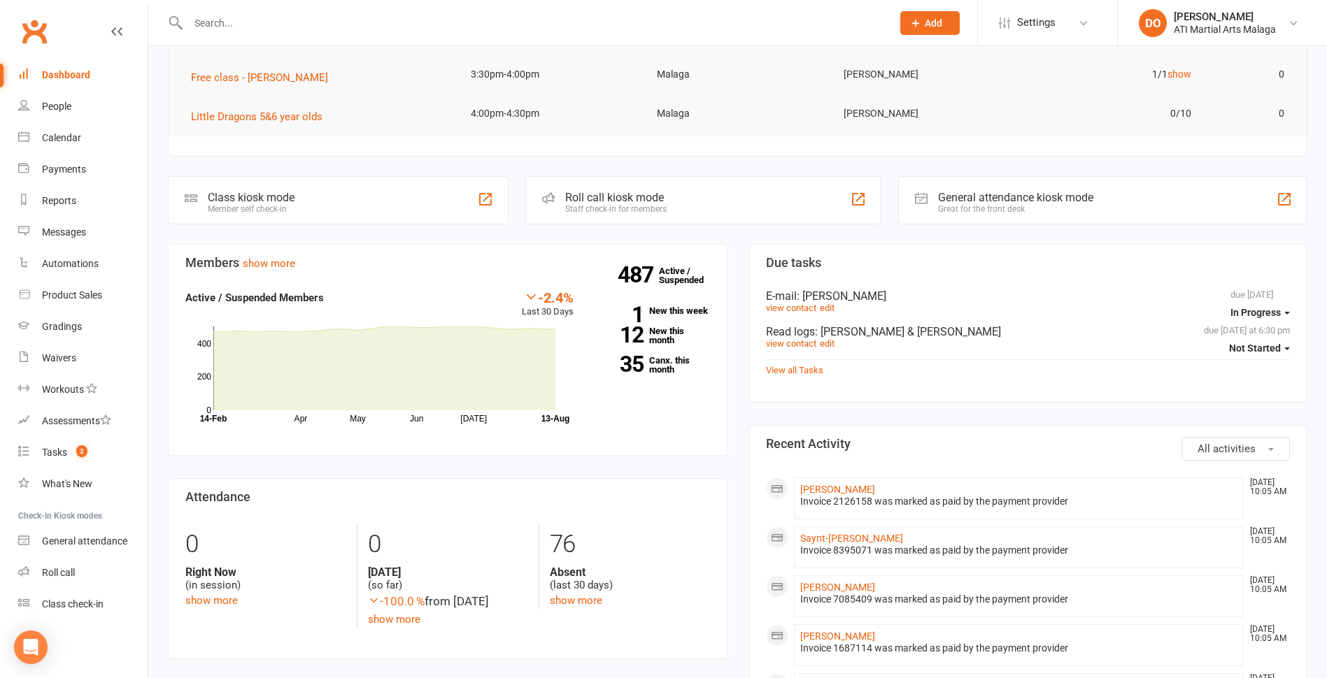
scroll to position [210, 0]
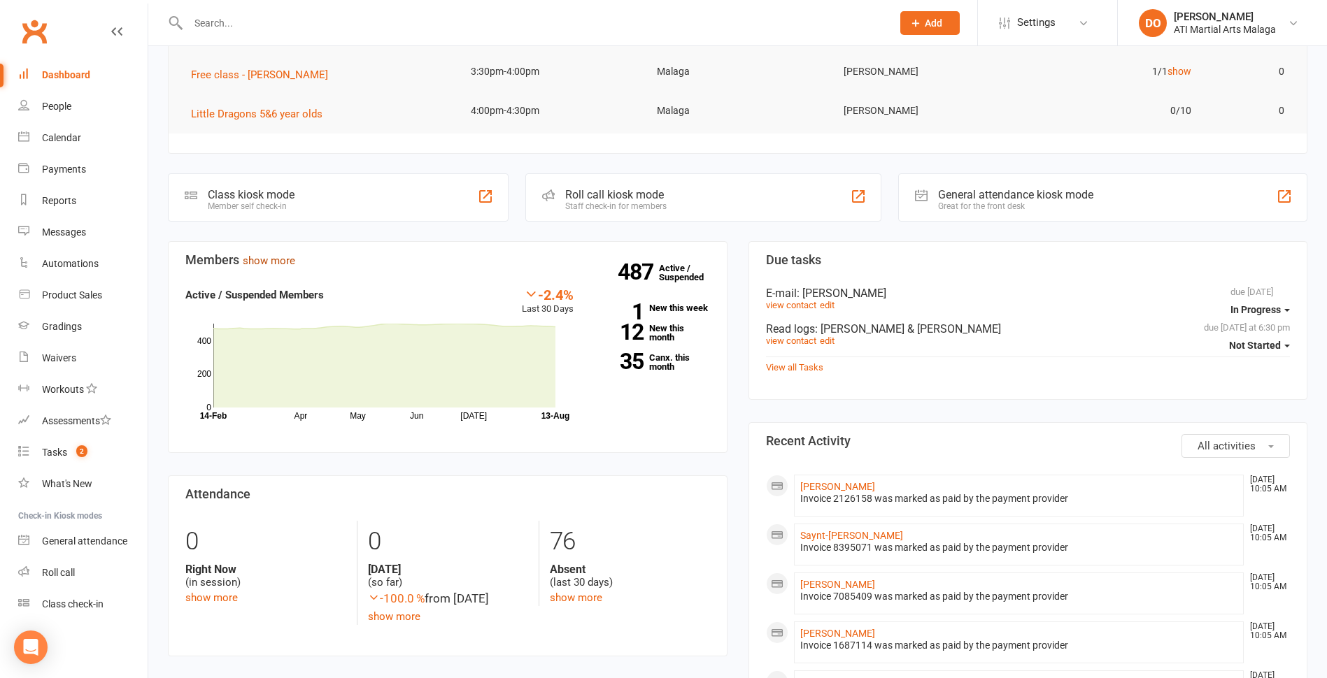
click at [257, 262] on link "show more" at bounding box center [269, 261] width 52 height 13
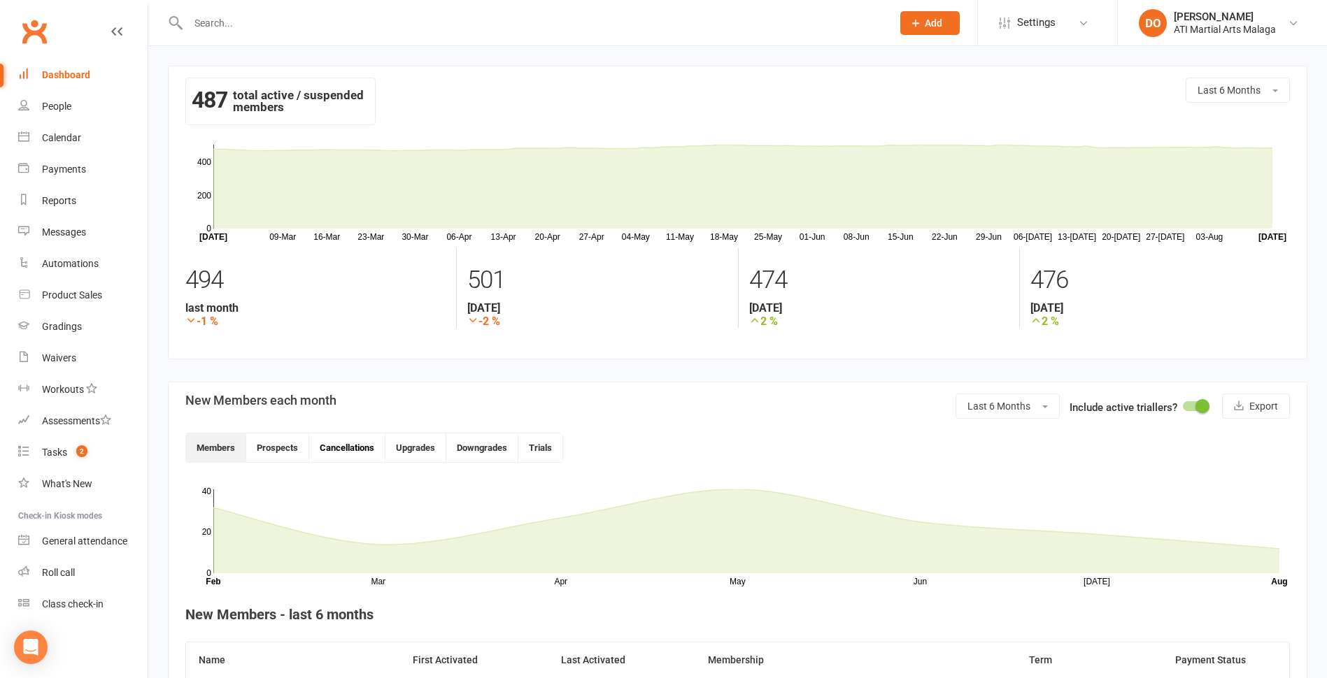
click at [361, 451] on button "Cancellations" at bounding box center [347, 448] width 76 height 29
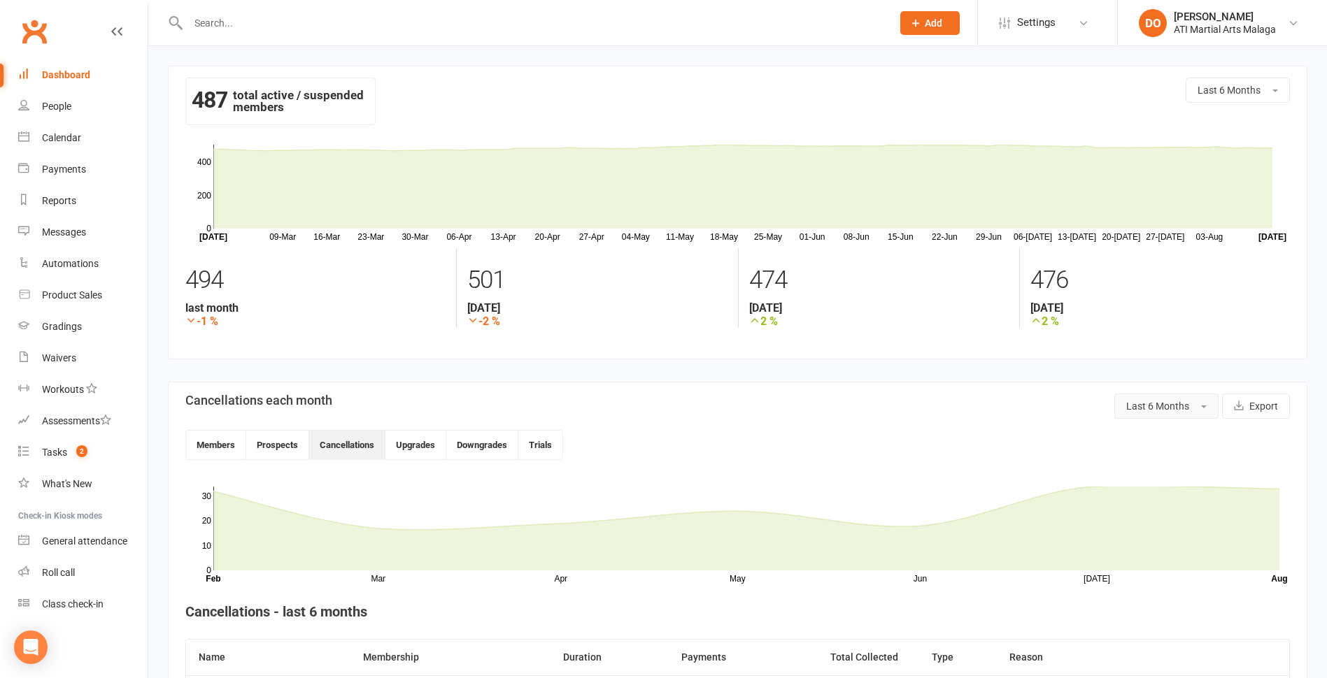
click at [1206, 406] on span "button" at bounding box center [1204, 407] width 6 height 3
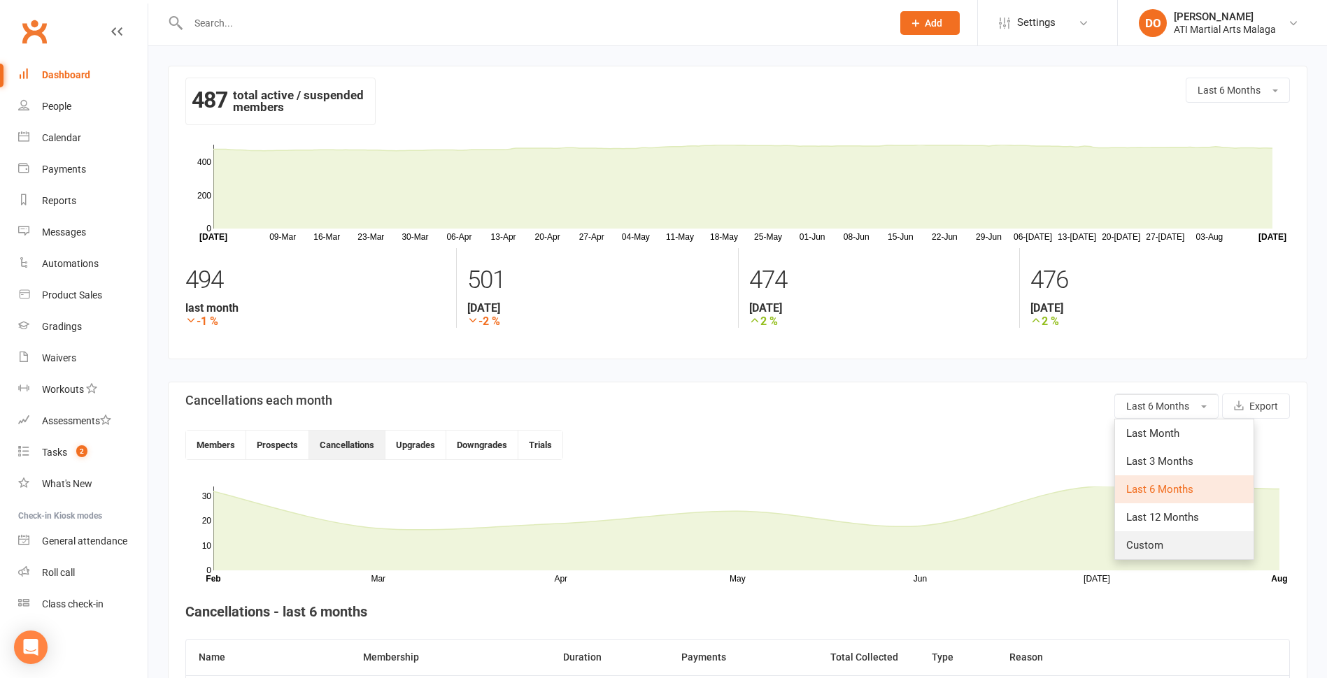
click at [1166, 546] on link "Custom" at bounding box center [1184, 546] width 138 height 28
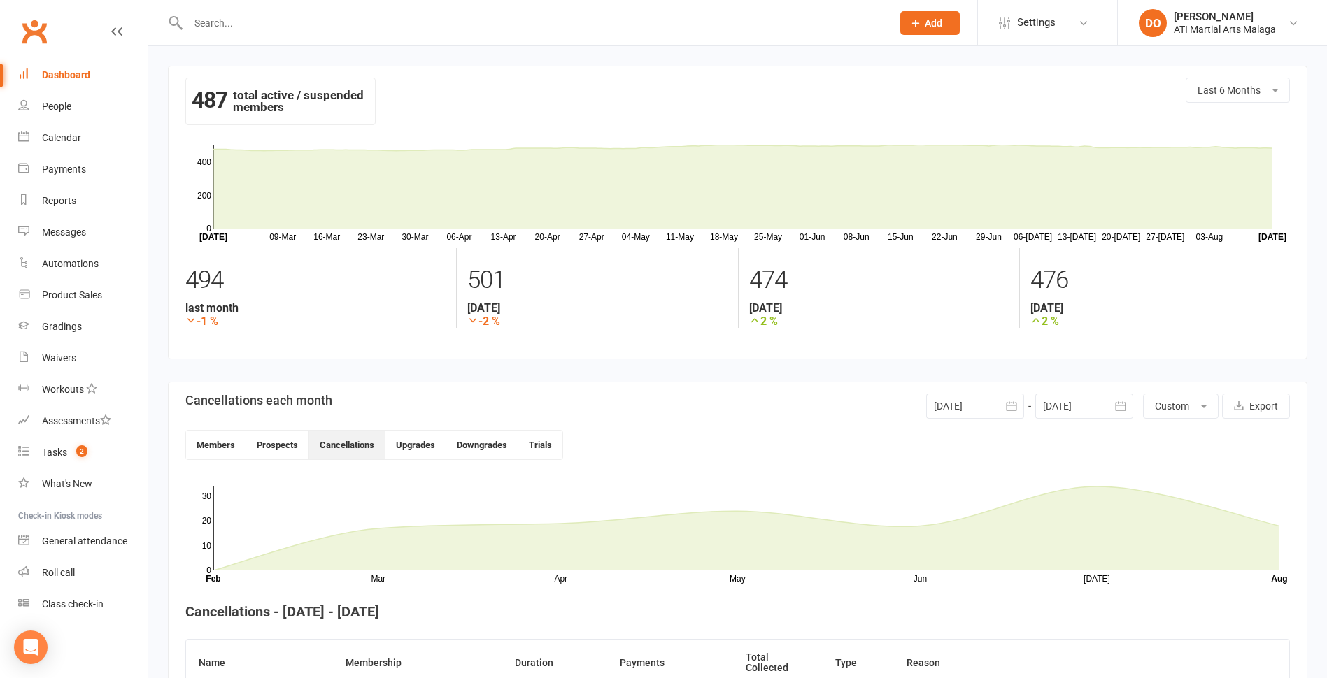
click at [1013, 410] on icon "button" at bounding box center [1011, 406] width 14 height 14
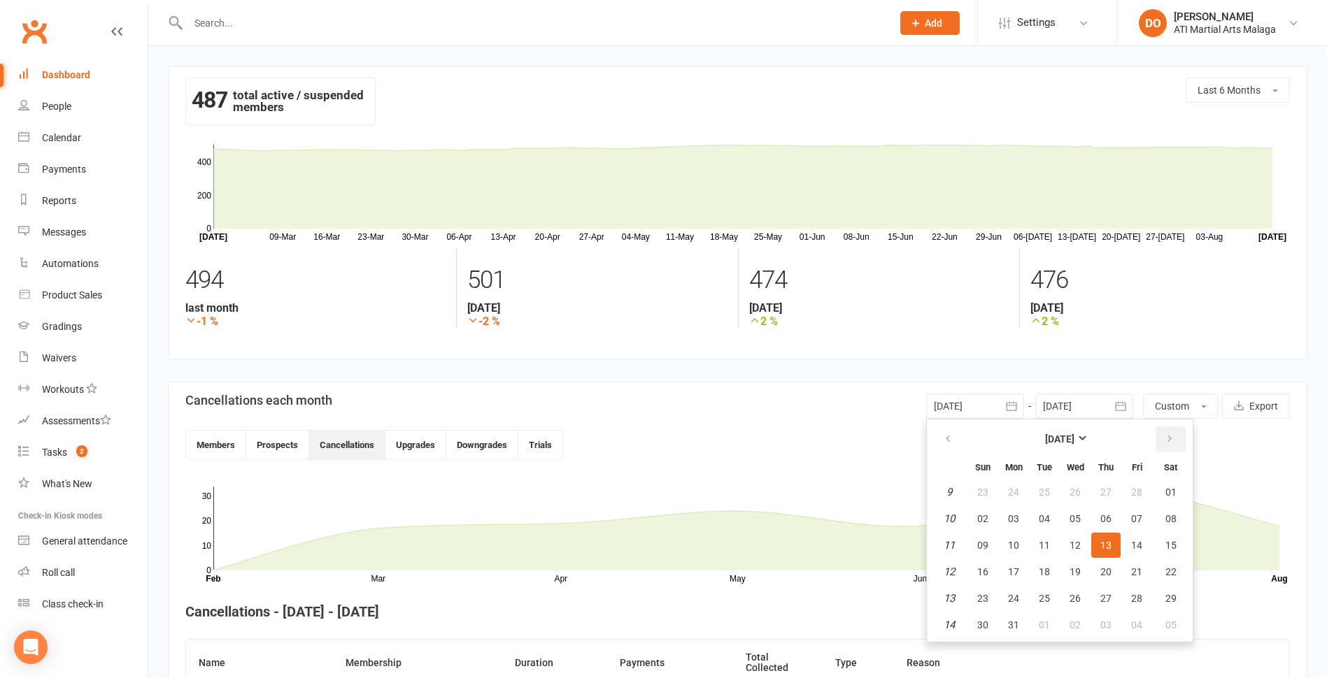
click at [1176, 441] on button "button" at bounding box center [1170, 439] width 30 height 25
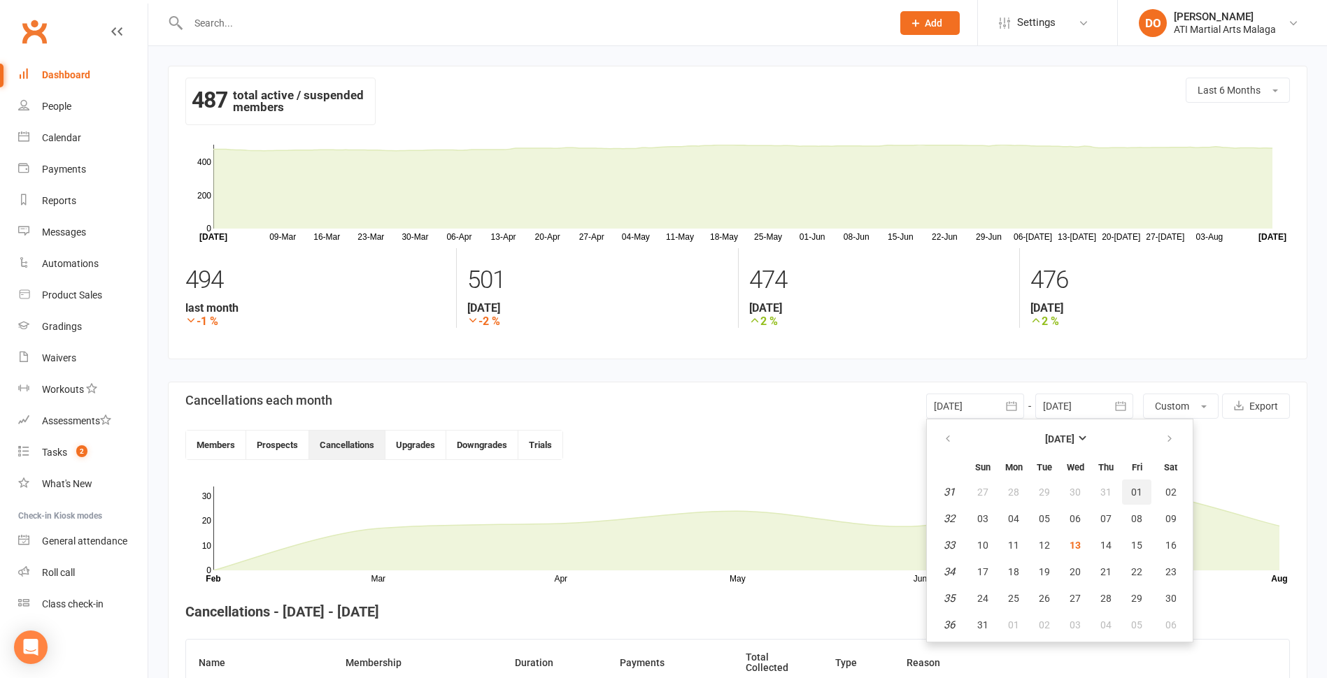
click at [1133, 490] on span "01" at bounding box center [1136, 492] width 11 height 11
type input "[DATE]"
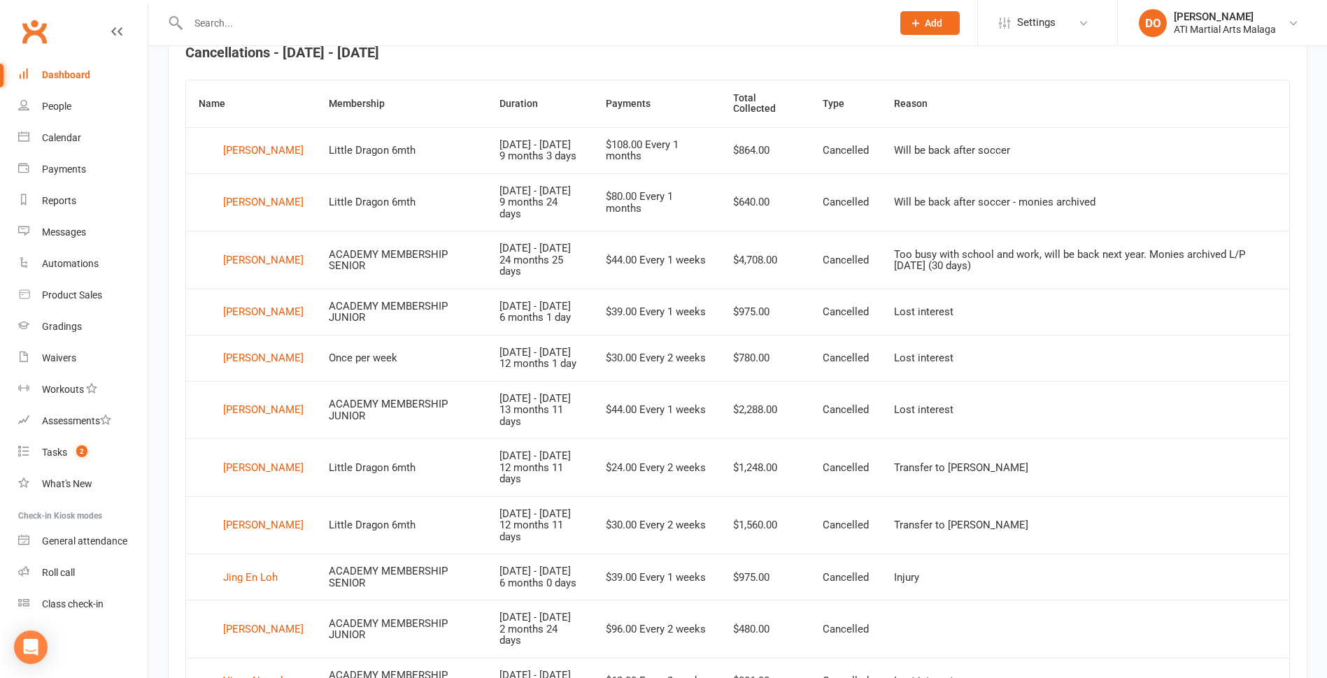
scroll to position [490, 0]
